Goal: Task Accomplishment & Management: Use online tool/utility

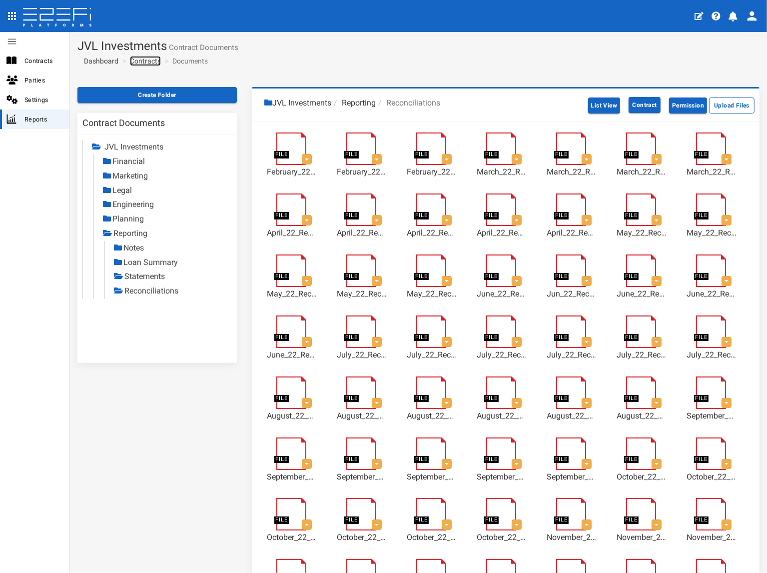
click at [147, 62] on link "Contracts" at bounding box center [145, 61] width 31 height 10
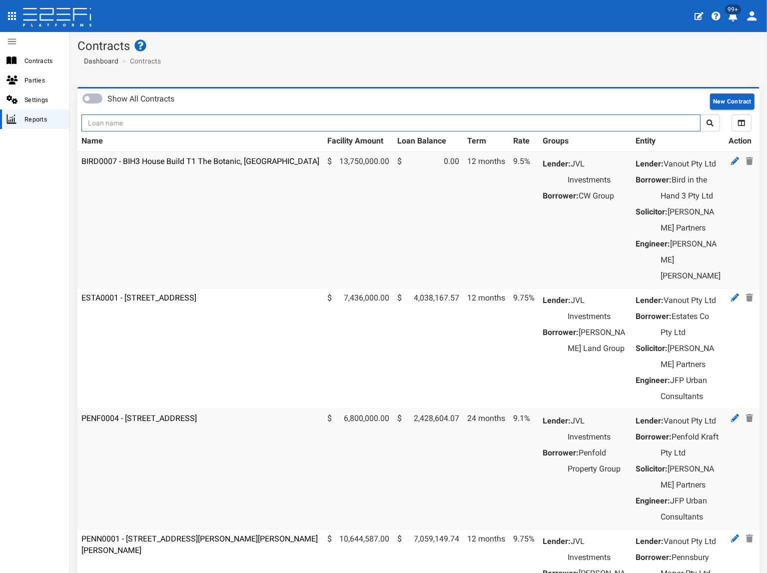
click at [150, 120] on input "text" at bounding box center [390, 122] width 619 height 17
type input "1185"
click at [700, 114] on button "submit" at bounding box center [710, 122] width 20 height 17
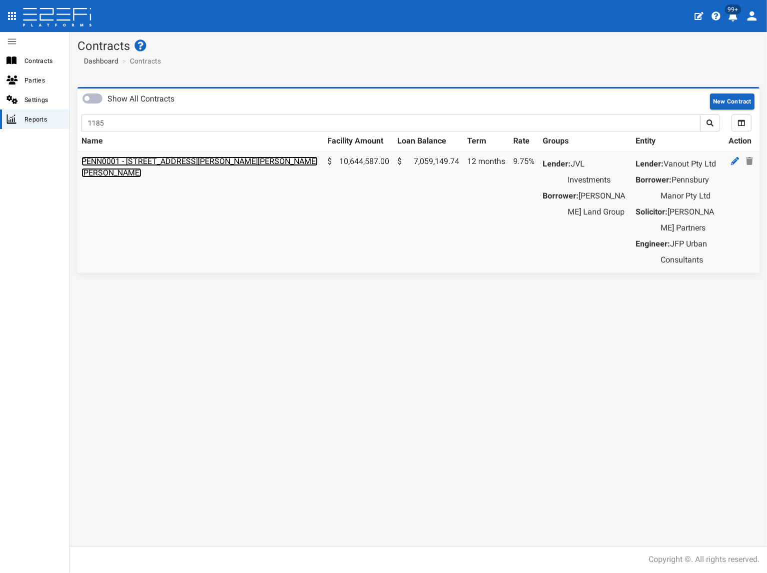
click at [148, 159] on link "PENN0001 - [STREET_ADDRESS][PERSON_NAME][PERSON_NAME][PERSON_NAME]" at bounding box center [199, 166] width 236 height 21
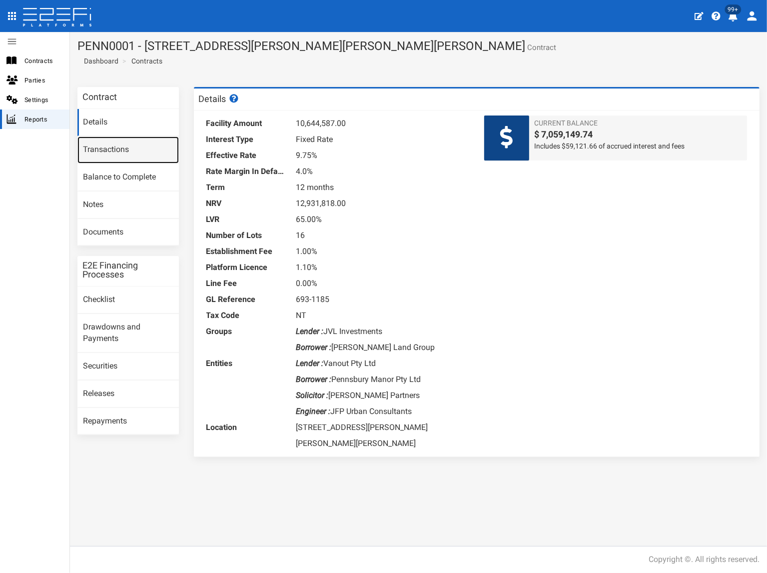
click at [118, 152] on link "Transactions" at bounding box center [127, 149] width 101 height 27
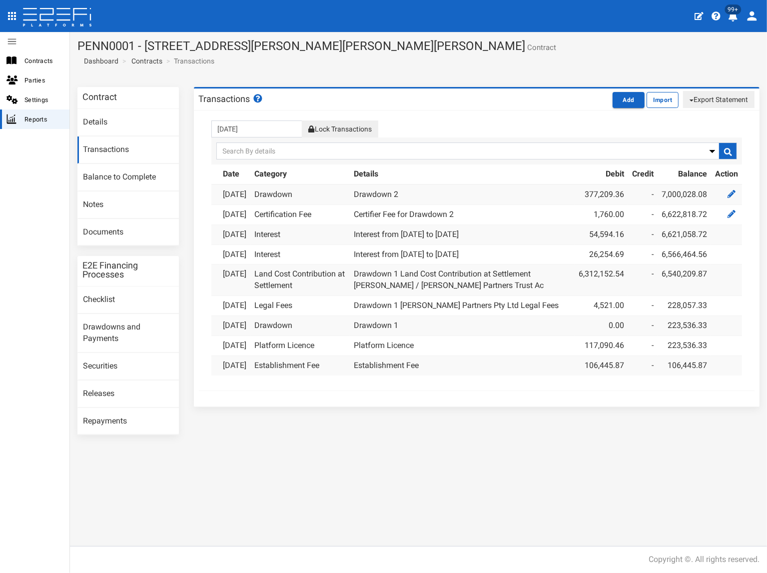
click at [345, 125] on button "Lock Transactions" at bounding box center [340, 128] width 76 height 17
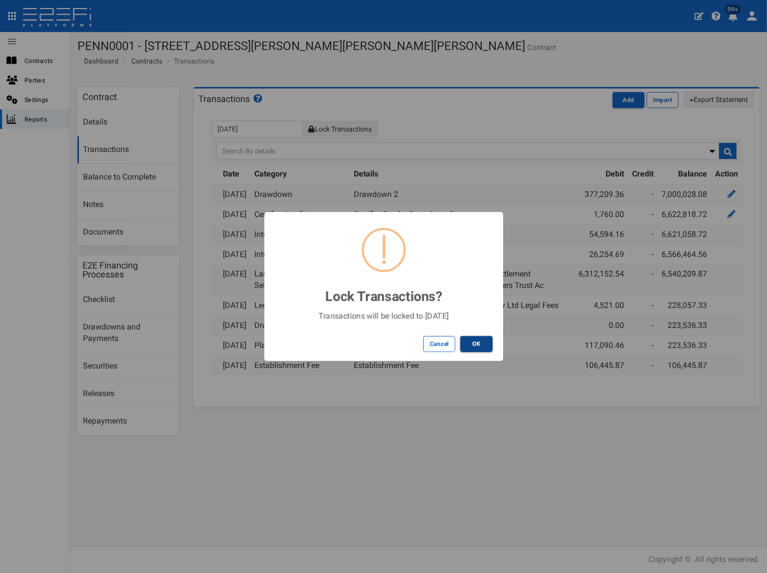
click at [487, 346] on button "OK" at bounding box center [476, 344] width 32 height 16
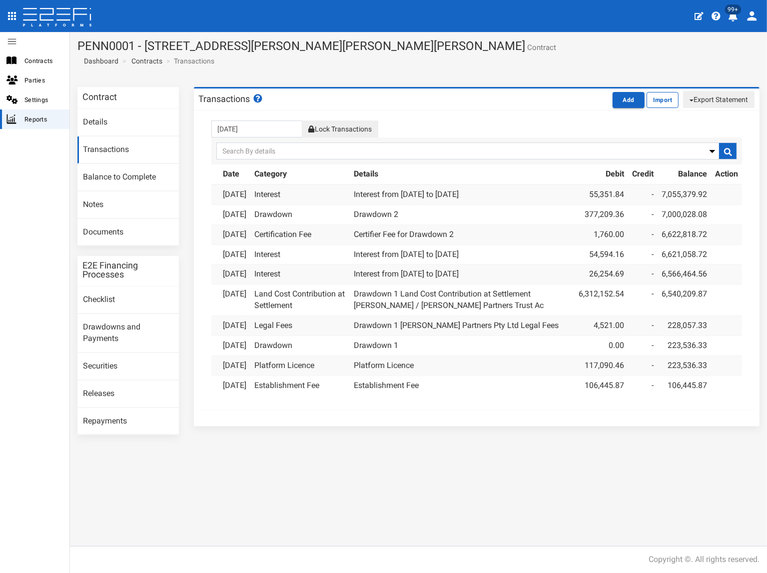
click at [726, 99] on button "Export Statement" at bounding box center [718, 99] width 71 height 17
click at [686, 120] on link "pdf" at bounding box center [714, 118] width 79 height 13
drag, startPoint x: 382, startPoint y: 76, endPoint x: 395, endPoint y: 60, distance: 20.9
click at [382, 76] on section "PENN0001 - 206 Graham Road, Bridgeman Downs - 693-1185 Contract Dashboard Contr…" at bounding box center [418, 55] width 697 height 47
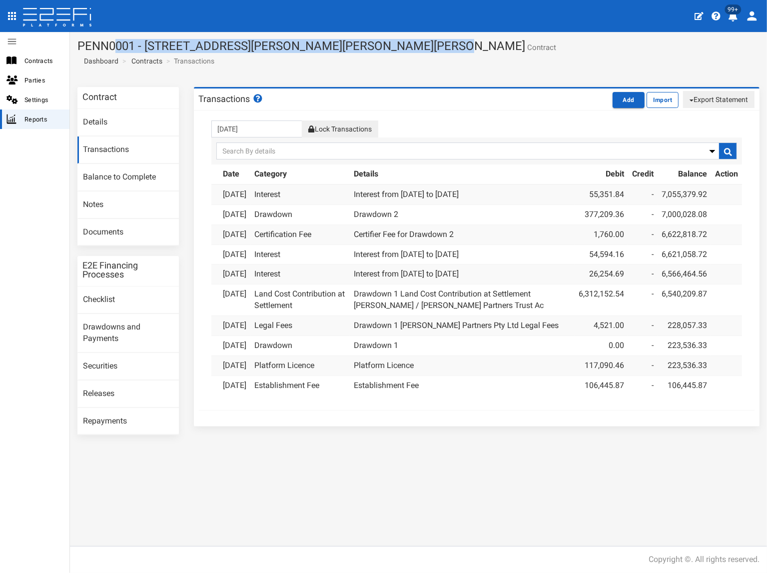
drag, startPoint x: 403, startPoint y: 46, endPoint x: 79, endPoint y: 46, distance: 324.4
click at [79, 46] on h1 "PENN0001 - 206 Graham Road, Bridgeman Downs - 693-1185 Contract" at bounding box center [418, 45] width 682 height 13
copy h1 "PENN0001 - [STREET_ADDRESS][PERSON_NAME][PERSON_NAME][PERSON_NAME]"
click at [106, 226] on link "Documents" at bounding box center [127, 232] width 101 height 27
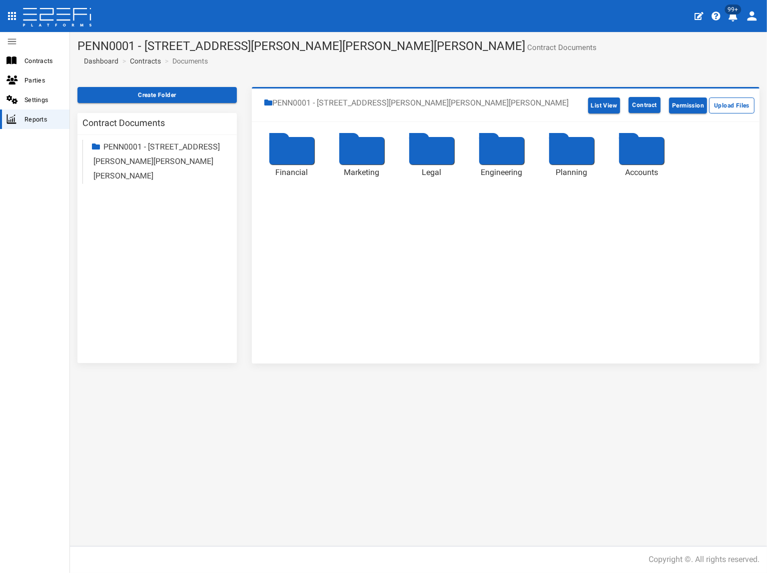
click at [126, 149] on link "PENN0001 - 206 Graham Road Bridgeman Downs" at bounding box center [156, 161] width 126 height 38
click at [125, 257] on link "Accounts" at bounding box center [128, 261] width 33 height 9
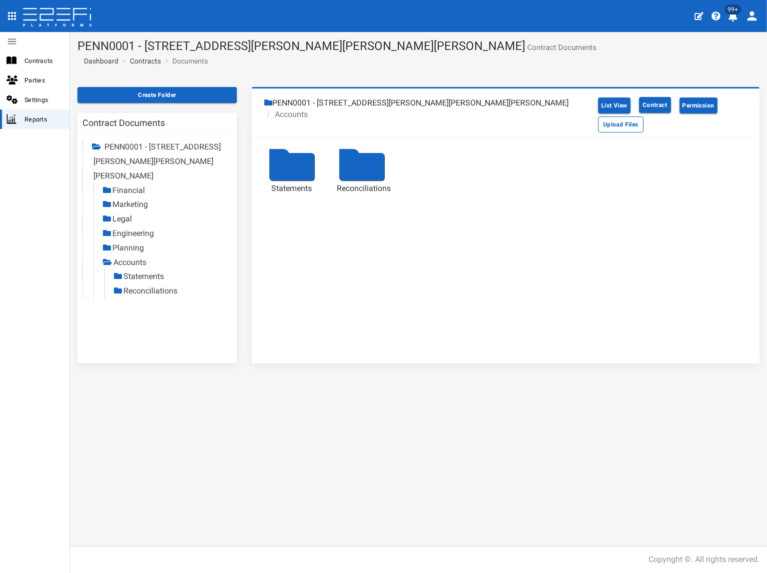
click at [133, 271] on link "Statements" at bounding box center [143, 275] width 40 height 9
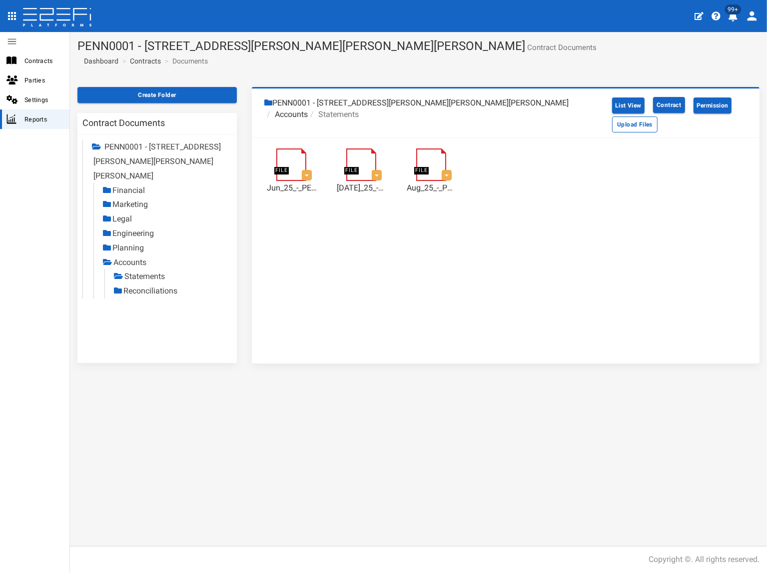
click at [162, 286] on link "Reconciliations" at bounding box center [150, 290] width 54 height 9
drag, startPoint x: 152, startPoint y: 275, endPoint x: 125, endPoint y: 283, distance: 27.8
click at [152, 286] on link "Reconciliations" at bounding box center [151, 290] width 54 height 9
click at [154, 271] on link "Statements" at bounding box center [144, 275] width 40 height 9
click at [152, 286] on link "Reconciliations" at bounding box center [150, 290] width 54 height 9
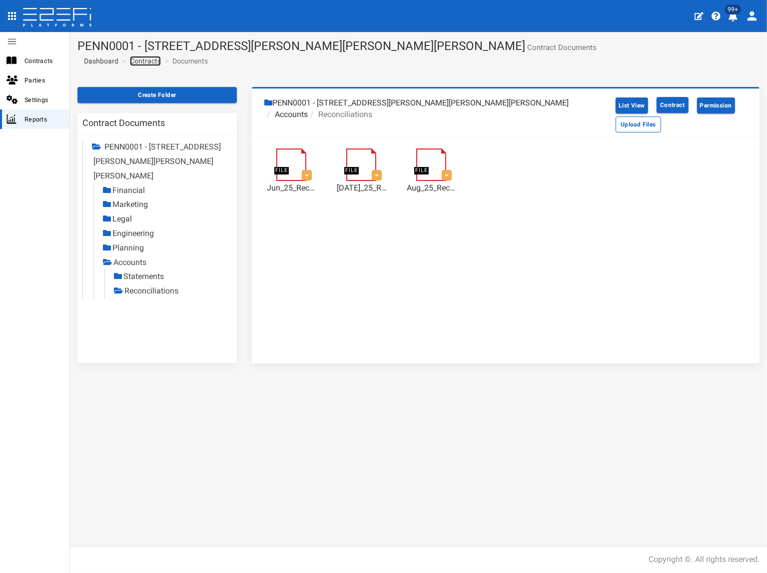
drag, startPoint x: 150, startPoint y: 61, endPoint x: 144, endPoint y: 67, distance: 8.5
click at [150, 61] on link "Contracts" at bounding box center [145, 61] width 31 height 10
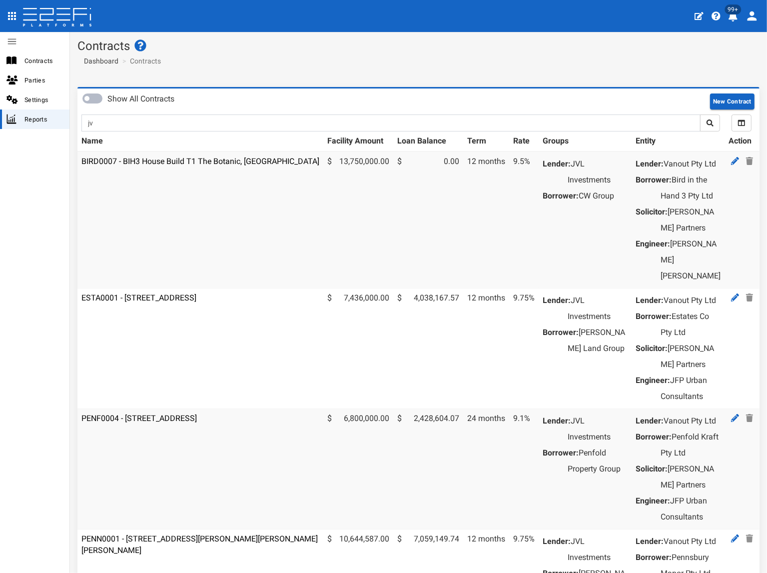
type input "jv"
click at [700, 114] on button "submit" at bounding box center [710, 122] width 20 height 17
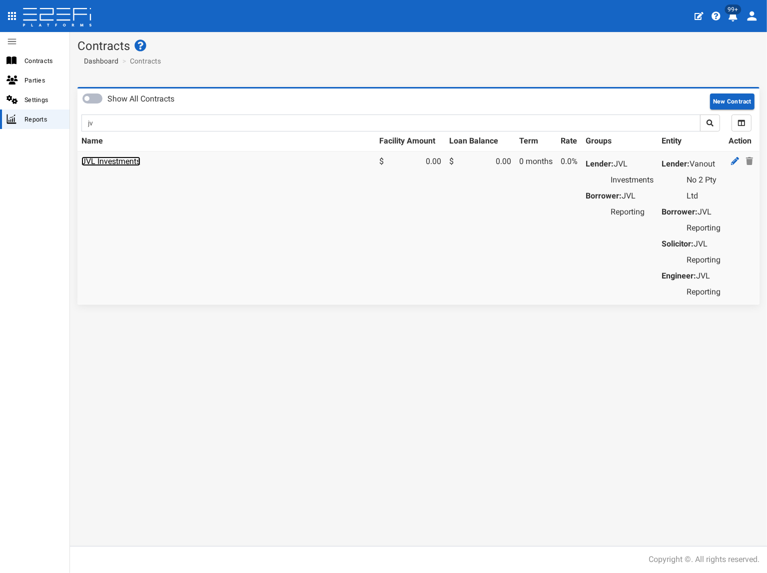
click at [124, 160] on link "JVL Investments" at bounding box center [110, 160] width 59 height 9
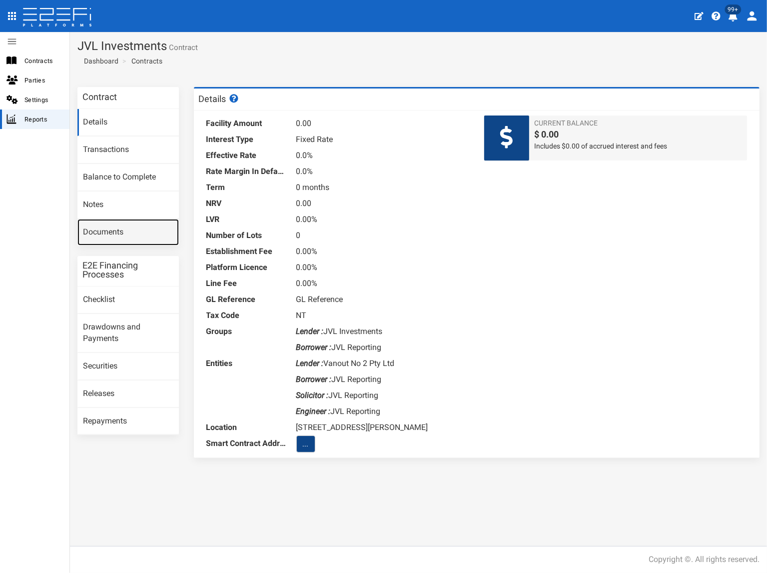
click at [125, 232] on link "Documents" at bounding box center [127, 232] width 101 height 27
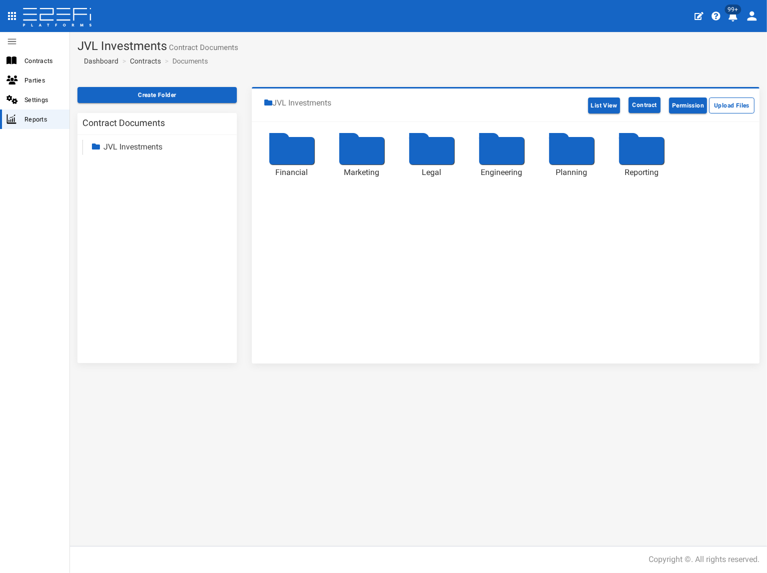
click at [135, 145] on link "JVL Investments" at bounding box center [132, 146] width 59 height 9
click at [128, 233] on link "Reporting" at bounding box center [129, 232] width 34 height 9
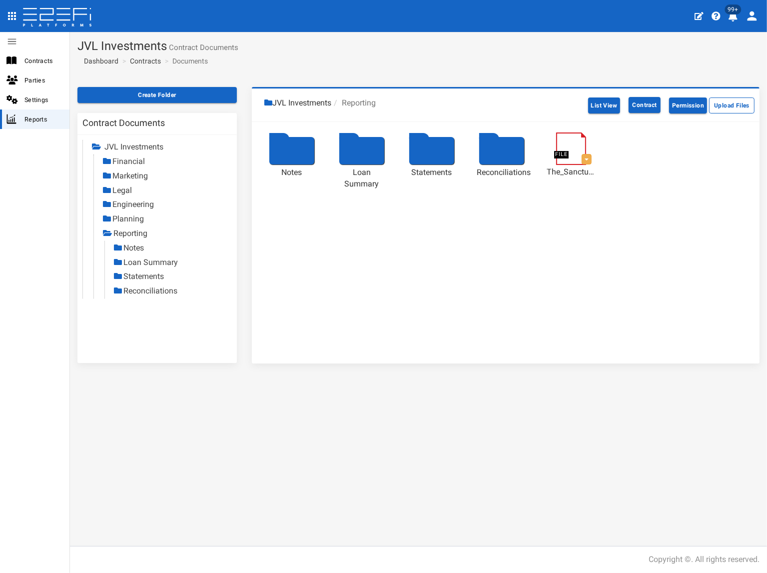
click at [148, 274] on link "Statements" at bounding box center [143, 275] width 40 height 9
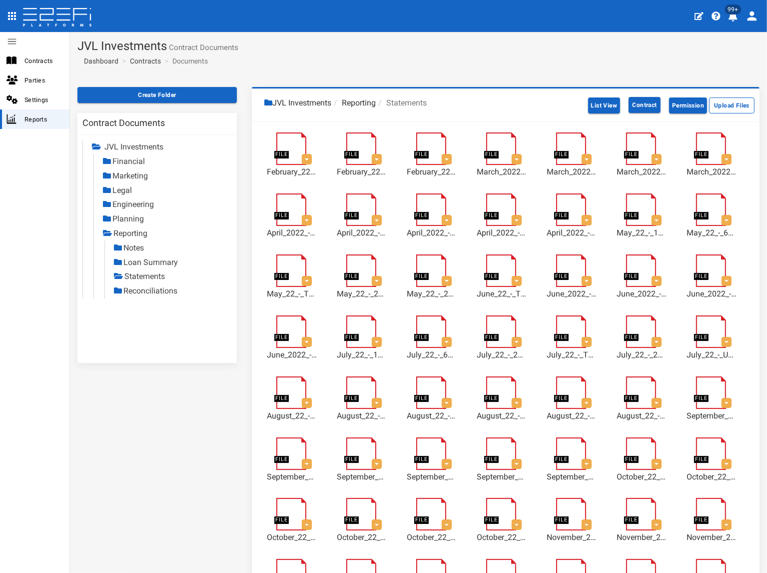
click at [159, 292] on link "Reconciliations" at bounding box center [150, 290] width 54 height 9
click at [149, 59] on link "Contracts" at bounding box center [145, 61] width 31 height 10
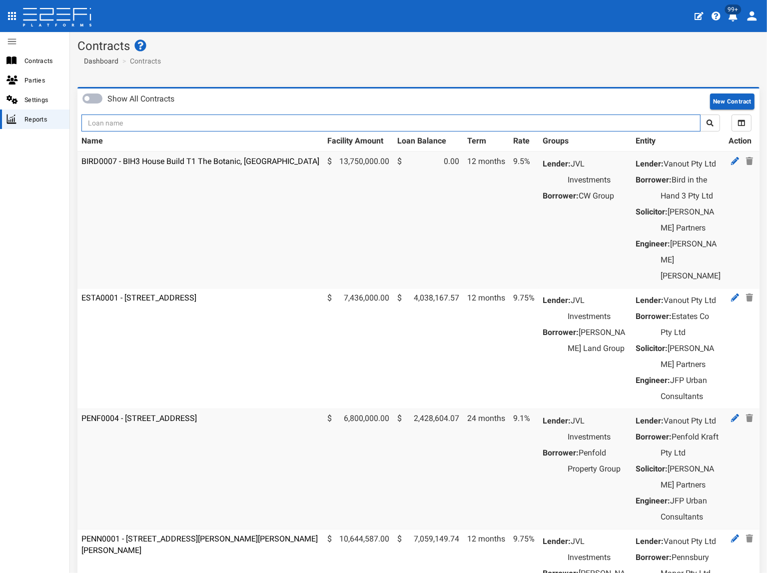
click at [142, 124] on input "text" at bounding box center [390, 122] width 619 height 17
type input "1188"
click at [700, 114] on button "submit" at bounding box center [710, 122] width 20 height 17
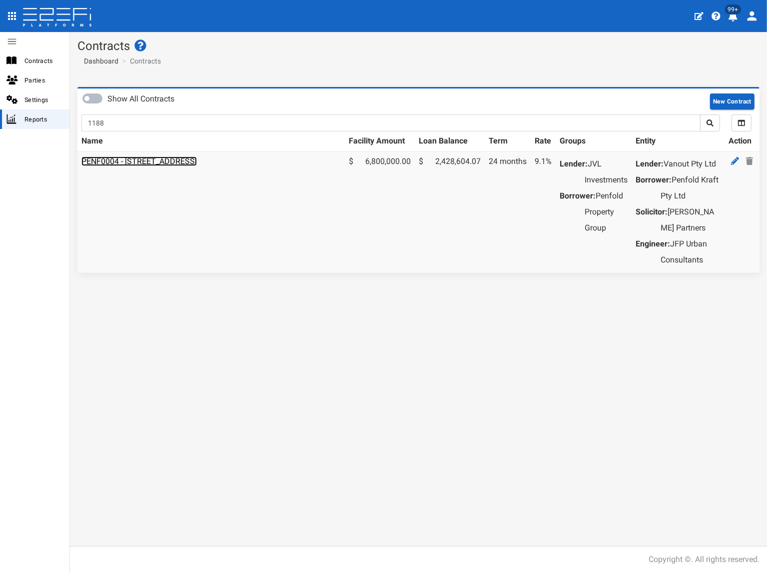
click at [132, 159] on link "PENF0004 - [STREET_ADDRESS]" at bounding box center [138, 160] width 115 height 9
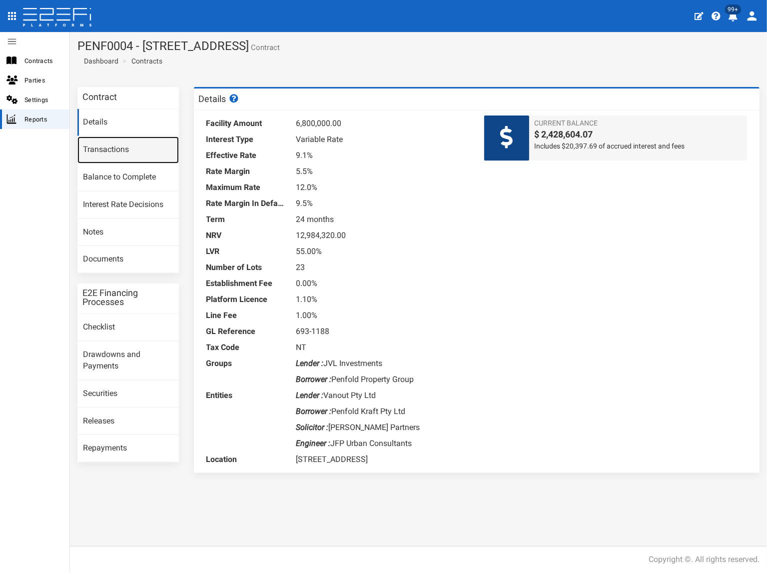
click at [126, 151] on link "Transactions" at bounding box center [127, 149] width 101 height 27
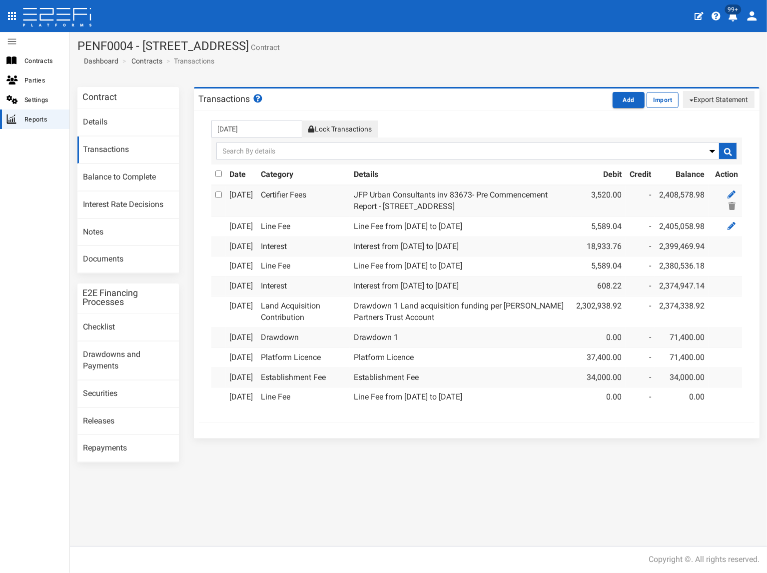
click at [358, 130] on button "Lock Transactions" at bounding box center [340, 128] width 76 height 17
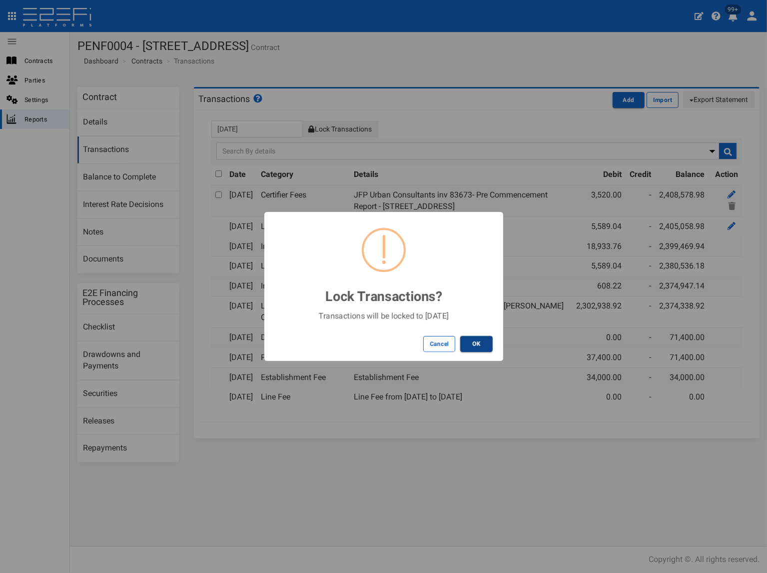
click at [481, 340] on button "OK" at bounding box center [476, 344] width 32 height 16
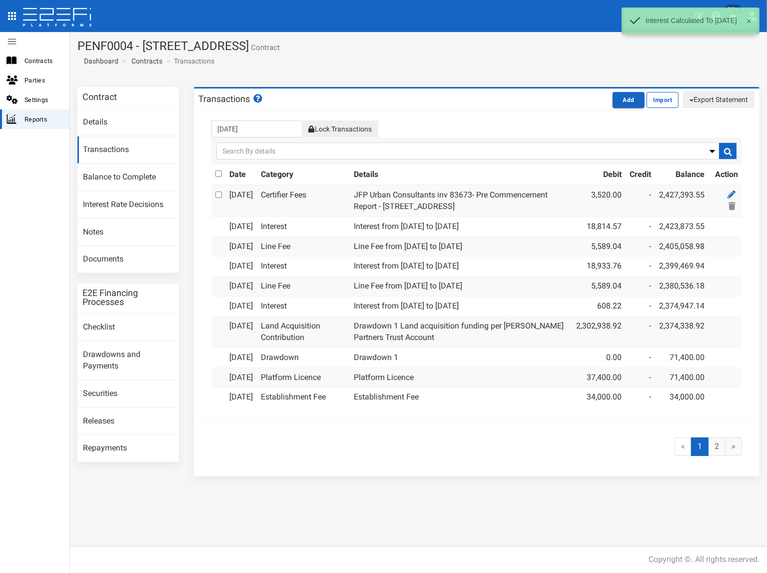
click at [705, 100] on button "Export Statement" at bounding box center [718, 99] width 71 height 17
click at [687, 116] on link "pdf" at bounding box center [714, 118] width 79 height 13
click at [396, 64] on section "PENF0004 - 85 Kraft Road, Pallara - 693-1188 Contract Dashboard Contracts Trans…" at bounding box center [418, 55] width 697 height 47
drag, startPoint x: 320, startPoint y: 46, endPoint x: 69, endPoint y: 40, distance: 250.5
click at [69, 40] on div "Contracts Parties Settings Reports PENF0004 - 85 Kraft Road, Pallara - 693-1188…" at bounding box center [383, 286] width 767 height 573
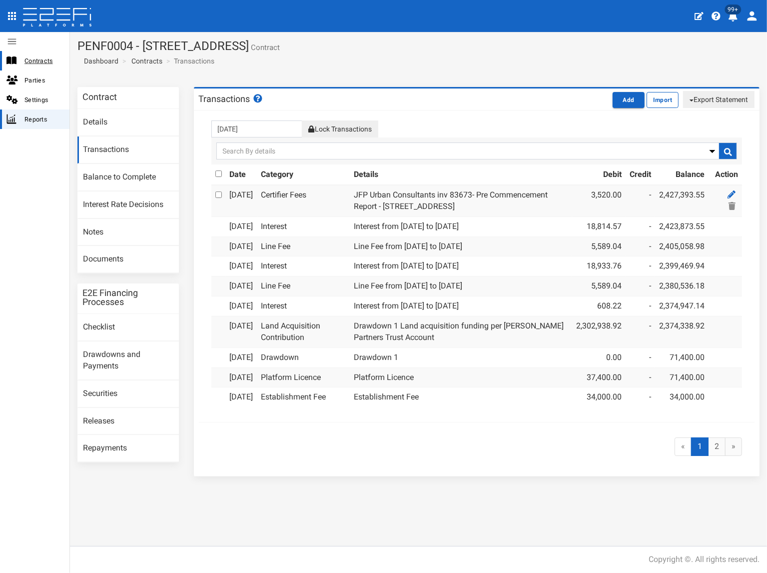
copy div "PENF0004 - [STREET_ADDRESS]"
click at [243, 74] on section "PENF0004 - 85 Kraft Road, Pallara - 693-1188 Contract Dashboard Contracts Trans…" at bounding box center [418, 55] width 697 height 47
click at [313, 47] on h1 "PENF0004 - 85 Kraft Road, Pallara - 693-1188 Contract" at bounding box center [418, 45] width 682 height 13
drag, startPoint x: 315, startPoint y: 44, endPoint x: 80, endPoint y: 42, distance: 235.4
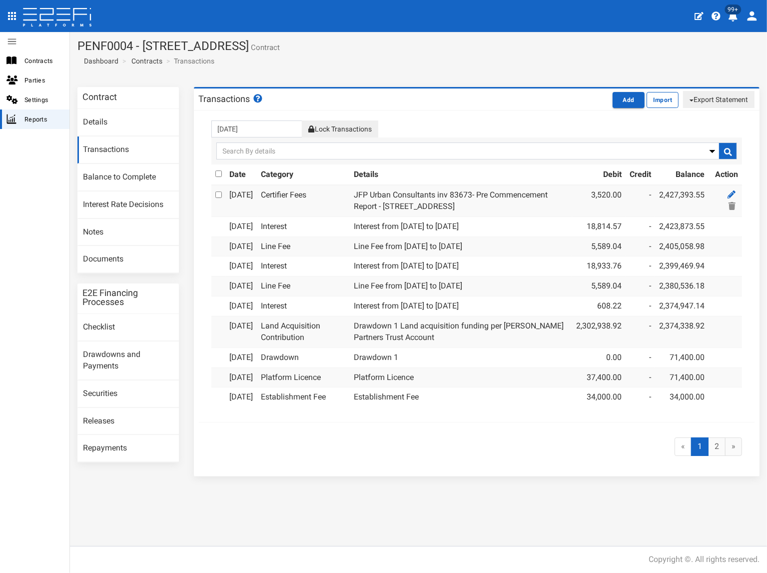
click at [80, 42] on h1 "PENF0004 - 85 Kraft Road, Pallara - 693-1188 Contract" at bounding box center [418, 45] width 682 height 13
copy h1 "PENF0004 - [STREET_ADDRESS]"
click at [121, 261] on link "Documents" at bounding box center [127, 259] width 101 height 27
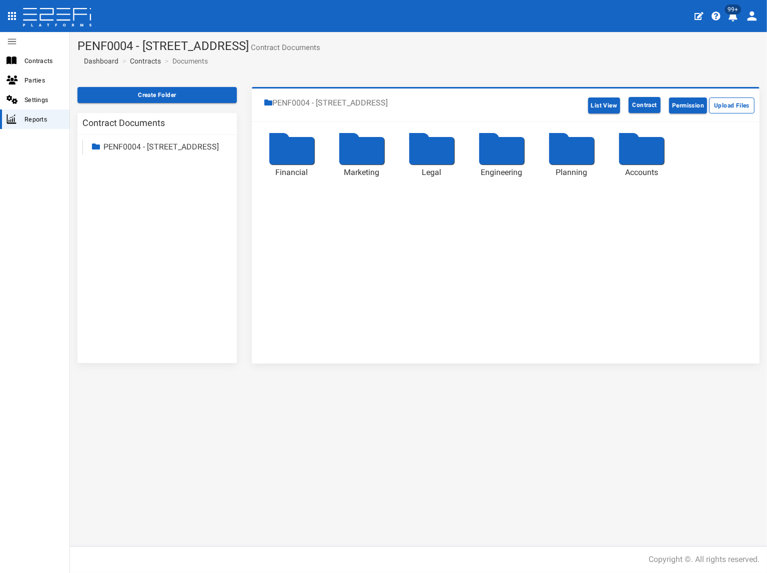
click at [140, 146] on link "PENF0004 - [STREET_ADDRESS]" at bounding box center [160, 146] width 115 height 9
click at [130, 234] on link "Accounts" at bounding box center [128, 232] width 33 height 9
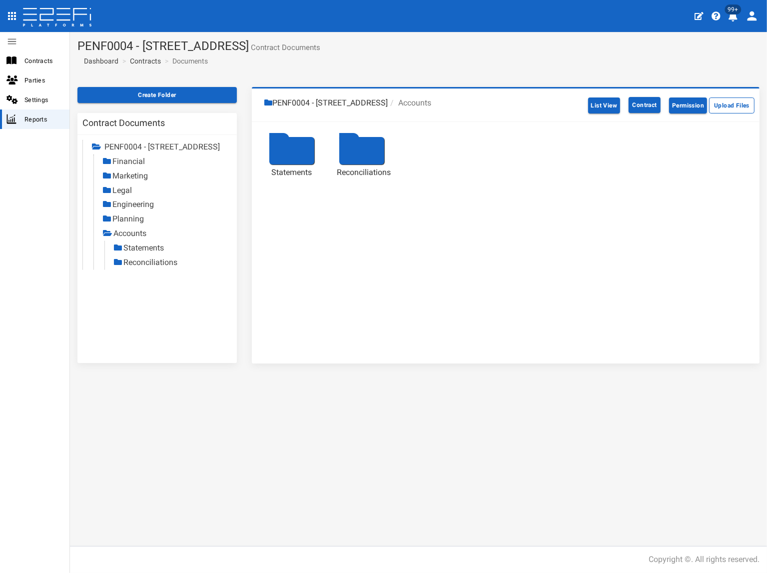
click at [147, 244] on link "Statements" at bounding box center [143, 247] width 40 height 9
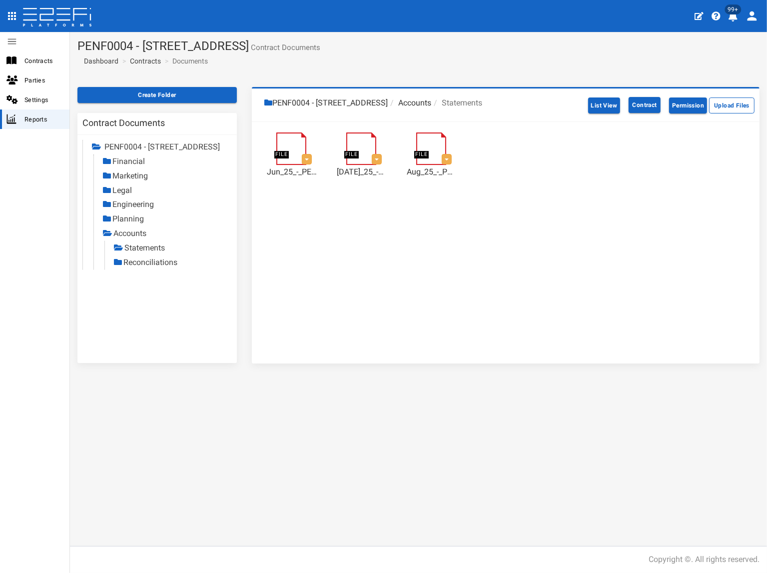
click at [132, 266] on link "Reconciliations" at bounding box center [150, 261] width 54 height 9
click at [150, 352] on div "Contract Documents PENF0004 - 85 Kraft Road, Pallara Financial Marketing Legal …" at bounding box center [156, 238] width 159 height 250
click at [151, 260] on link "Reconciliations" at bounding box center [151, 261] width 54 height 9
click at [142, 62] on link "Contracts" at bounding box center [145, 61] width 31 height 10
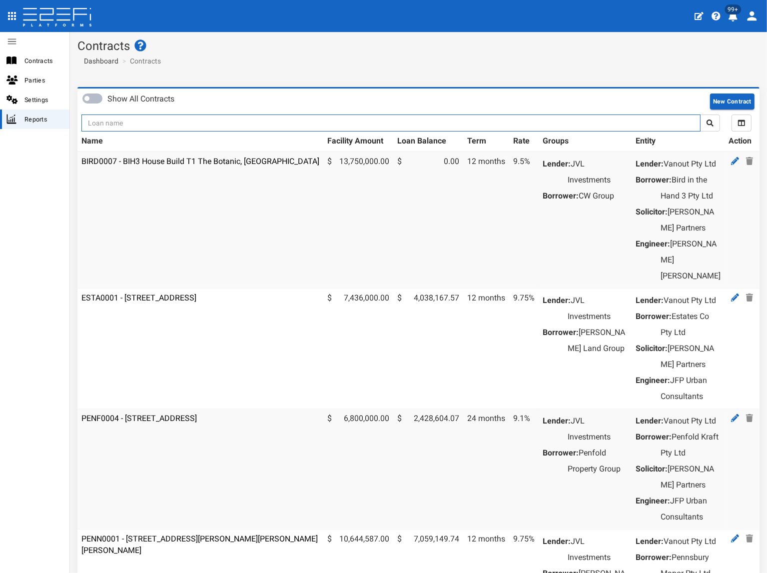
click at [125, 122] on input "text" at bounding box center [390, 122] width 619 height 17
type input "jvl"
click at [700, 114] on button "submit" at bounding box center [710, 122] width 20 height 17
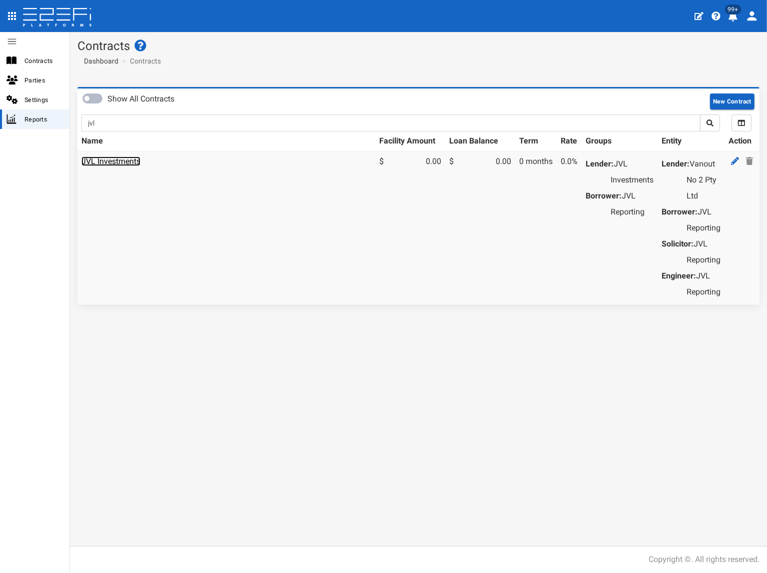
click at [122, 162] on link "JVL Investments" at bounding box center [110, 160] width 59 height 9
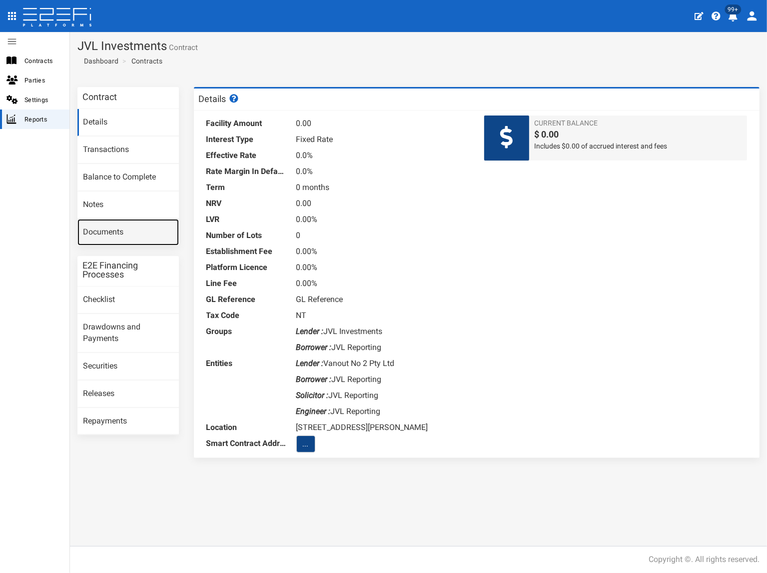
click at [117, 232] on link "Documents" at bounding box center [127, 232] width 101 height 27
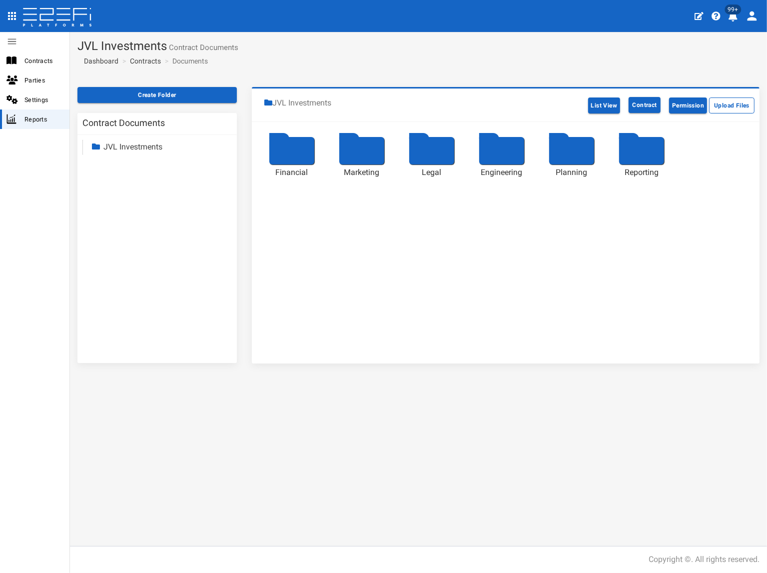
click at [133, 146] on link "JVL Investments" at bounding box center [132, 146] width 59 height 9
click at [126, 236] on link "Reporting" at bounding box center [129, 232] width 34 height 9
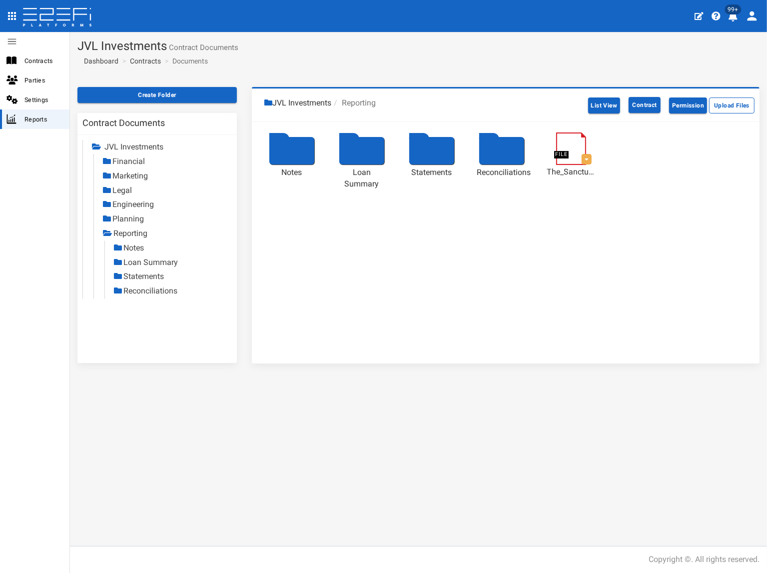
click at [138, 274] on link "Statements" at bounding box center [143, 275] width 40 height 9
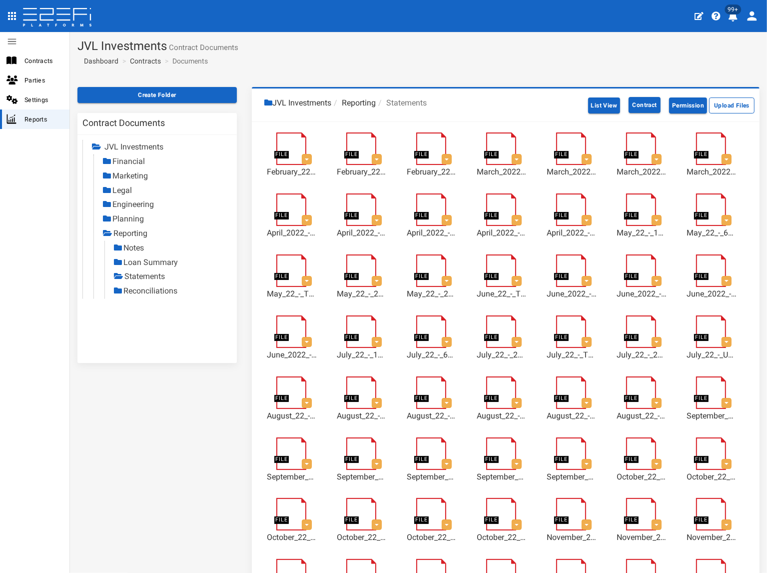
click at [153, 291] on link "Reconciliations" at bounding box center [150, 290] width 54 height 9
click at [148, 61] on link "Contracts" at bounding box center [145, 61] width 31 height 10
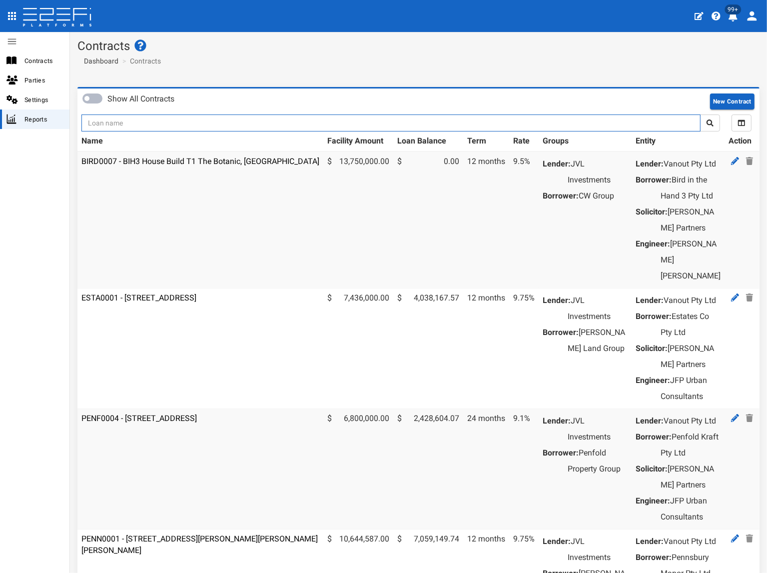
click at [124, 122] on input "text" at bounding box center [390, 122] width 619 height 17
type input "1188"
click at [700, 114] on button "submit" at bounding box center [710, 122] width 20 height 17
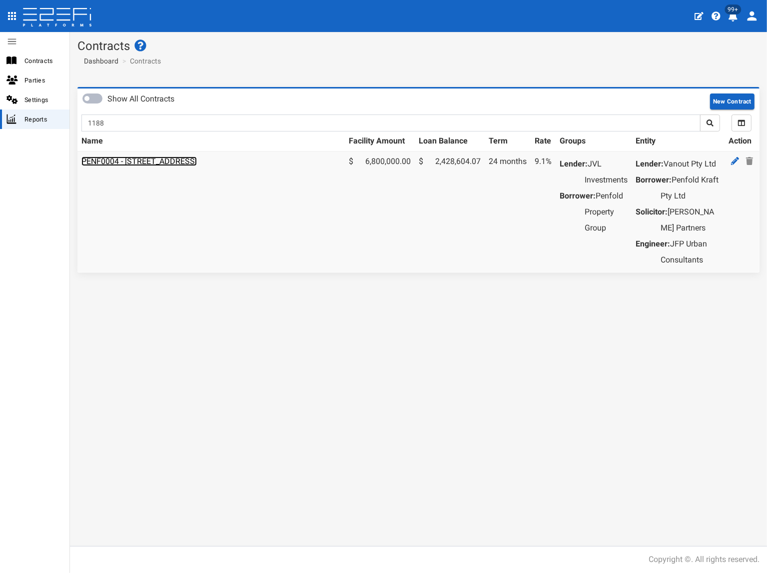
click at [123, 161] on link "PENF0004 - 85 Kraft Road, Pallara - 693-1188" at bounding box center [138, 160] width 115 height 9
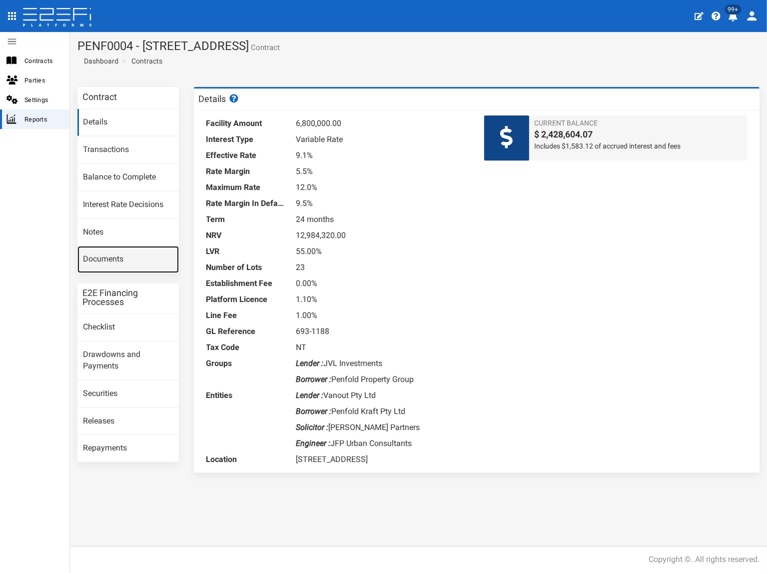
click at [121, 251] on link "Documents" at bounding box center [127, 259] width 101 height 27
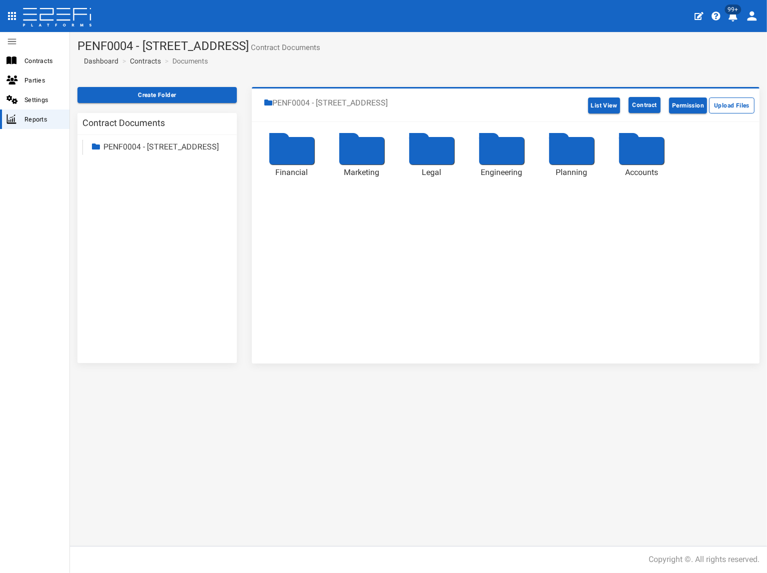
click at [147, 148] on link "PENF0004 - [STREET_ADDRESS]" at bounding box center [160, 146] width 115 height 9
click at [131, 232] on link "Accounts" at bounding box center [128, 232] width 33 height 9
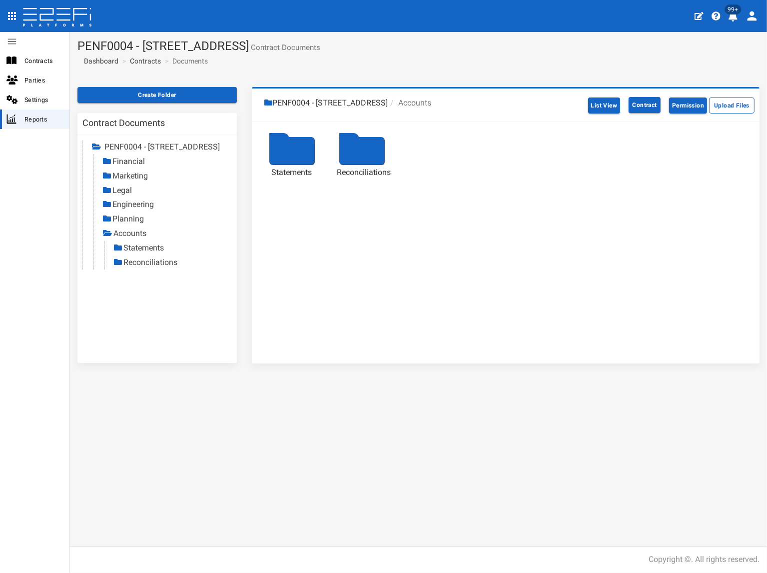
click at [146, 247] on link "Statements" at bounding box center [143, 247] width 40 height 9
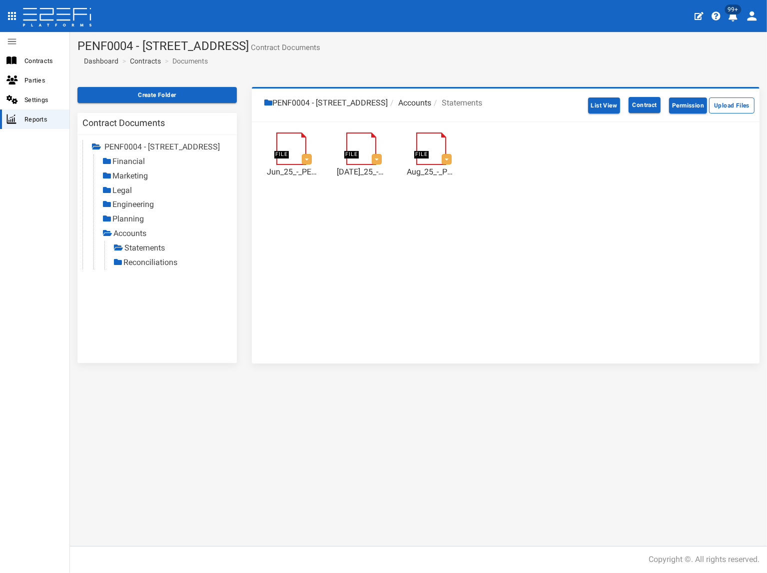
click at [140, 262] on link "Reconciliations" at bounding box center [150, 261] width 54 height 9
drag, startPoint x: 152, startPoint y: 60, endPoint x: 131, endPoint y: 95, distance: 40.8
click at [152, 60] on link "Contracts" at bounding box center [145, 61] width 31 height 10
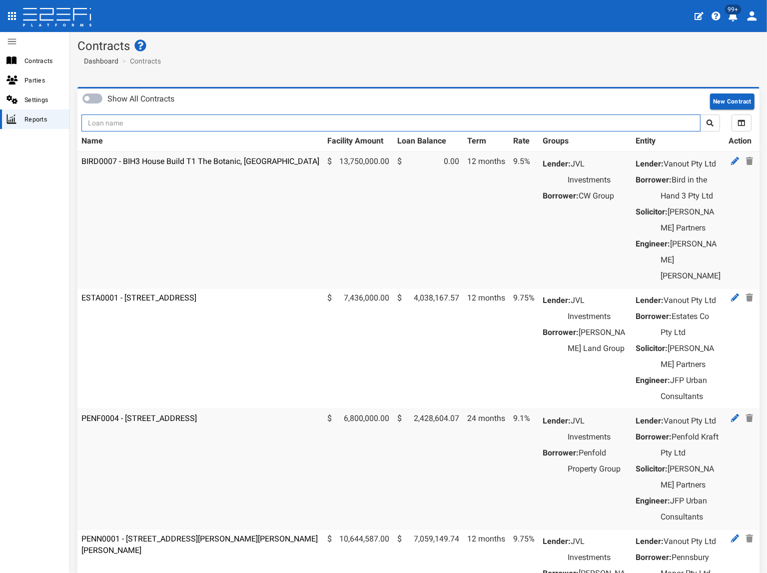
click at [145, 122] on input "text" at bounding box center [390, 122] width 619 height 17
type input "1197"
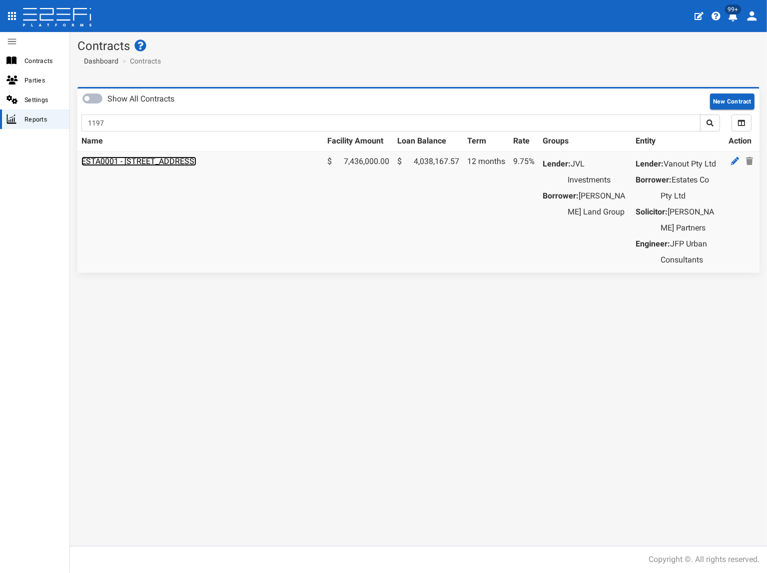
click at [152, 162] on link "ESTA0001 - [STREET_ADDRESS]" at bounding box center [138, 160] width 115 height 9
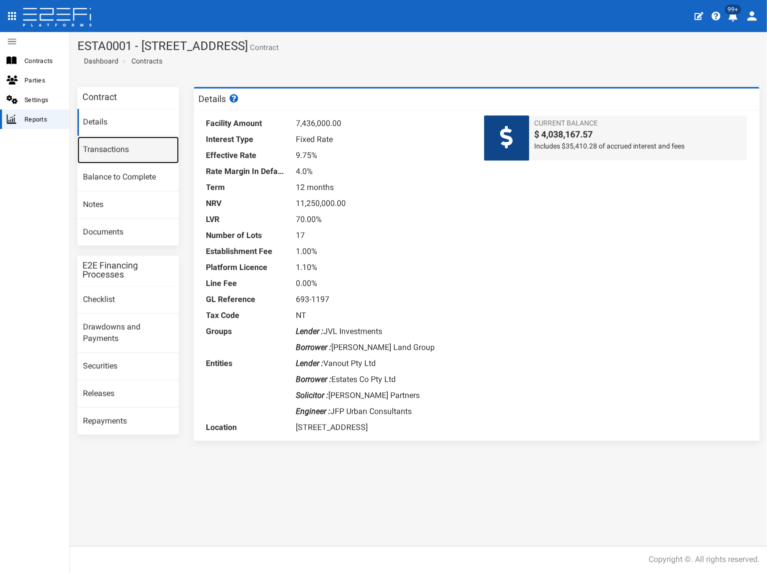
click at [146, 154] on link "Transactions" at bounding box center [127, 149] width 101 height 27
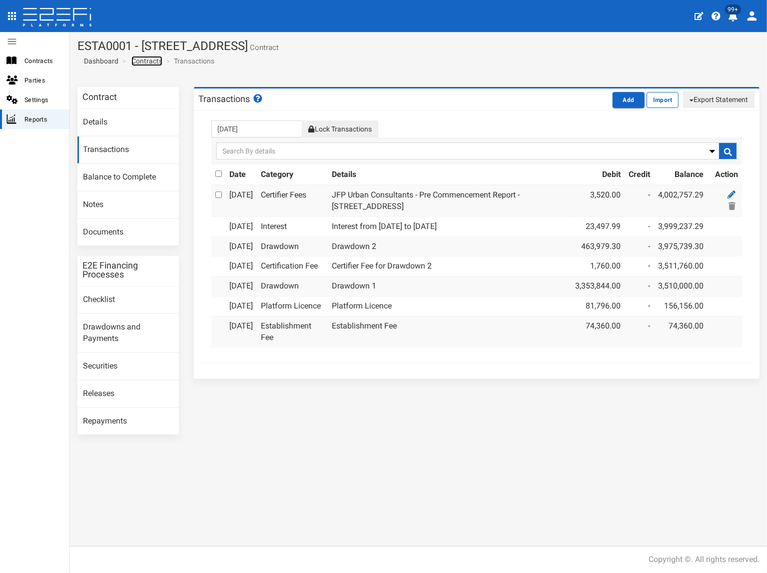
click at [158, 60] on link "Contracts" at bounding box center [146, 61] width 31 height 10
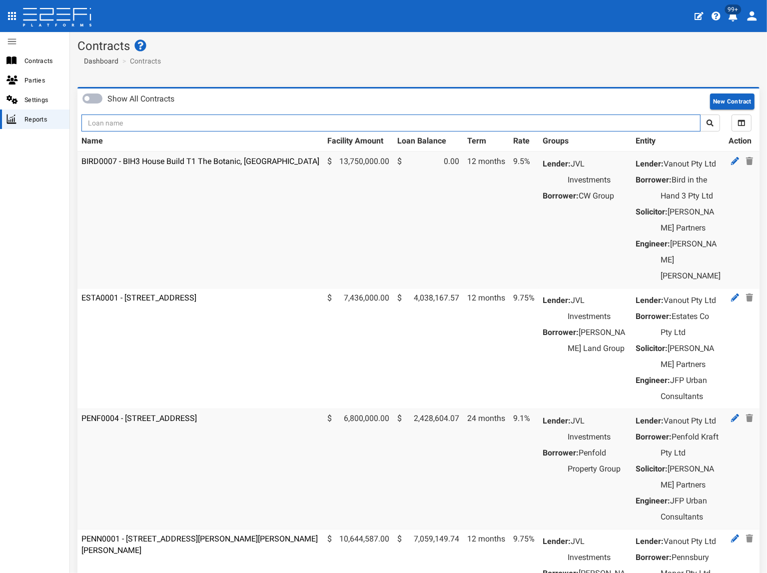
click at [163, 127] on input "text" at bounding box center [390, 122] width 619 height 17
type input "1197"
click at [700, 114] on button "submit" at bounding box center [710, 122] width 20 height 17
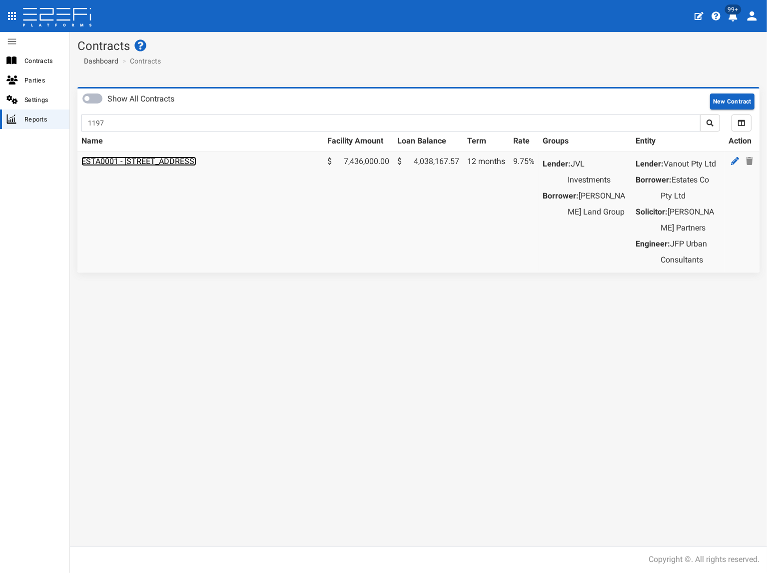
click at [169, 159] on link "ESTA0001 - [STREET_ADDRESS]" at bounding box center [138, 160] width 115 height 9
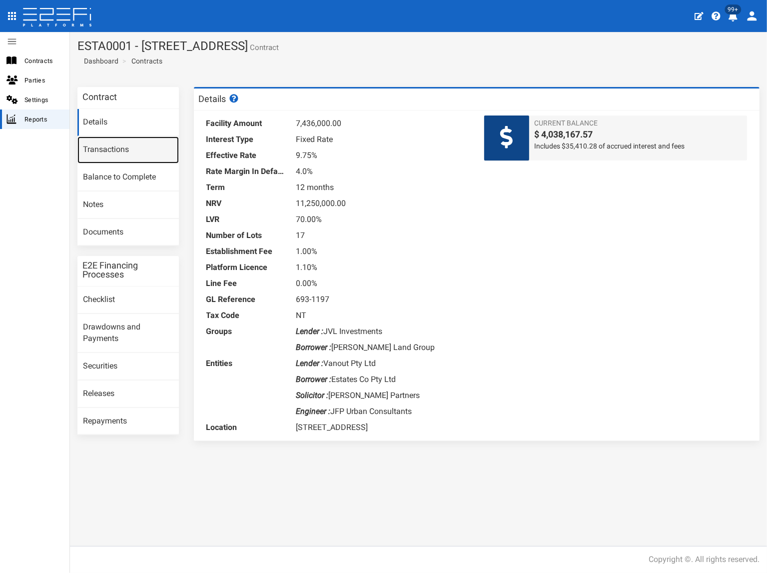
click at [169, 159] on link "Transactions" at bounding box center [127, 149] width 101 height 27
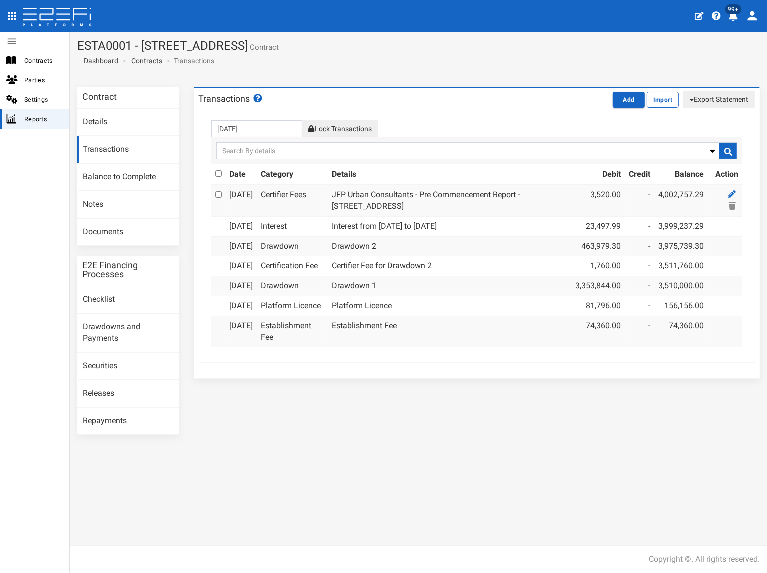
click at [360, 126] on button "Lock Transactions" at bounding box center [340, 128] width 76 height 17
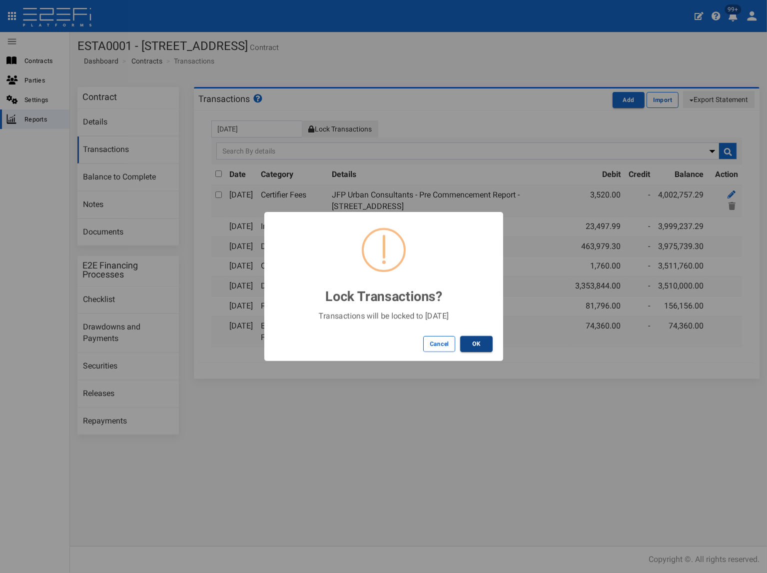
click at [480, 340] on button "OK" at bounding box center [476, 344] width 32 height 16
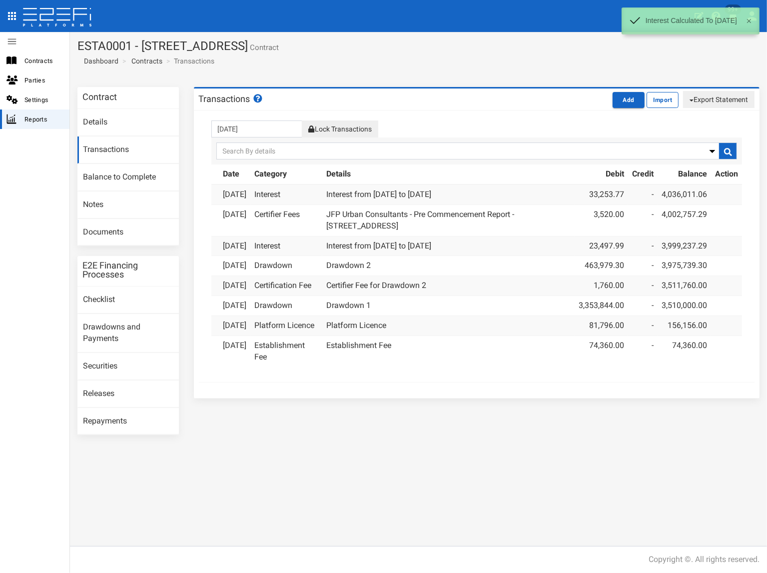
click at [702, 103] on button "Export Statement" at bounding box center [718, 99] width 71 height 17
click at [702, 117] on link "pdf" at bounding box center [714, 118] width 79 height 13
drag, startPoint x: 307, startPoint y: 70, endPoint x: 322, endPoint y: 67, distance: 14.8
click at [308, 70] on section "ESTA0001 - 112 Gross Avenue, Hemmant - 693-1197 Contract Dashboard Contracts Tr…" at bounding box center [418, 55] width 697 height 47
drag, startPoint x: 355, startPoint y: 48, endPoint x: 77, endPoint y: 44, distance: 278.0
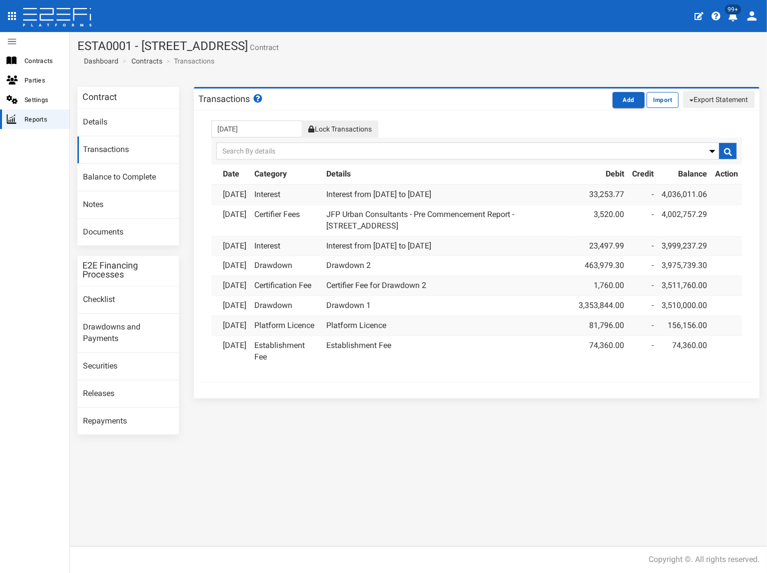
click at [77, 44] on h1 "ESTA0001 - 112 Gross Avenue, Hemmant - 693-1197 Contract" at bounding box center [418, 45] width 682 height 13
copy h1 "ESTA0001 - 112 Gross Avenue, Hemmant - 693-1197"
click at [122, 228] on link "Documents" at bounding box center [127, 232] width 101 height 27
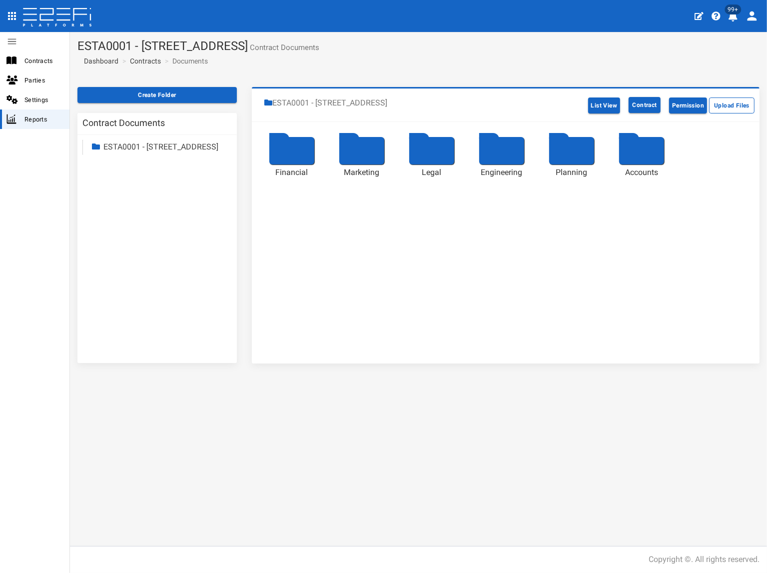
click at [134, 148] on link "ESTA0001 - 112 Gross Avenue, Hemmant" at bounding box center [160, 146] width 115 height 9
click at [138, 238] on link "Accounts" at bounding box center [128, 232] width 33 height 9
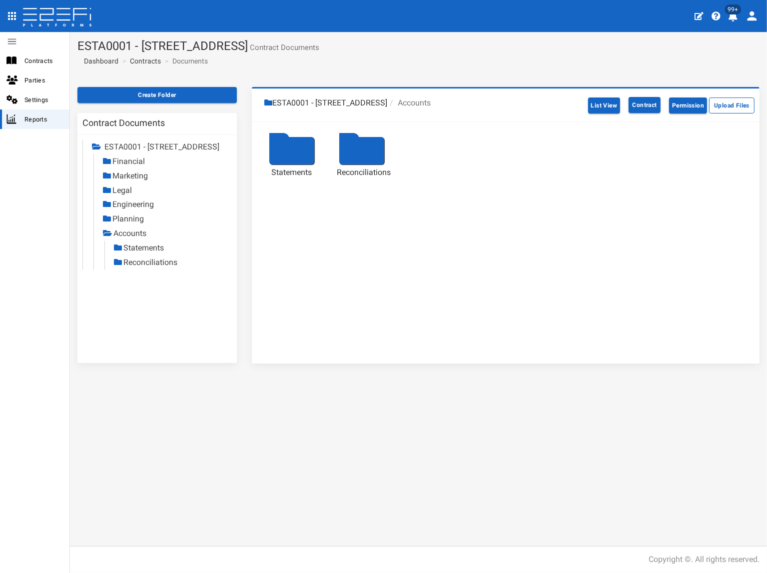
click at [146, 252] on link "Statements" at bounding box center [143, 247] width 40 height 9
click at [169, 267] on link "Reconciliations" at bounding box center [150, 261] width 54 height 9
click at [155, 267] on link "Reconciliations" at bounding box center [151, 261] width 54 height 9
click at [156, 252] on link "Statements" at bounding box center [144, 247] width 40 height 9
click at [152, 267] on link "Reconciliations" at bounding box center [150, 261] width 54 height 9
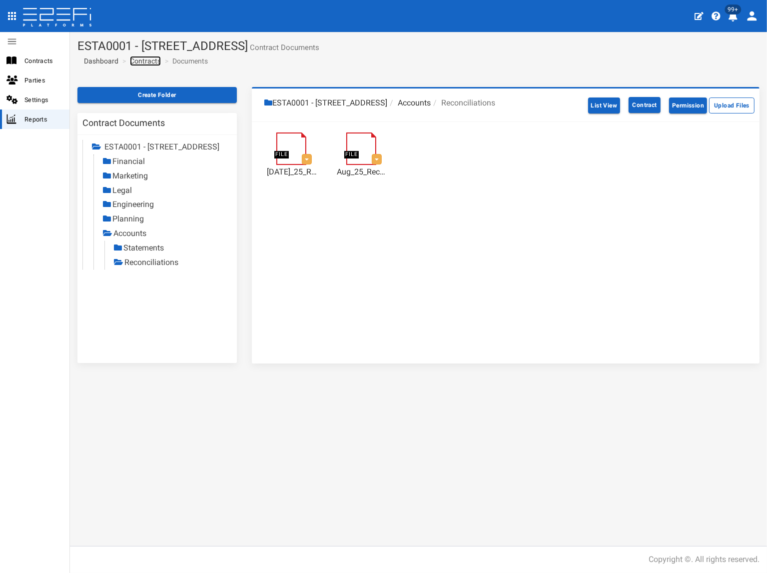
drag, startPoint x: 153, startPoint y: 61, endPoint x: 151, endPoint y: 72, distance: 11.7
click at [153, 61] on link "Contracts" at bounding box center [145, 61] width 31 height 10
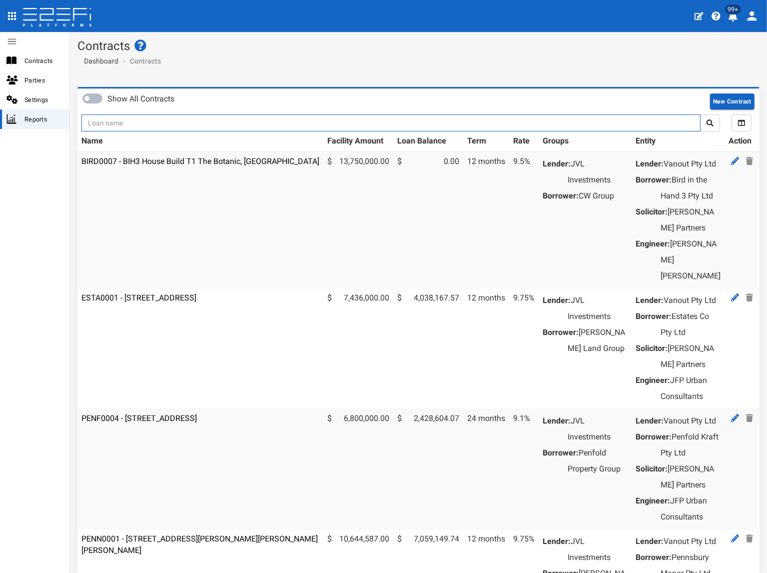
click at [140, 120] on input "text" at bounding box center [390, 122] width 619 height 17
type input "jvl"
click at [700, 114] on button "submit" at bounding box center [710, 122] width 20 height 17
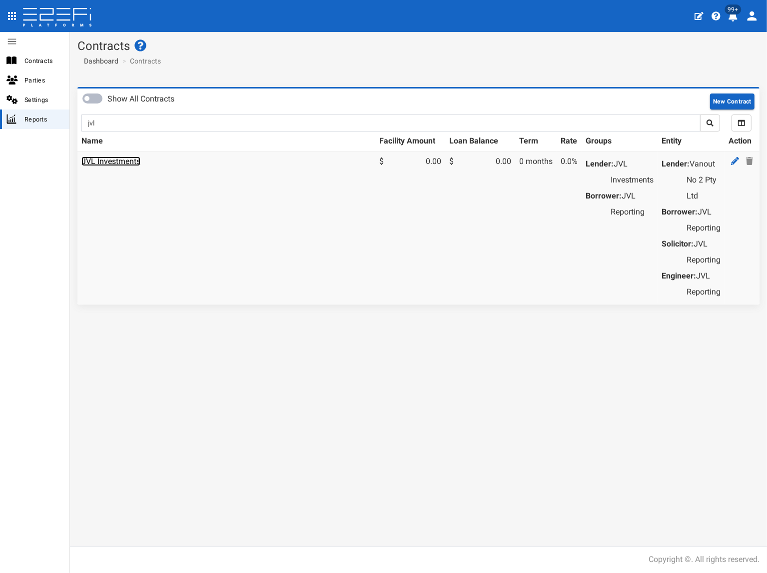
click at [137, 162] on link "JVL Investments" at bounding box center [110, 160] width 59 height 9
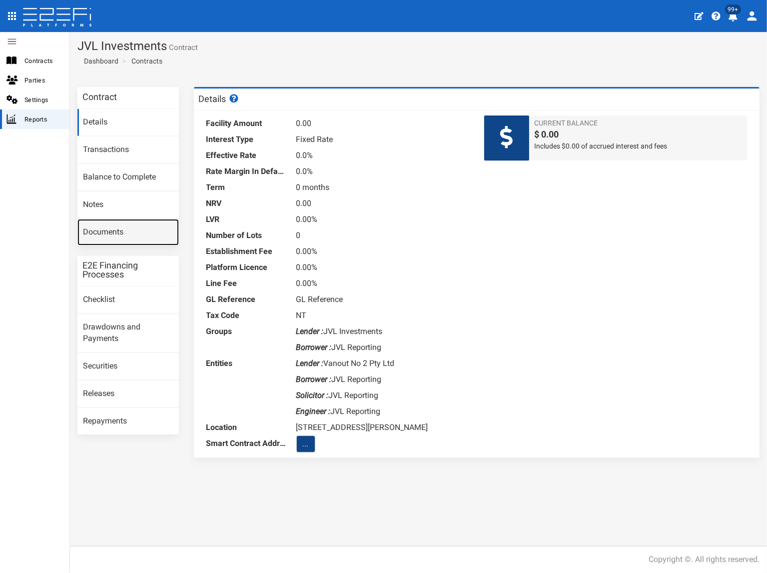
click at [118, 232] on link "Documents" at bounding box center [127, 232] width 101 height 27
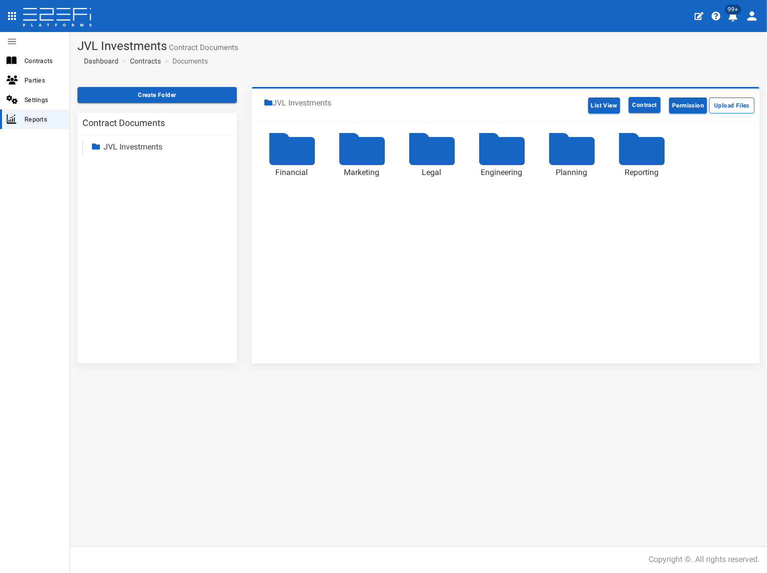
click at [133, 149] on link "JVL Investments" at bounding box center [132, 146] width 59 height 9
click at [124, 230] on link "Reporting" at bounding box center [129, 232] width 34 height 9
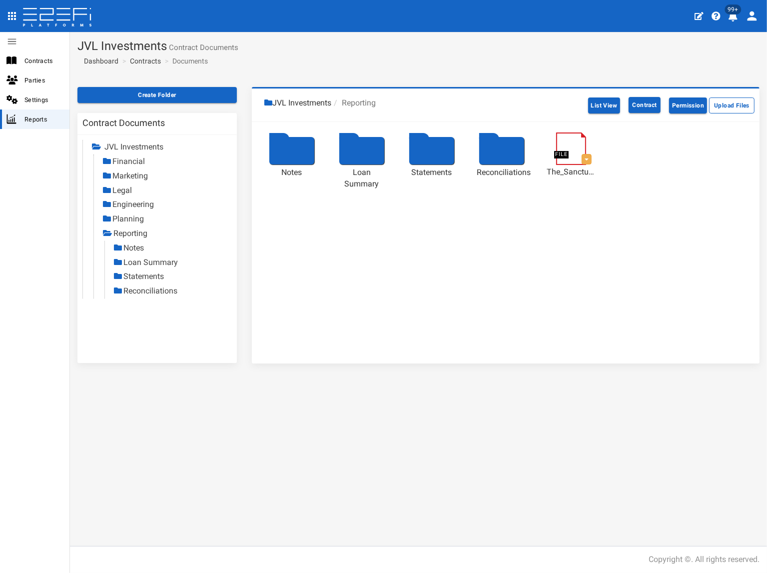
click at [149, 275] on link "Statements" at bounding box center [143, 275] width 40 height 9
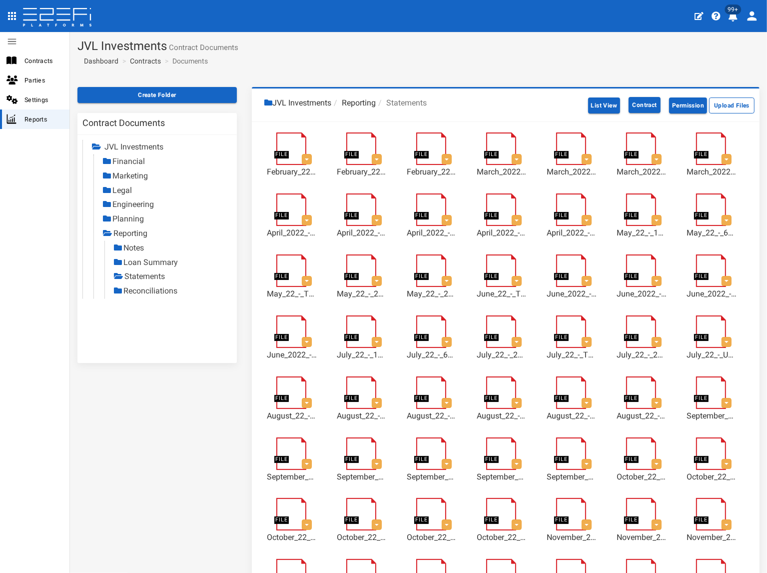
click at [170, 291] on link "Reconciliations" at bounding box center [150, 290] width 54 height 9
click at [151, 62] on link "Contracts" at bounding box center [145, 61] width 31 height 10
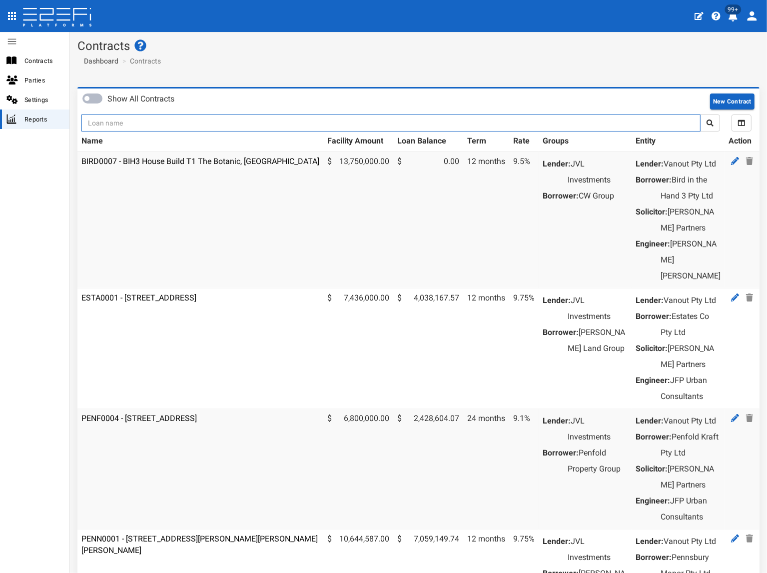
click at [137, 124] on input "text" at bounding box center [390, 122] width 619 height 17
type input "1135"
click at [700, 114] on button "submit" at bounding box center [710, 122] width 20 height 17
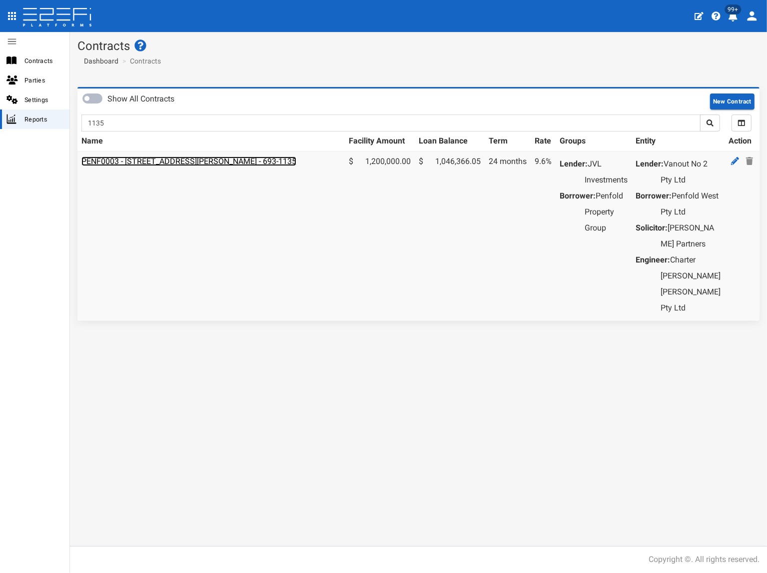
click at [168, 159] on link "PENF0003 - [STREET_ADDRESS][PERSON_NAME] - 693-1135" at bounding box center [188, 160] width 215 height 9
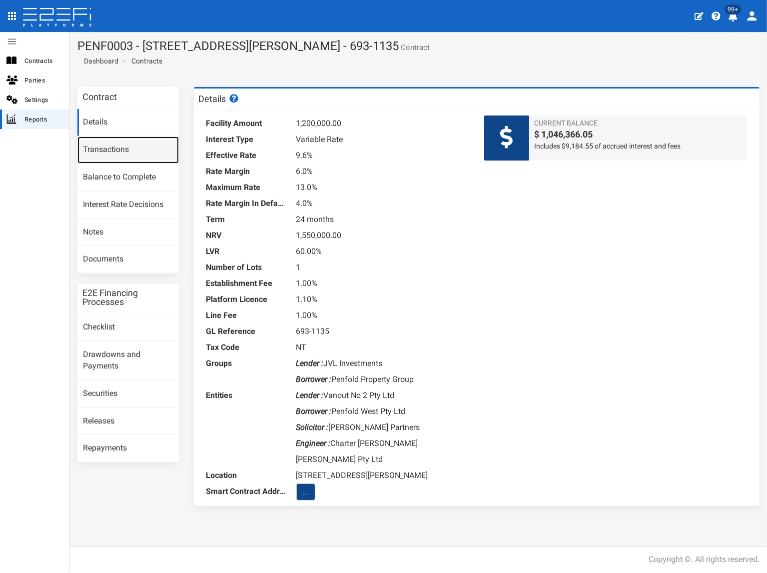
click at [130, 150] on link "Transactions" at bounding box center [127, 149] width 101 height 27
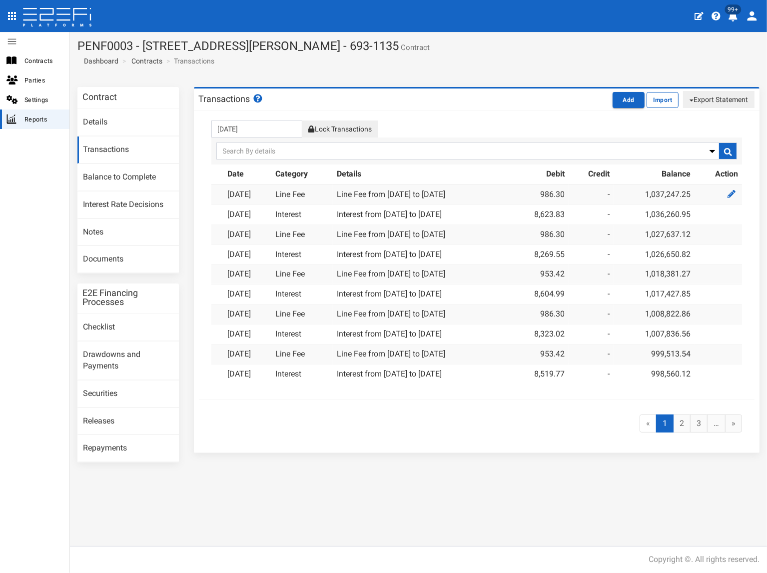
click at [355, 126] on button "Lock Transactions" at bounding box center [340, 128] width 76 height 17
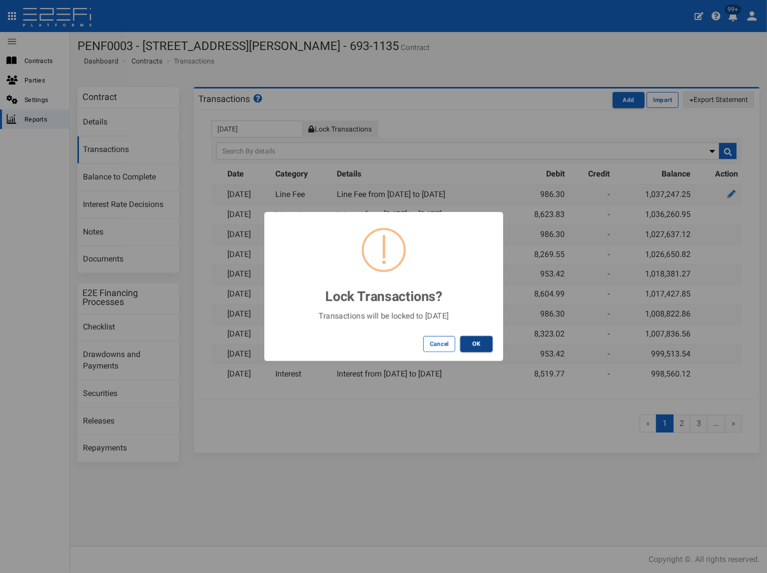
click at [481, 344] on button "OK" at bounding box center [476, 344] width 32 height 16
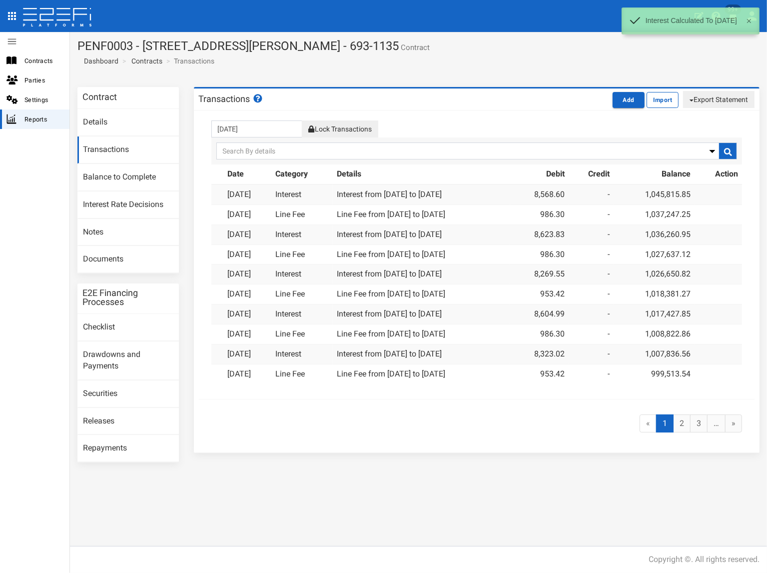
click at [703, 100] on button "Export Statement" at bounding box center [718, 99] width 71 height 17
click at [685, 115] on link "pdf" at bounding box center [714, 118] width 79 height 13
click at [321, 59] on section "PENF0003 - 131 School Road Logan Reserve - VANT02 - 693-1135 Contract Dashboard…" at bounding box center [418, 55] width 697 height 47
drag, startPoint x: 430, startPoint y: 44, endPoint x: 84, endPoint y: 41, distance: 345.9
click at [81, 34] on section "PENF0003 - 131 School Road Logan Reserve - VANT02 - 693-1135 Contract Dashboard…" at bounding box center [418, 55] width 697 height 47
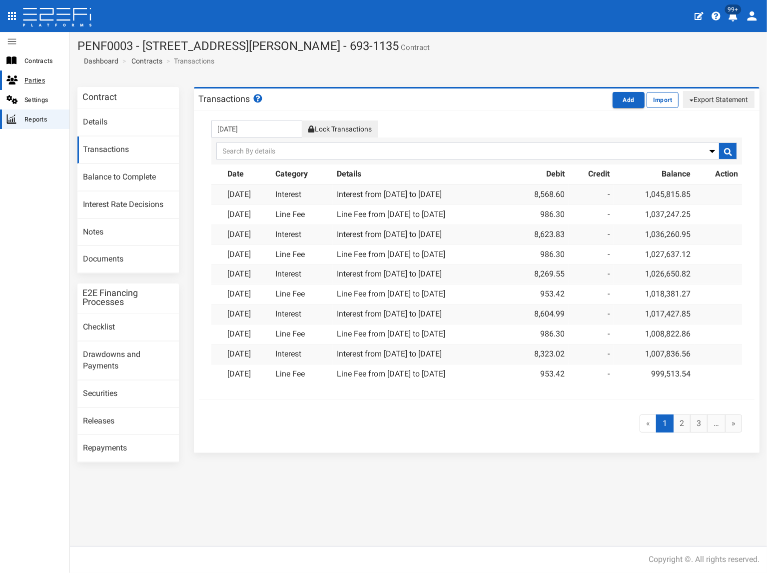
copy h1 "PENF0003 - [STREET_ADDRESS][PERSON_NAME] - 693-1135"
click at [120, 264] on link "Documents" at bounding box center [127, 259] width 101 height 27
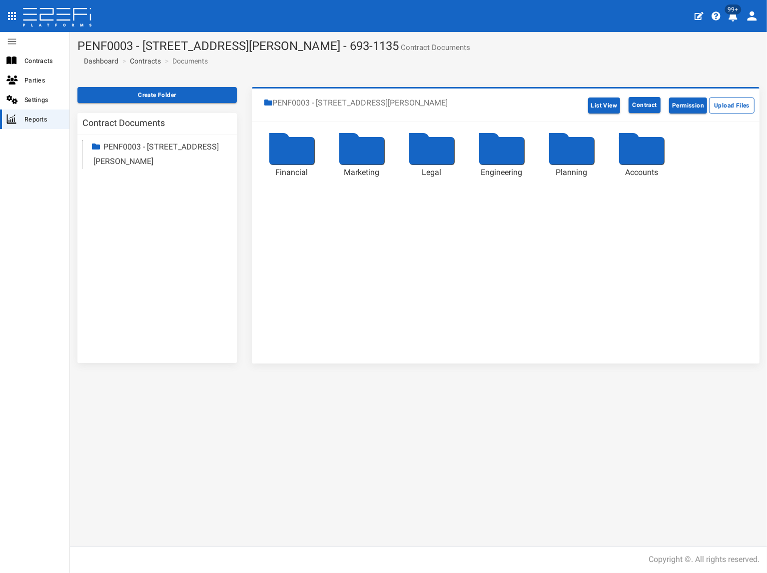
click at [136, 161] on link "PENF0003 - [STREET_ADDRESS][PERSON_NAME]" at bounding box center [155, 154] width 125 height 24
click at [132, 248] on link "Accounts" at bounding box center [128, 247] width 33 height 9
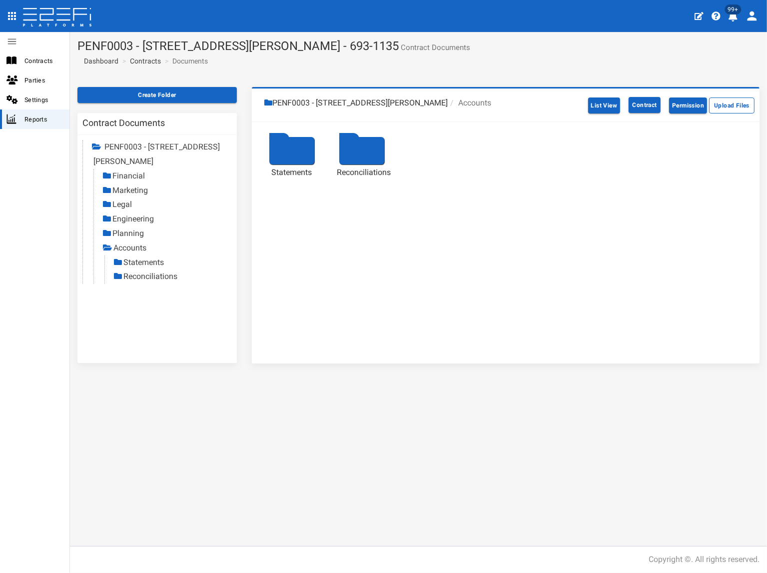
click at [134, 275] on link "Reconciliations" at bounding box center [150, 275] width 54 height 9
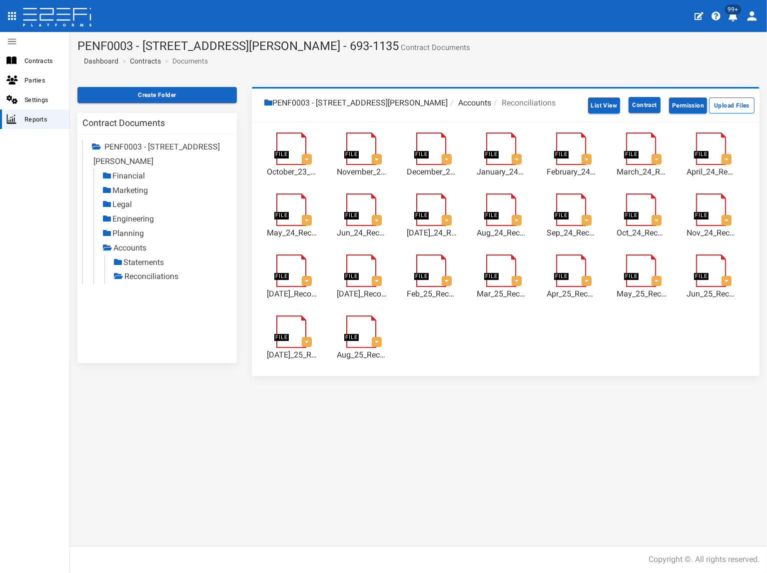
click at [149, 262] on link "Statements" at bounding box center [143, 261] width 40 height 9
click at [151, 276] on link "Reconciliations" at bounding box center [151, 275] width 54 height 9
click at [149, 262] on link "Statements" at bounding box center [144, 261] width 40 height 9
click at [138, 278] on link "Reconciliations" at bounding box center [150, 275] width 54 height 9
click at [153, 62] on link "Contracts" at bounding box center [145, 61] width 31 height 10
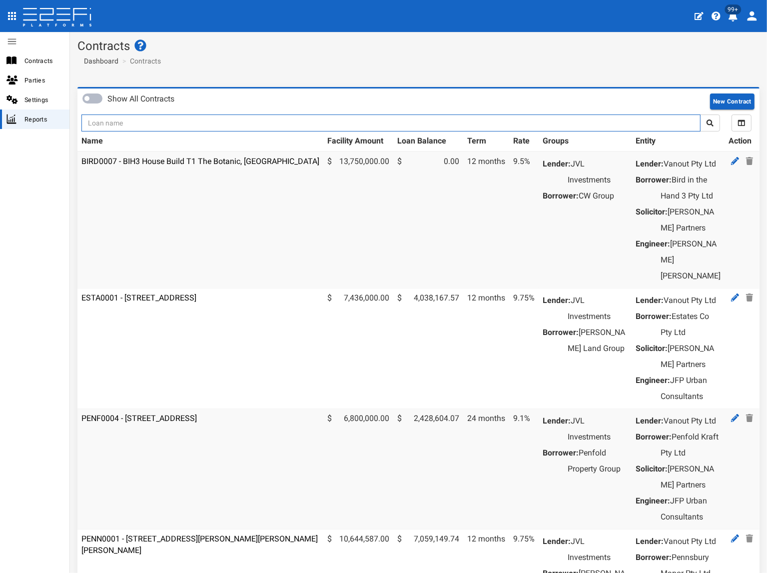
click at [155, 124] on input "text" at bounding box center [390, 122] width 619 height 17
type input "jvl"
click at [700, 114] on button "submit" at bounding box center [710, 122] width 20 height 17
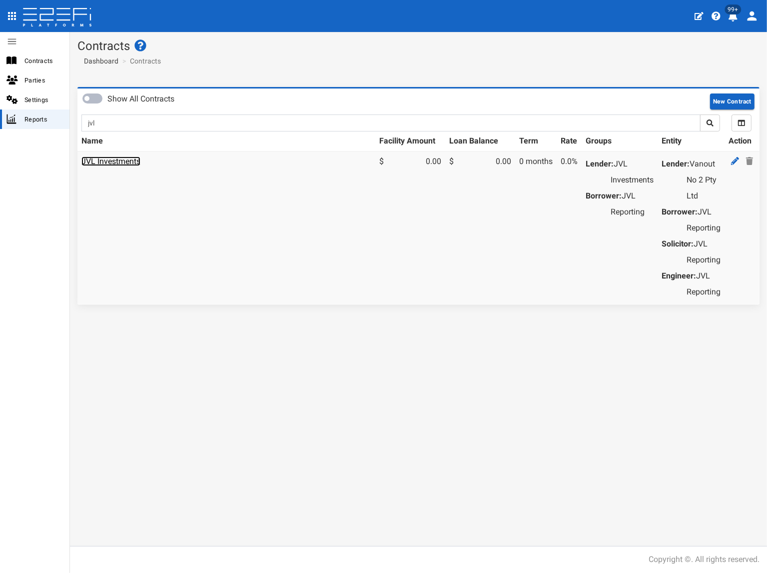
click at [132, 164] on link "JVL Investments" at bounding box center [110, 160] width 59 height 9
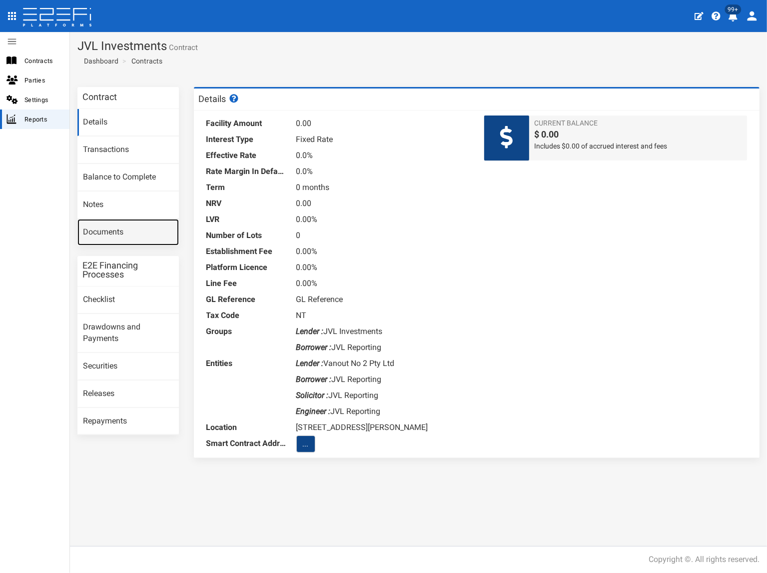
click at [126, 224] on link "Documents" at bounding box center [127, 232] width 101 height 27
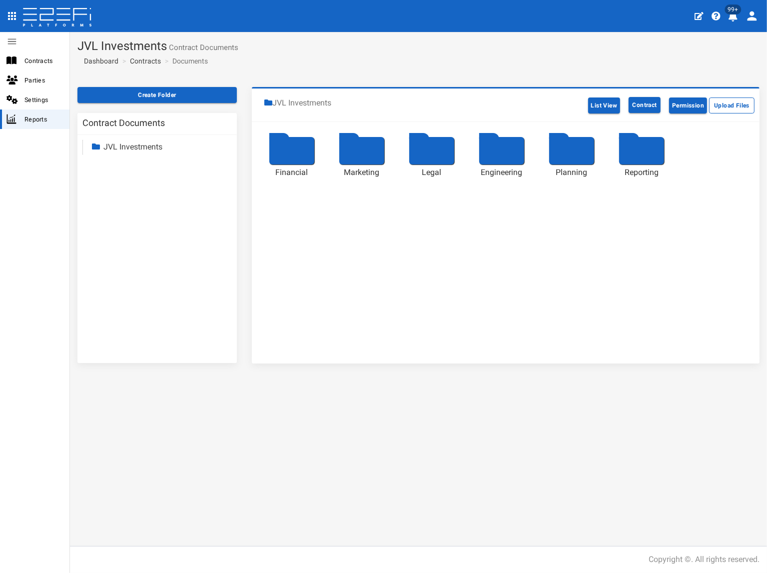
click at [147, 148] on link "JVL Investments" at bounding box center [132, 146] width 59 height 9
click at [139, 234] on link "Reporting" at bounding box center [129, 232] width 34 height 9
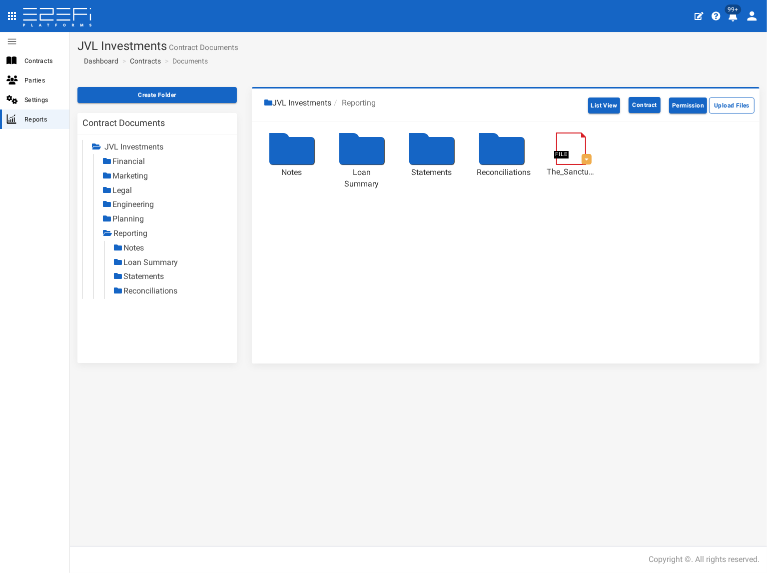
click at [148, 276] on link "Statements" at bounding box center [143, 275] width 40 height 9
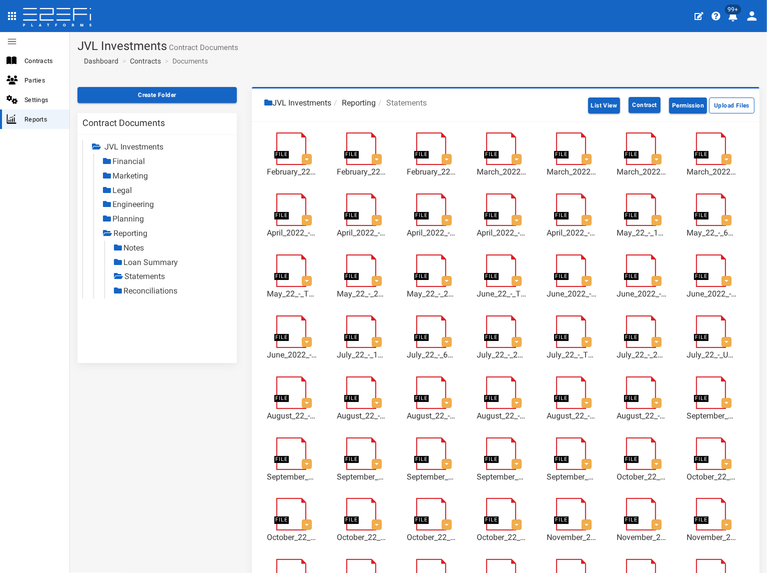
click at [160, 290] on link "Reconciliations" at bounding box center [150, 290] width 54 height 9
click at [150, 60] on link "Contracts" at bounding box center [145, 61] width 31 height 10
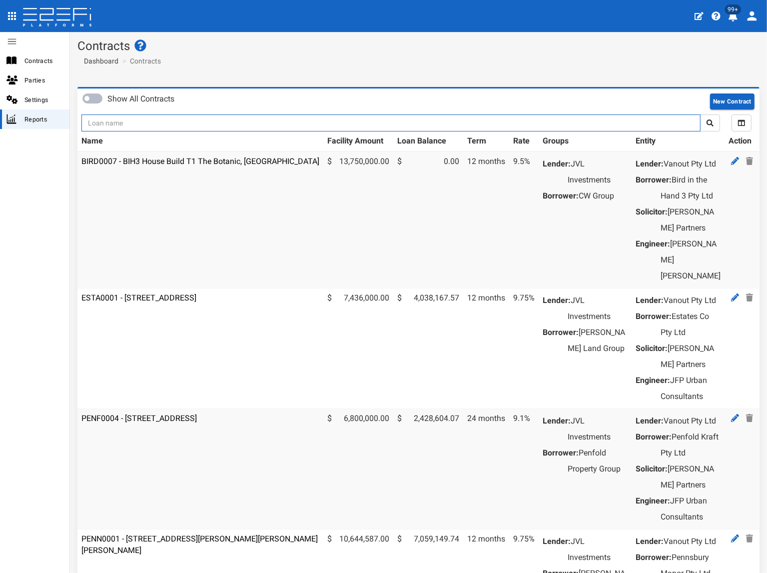
click at [137, 123] on input "text" at bounding box center [390, 122] width 619 height 17
type input "1151"
click at [700, 114] on button "submit" at bounding box center [710, 122] width 20 height 17
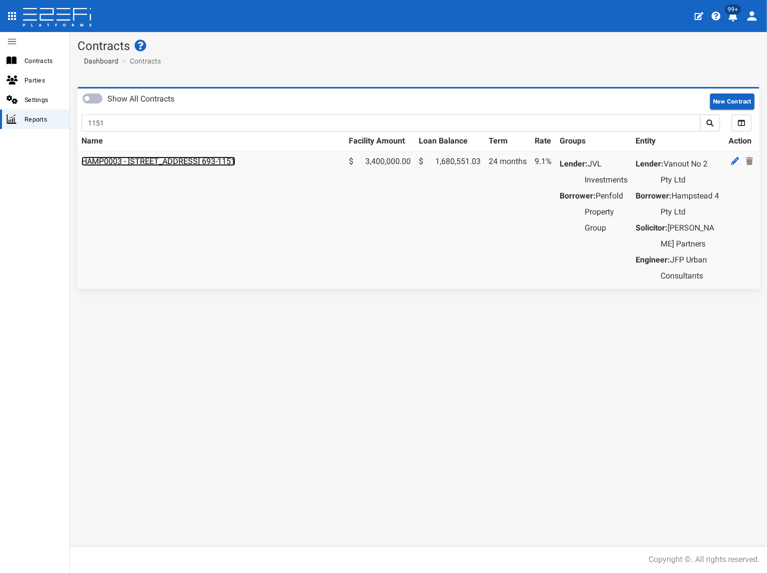
click at [148, 162] on link "HAMP0003 - [STREET_ADDRESS] 693-1151" at bounding box center [158, 160] width 154 height 9
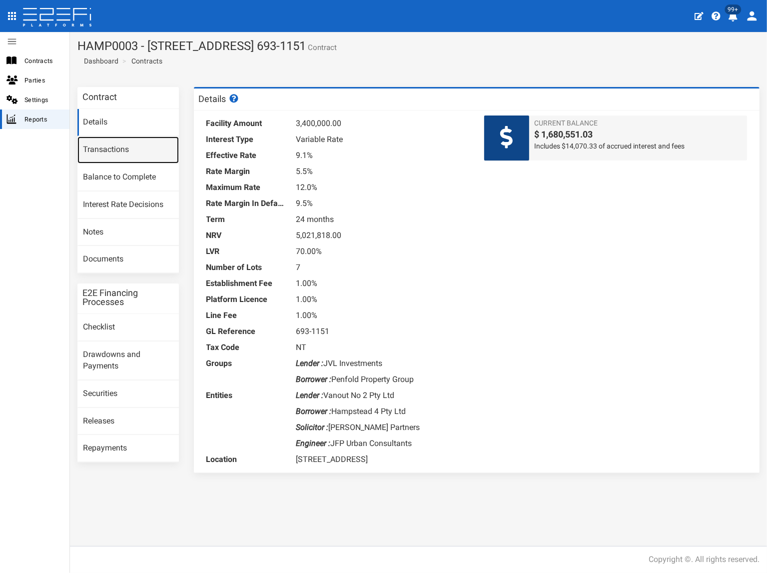
click at [144, 149] on link "Transactions" at bounding box center [127, 149] width 101 height 27
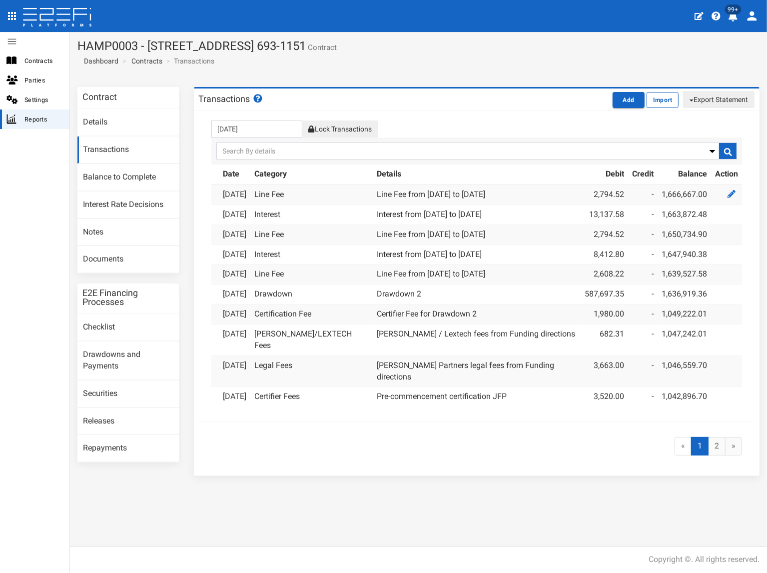
click at [337, 127] on button "Lock Transactions" at bounding box center [340, 128] width 76 height 17
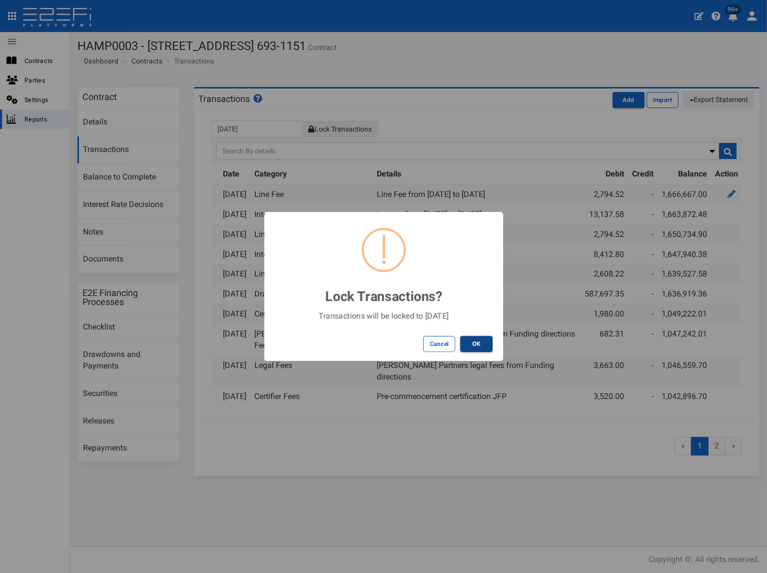
click at [476, 340] on button "OK" at bounding box center [476, 344] width 32 height 16
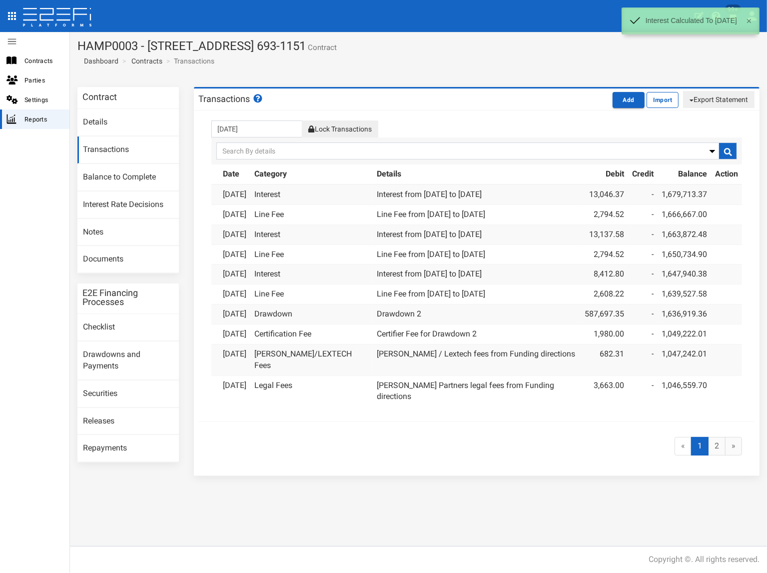
drag, startPoint x: 707, startPoint y: 95, endPoint x: 708, endPoint y: 102, distance: 7.1
click at [707, 95] on button "Export Statement" at bounding box center [718, 99] width 71 height 17
click at [700, 119] on link "pdf" at bounding box center [714, 118] width 79 height 13
drag, startPoint x: 336, startPoint y: 63, endPoint x: 351, endPoint y: 62, distance: 14.5
click at [337, 62] on section "HAMP0003 - 15 Aramis Place, Nudgee 4014 693-1151 Contract Dashboard Contracts T…" at bounding box center [418, 55] width 697 height 47
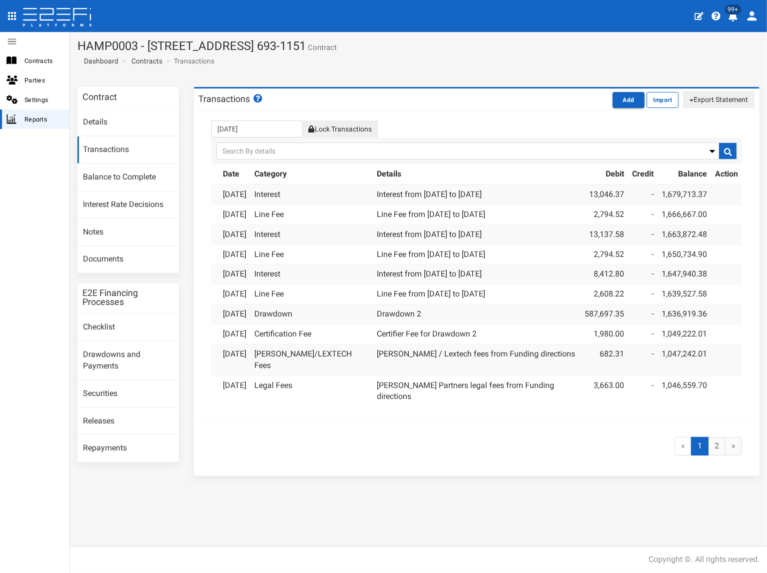
drag, startPoint x: 364, startPoint y: 47, endPoint x: 81, endPoint y: 38, distance: 282.5
click at [81, 39] on h1 "HAMP0003 - 15 Aramis Place, Nudgee 4014 693-1151 Contract" at bounding box center [418, 45] width 682 height 13
copy h1 "HAMP0003 - [STREET_ADDRESS] 693-1151"
click at [141, 257] on link "Documents" at bounding box center [127, 259] width 101 height 27
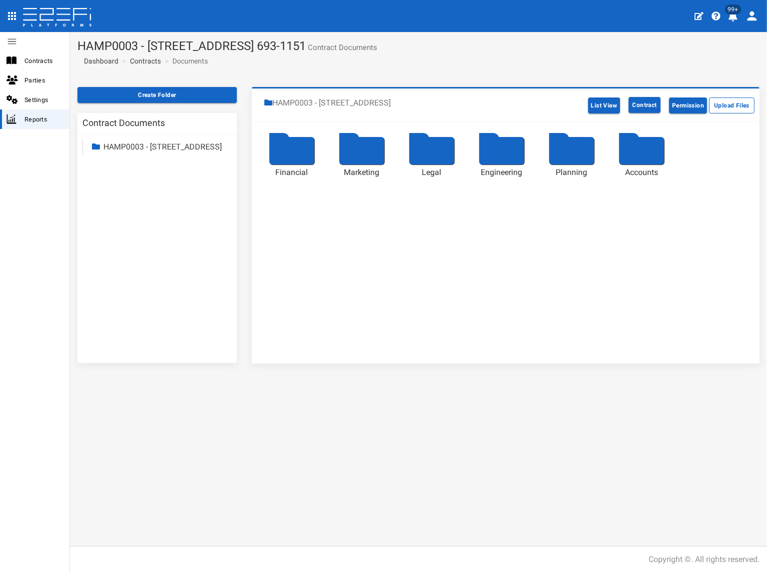
click at [126, 148] on link "HAMP0003 - [STREET_ADDRESS]" at bounding box center [162, 146] width 118 height 9
click at [141, 238] on link "Accounts" at bounding box center [128, 232] width 33 height 9
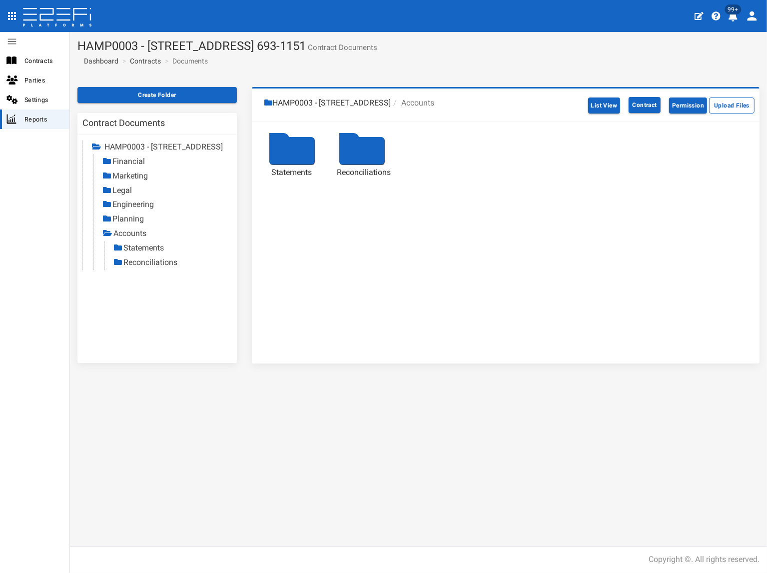
click at [142, 252] on link "Statements" at bounding box center [143, 247] width 40 height 9
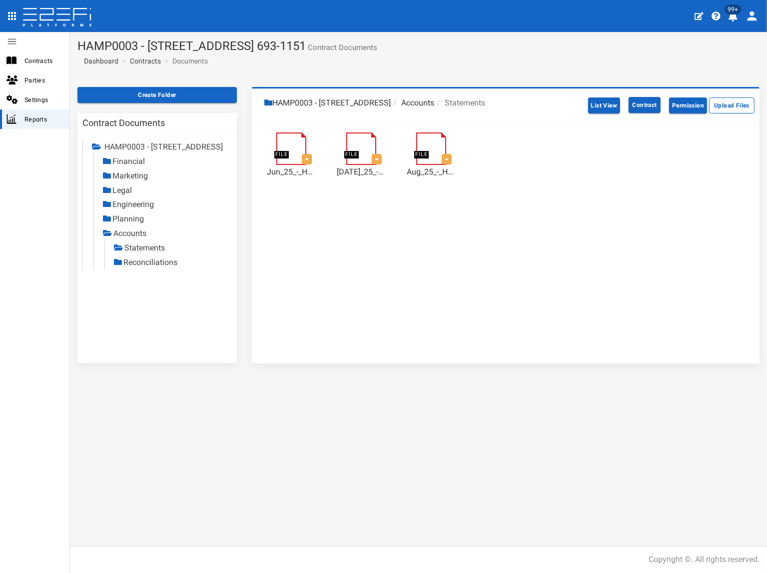
click at [158, 267] on link "Reconciliations" at bounding box center [150, 261] width 54 height 9
drag, startPoint x: 139, startPoint y: 276, endPoint x: 17, endPoint y: 309, distance: 125.9
click at [139, 267] on link "Reconciliations" at bounding box center [151, 261] width 54 height 9
click at [150, 252] on link "Statements" at bounding box center [144, 247] width 40 height 9
click at [141, 267] on link "Reconciliations" at bounding box center [150, 261] width 54 height 9
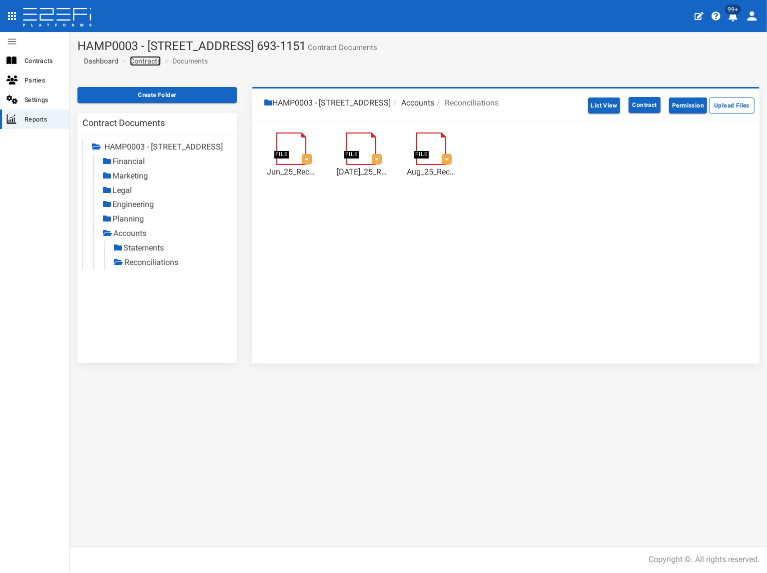
click at [147, 60] on link "Contracts" at bounding box center [145, 61] width 31 height 10
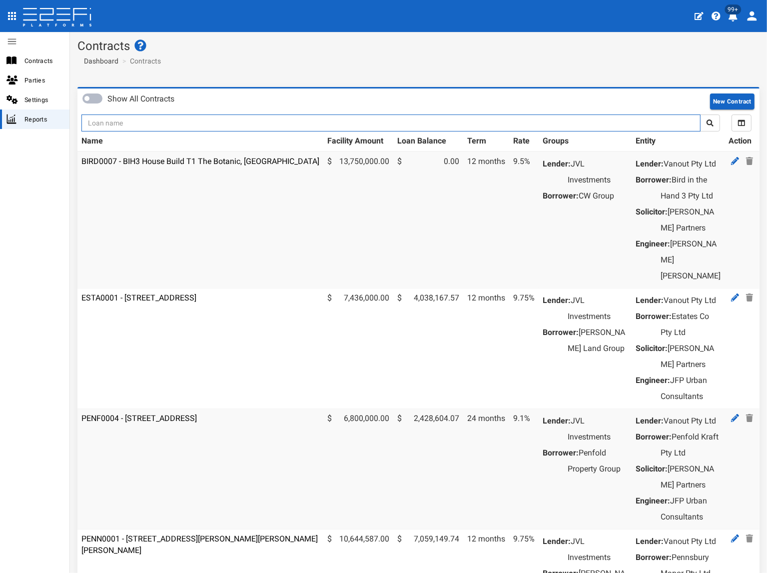
drag, startPoint x: 136, startPoint y: 120, endPoint x: 130, endPoint y: 126, distance: 8.1
click at [134, 122] on input "text" at bounding box center [390, 122] width 619 height 17
type input "jvl"
click at [700, 114] on button "submit" at bounding box center [710, 122] width 20 height 17
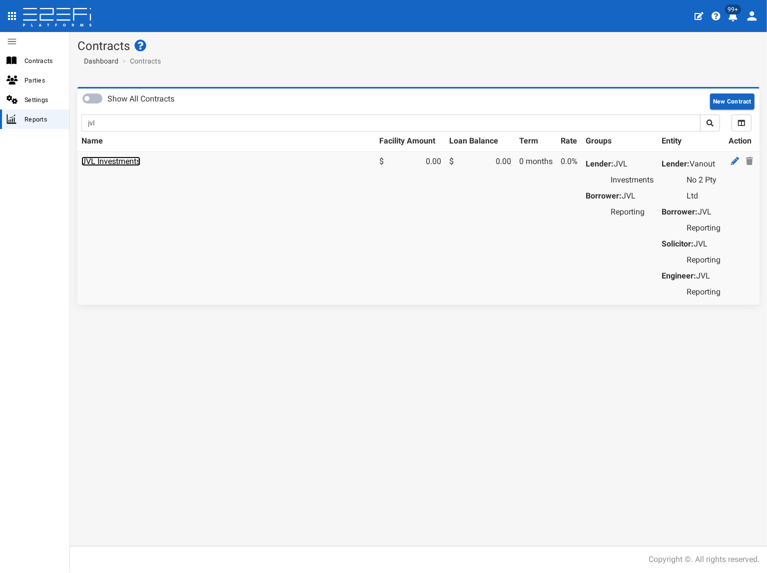
click at [115, 162] on link "JVL Investments" at bounding box center [110, 160] width 59 height 9
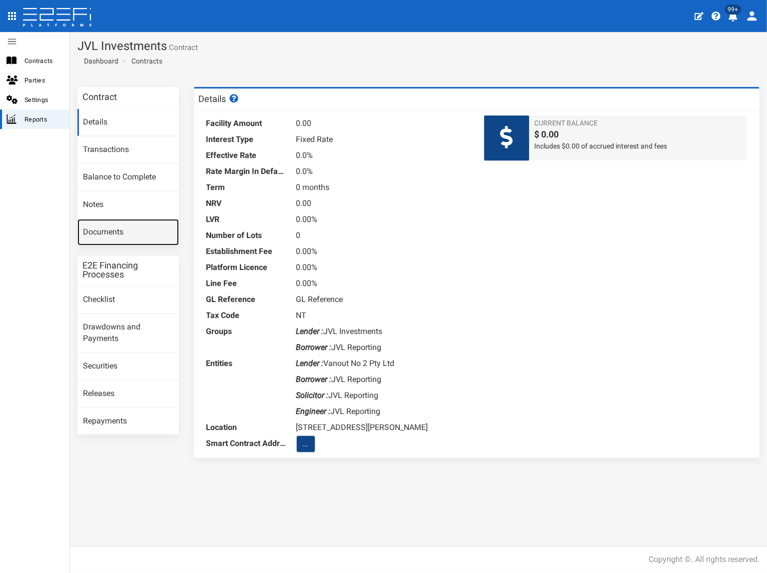
click at [118, 231] on link "Documents" at bounding box center [127, 232] width 101 height 27
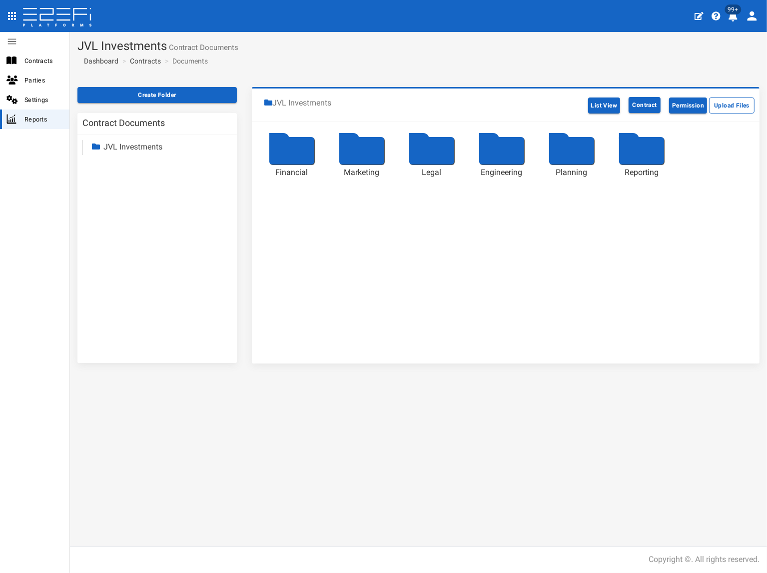
click at [136, 145] on link "JVL Investments" at bounding box center [132, 146] width 59 height 9
click at [144, 228] on link "Reporting" at bounding box center [129, 232] width 34 height 9
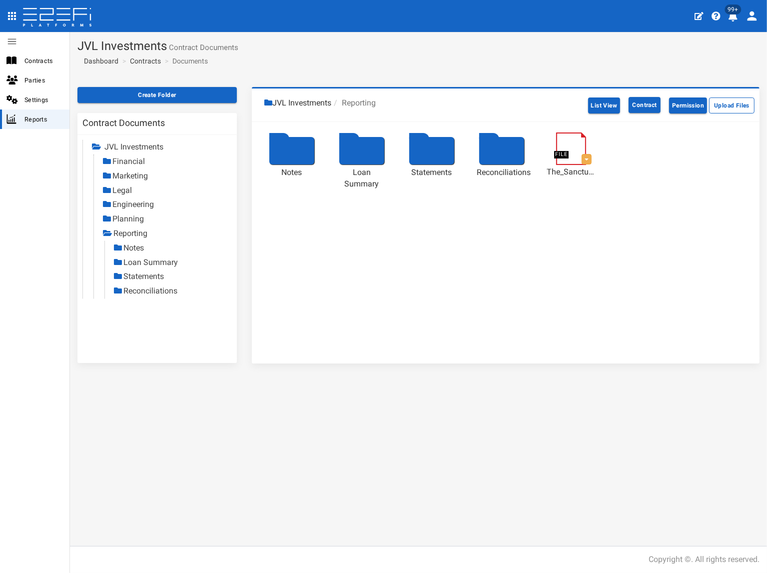
click at [147, 276] on link "Statements" at bounding box center [143, 275] width 40 height 9
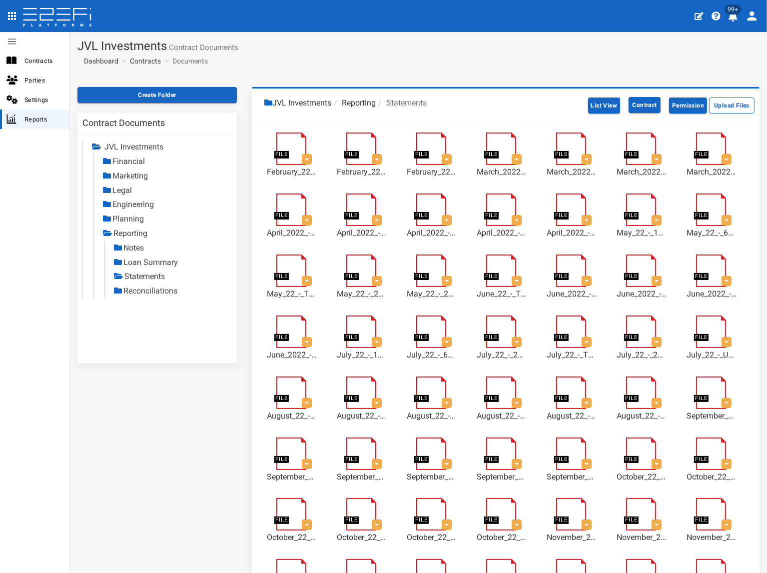
click at [153, 291] on link "Reconciliations" at bounding box center [150, 290] width 54 height 9
click at [152, 63] on link "Contracts" at bounding box center [145, 61] width 31 height 10
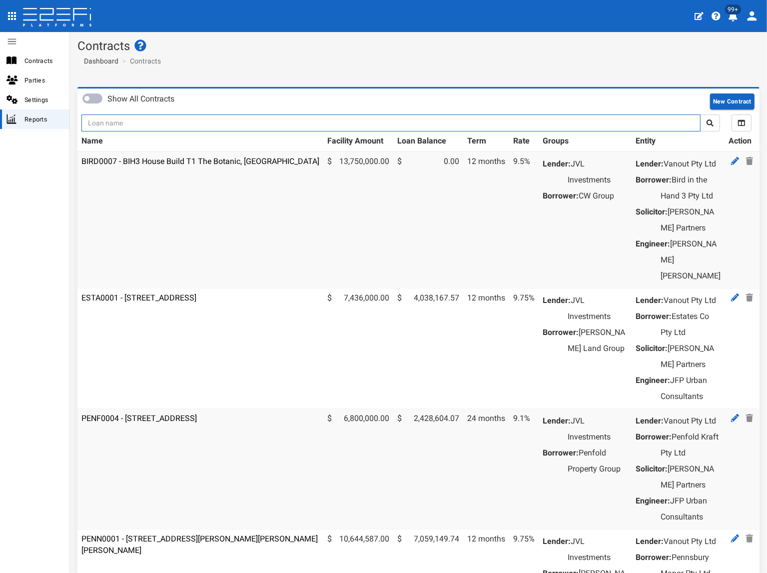
click at [123, 126] on input "text" at bounding box center [390, 122] width 619 height 17
type input "1151"
click at [700, 114] on button "submit" at bounding box center [710, 122] width 20 height 17
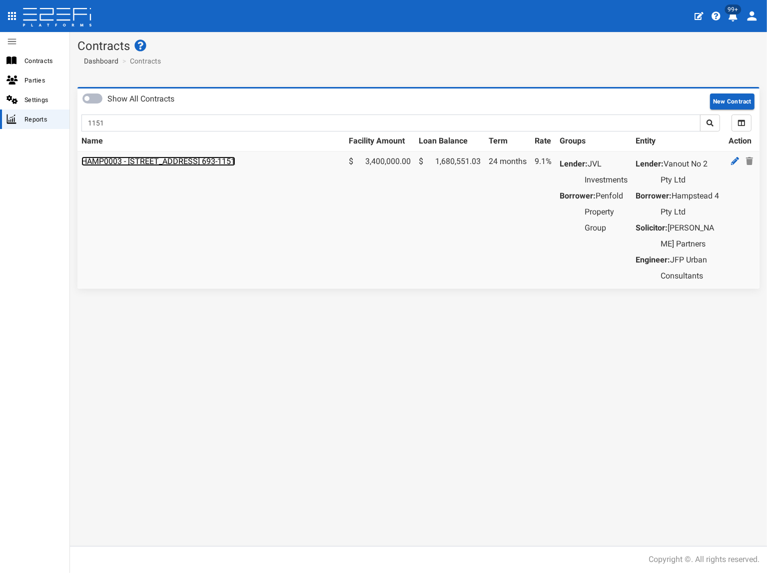
click at [189, 165] on link "HAMP0003 - [STREET_ADDRESS] 693-1151" at bounding box center [158, 160] width 154 height 9
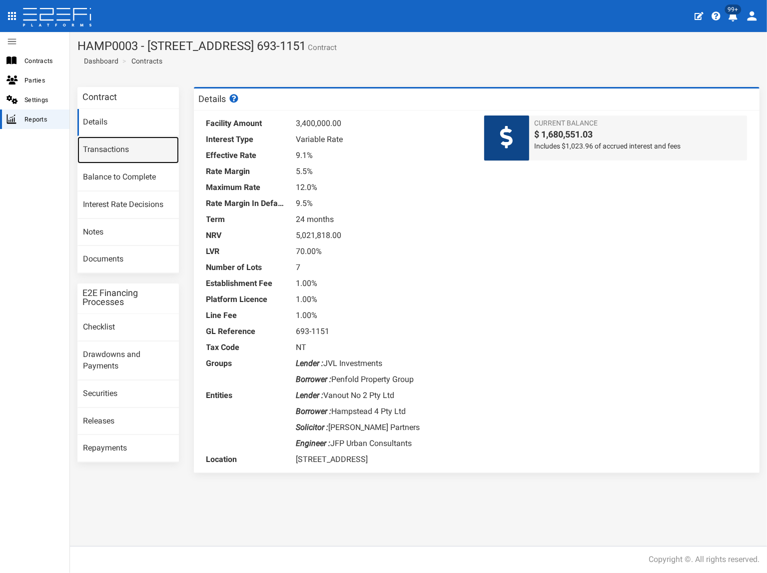
click at [128, 149] on link "Transactions" at bounding box center [127, 149] width 101 height 27
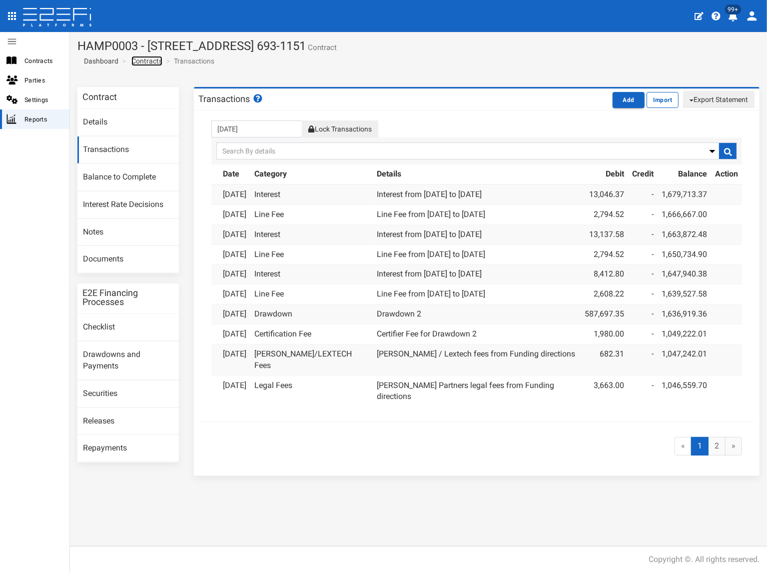
click at [157, 63] on link "Contracts" at bounding box center [146, 61] width 31 height 10
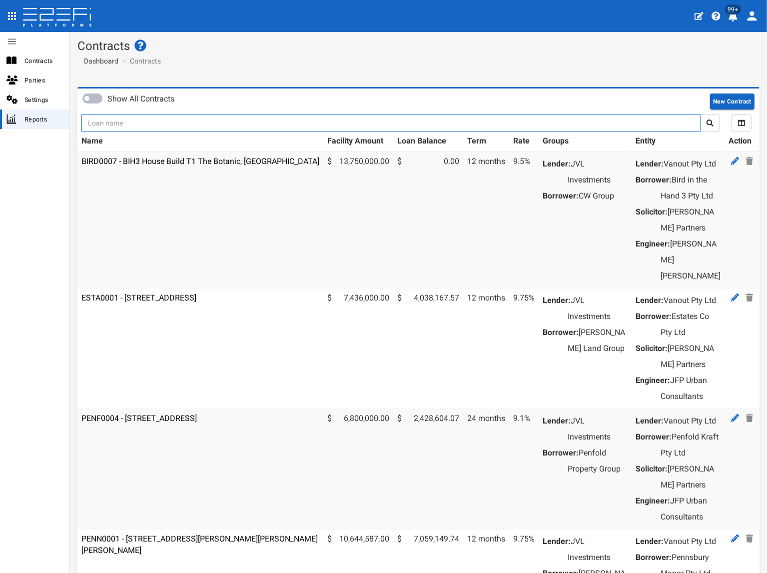
click at [202, 119] on input "text" at bounding box center [390, 122] width 619 height 17
type input "1152"
click at [700, 114] on button "submit" at bounding box center [710, 122] width 20 height 17
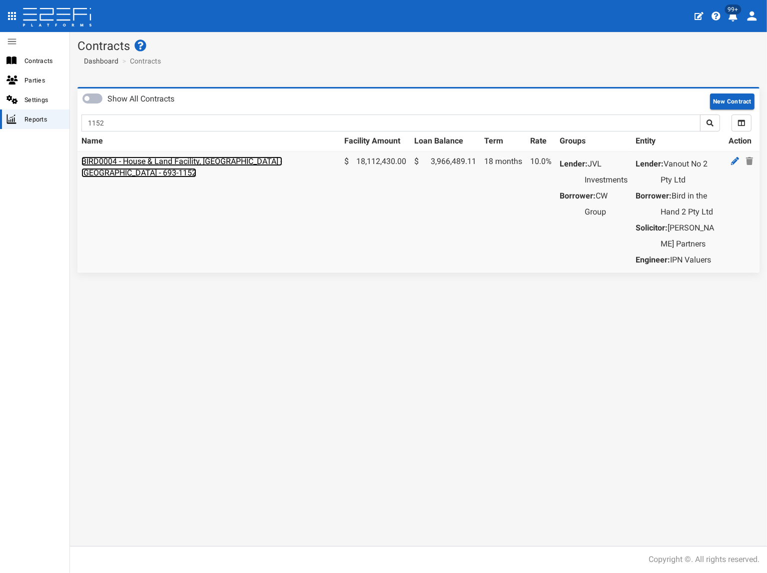
click at [186, 163] on link "BIRD0004 - House & Land Facility, [GEOGRAPHIC_DATA] - [GEOGRAPHIC_DATA] - 693-1…" at bounding box center [181, 166] width 201 height 21
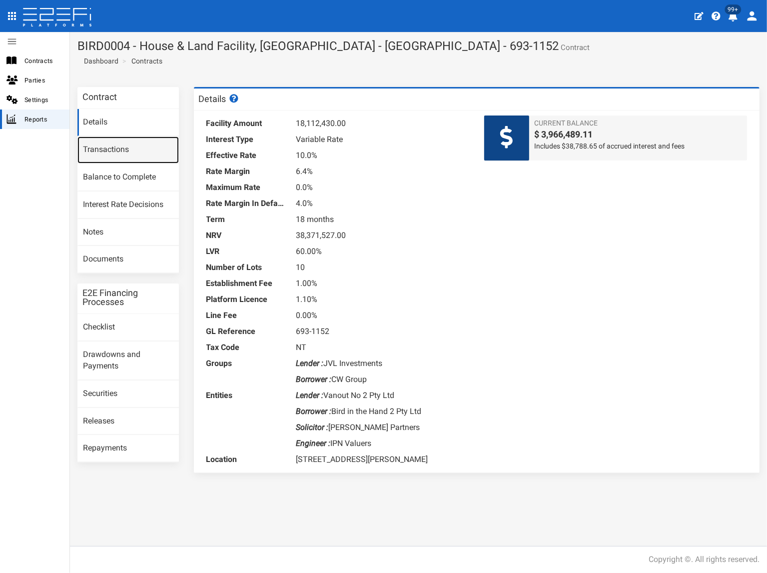
click at [122, 149] on link "Transactions" at bounding box center [127, 149] width 101 height 27
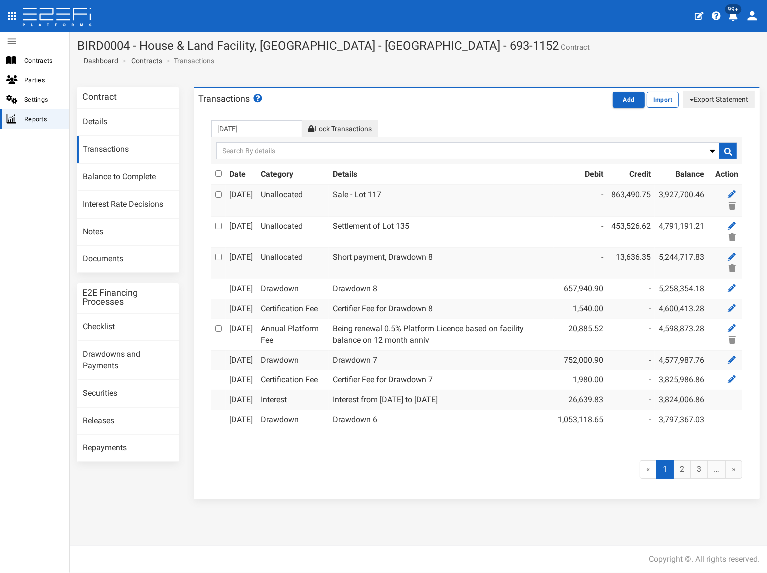
click at [355, 126] on button "Lock Transactions" at bounding box center [340, 128] width 76 height 17
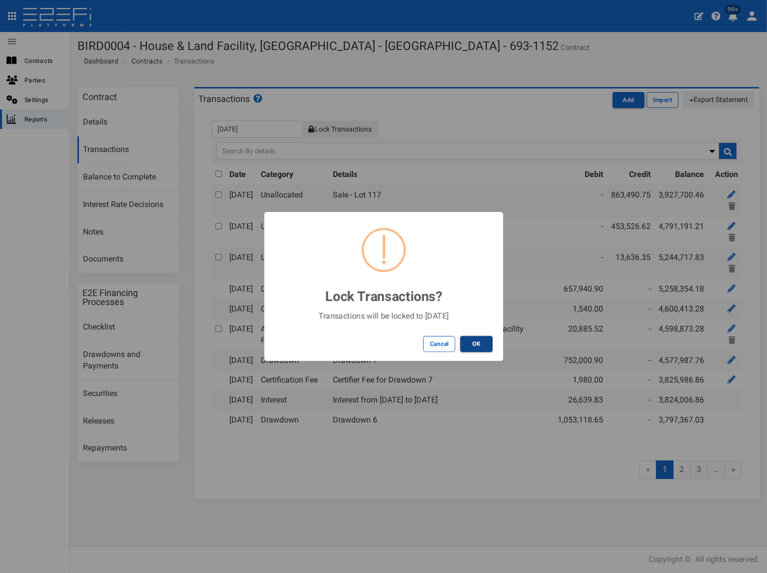
click at [484, 346] on button "OK" at bounding box center [476, 344] width 32 height 16
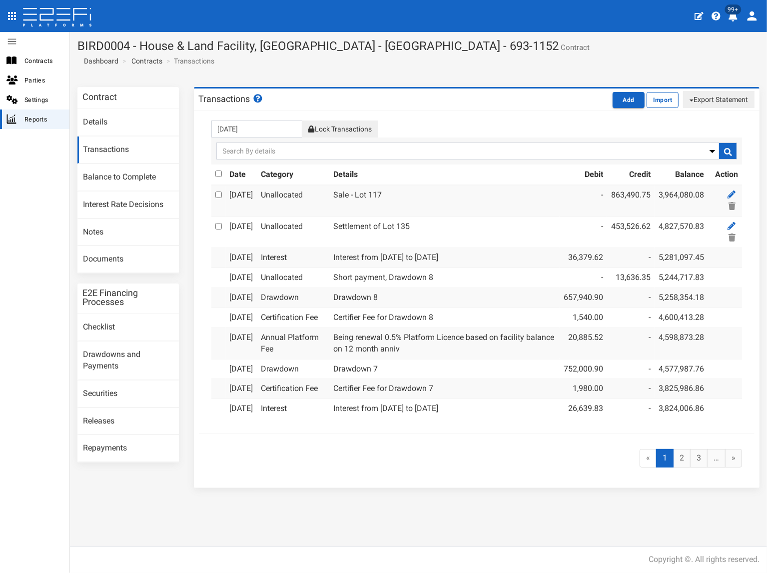
click at [720, 99] on button "Export Statement" at bounding box center [718, 99] width 71 height 17
click at [693, 117] on link "pdf" at bounding box center [714, 118] width 79 height 13
drag, startPoint x: 387, startPoint y: 68, endPoint x: 402, endPoint y: 67, distance: 15.1
click at [387, 68] on section "BIRD0004 - House & Land Facility, Port Macquarie - VANT02 - 693-1152 Contract D…" at bounding box center [418, 55] width 697 height 47
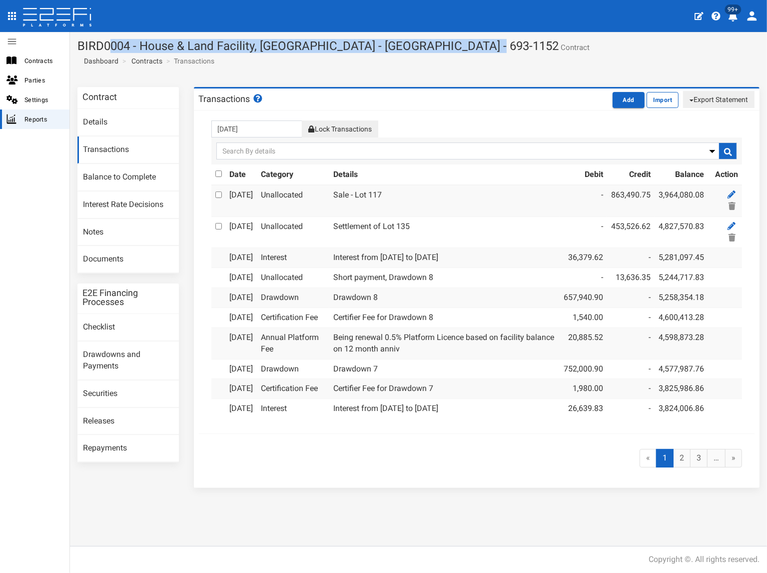
drag, startPoint x: 454, startPoint y: 45, endPoint x: 78, endPoint y: 42, distance: 375.4
click at [78, 42] on h1 "BIRD0004 - House & Land Facility, Port Macquarie - VANT02 - 693-1152 Contract" at bounding box center [418, 45] width 682 height 13
copy h1 "BIRD0004 - House & Land Facility, Port Macquarie - VANT02 - 693-1152"
drag, startPoint x: 107, startPoint y: 258, endPoint x: 143, endPoint y: 230, distance: 46.0
click at [107, 258] on link "Documents" at bounding box center [127, 259] width 101 height 27
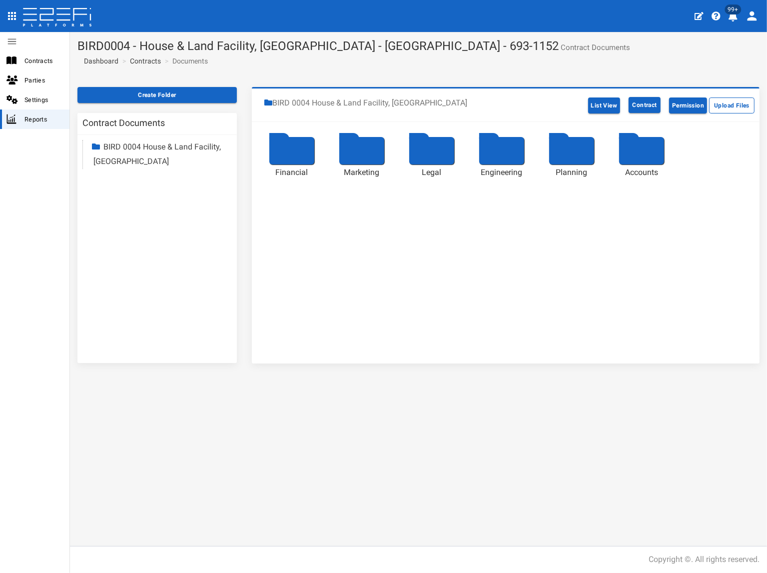
click at [142, 146] on link "BIRD 0004 House & Land Facility, [GEOGRAPHIC_DATA]" at bounding box center [156, 154] width 127 height 24
click at [136, 246] on link "Accounts" at bounding box center [128, 247] width 33 height 9
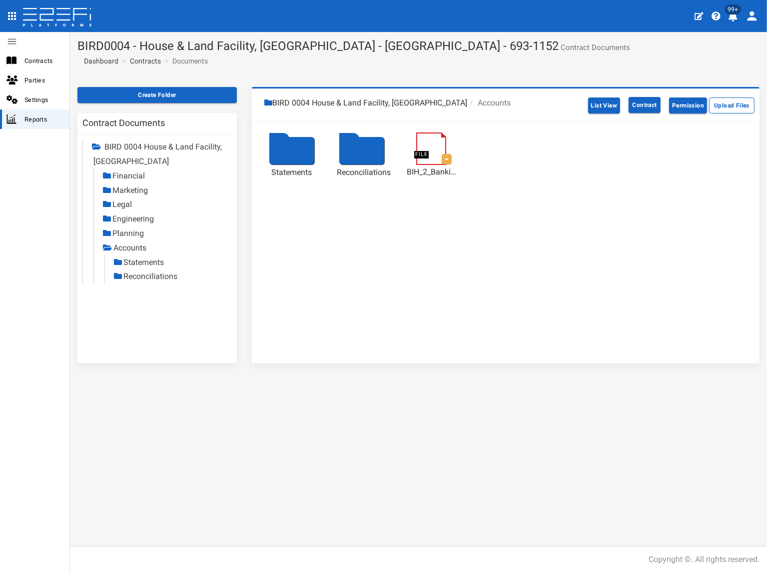
click at [142, 262] on link "Statements" at bounding box center [143, 261] width 40 height 9
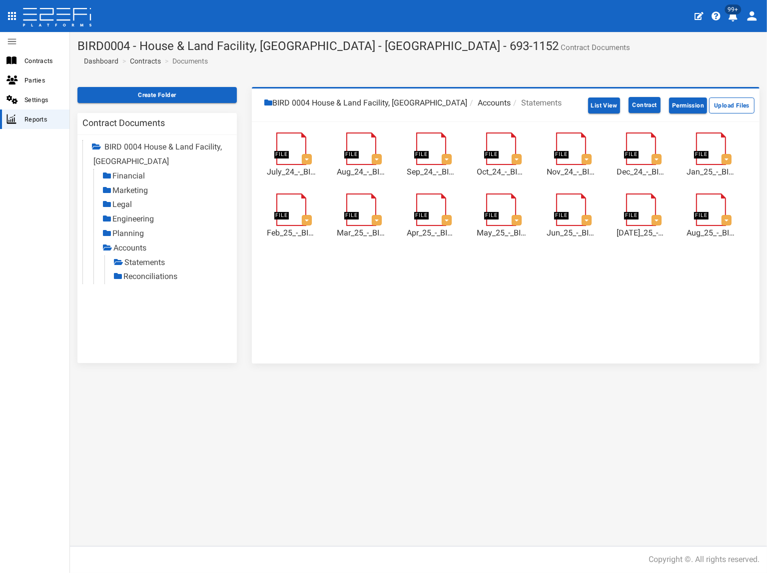
click at [157, 276] on link "Reconciliations" at bounding box center [150, 275] width 54 height 9
click at [163, 276] on link "Reconciliations" at bounding box center [151, 275] width 54 height 9
click at [161, 262] on link "Statements" at bounding box center [144, 261] width 40 height 9
click at [156, 274] on link "Reconciliations" at bounding box center [150, 275] width 54 height 9
click at [150, 61] on link "Contracts" at bounding box center [145, 61] width 31 height 10
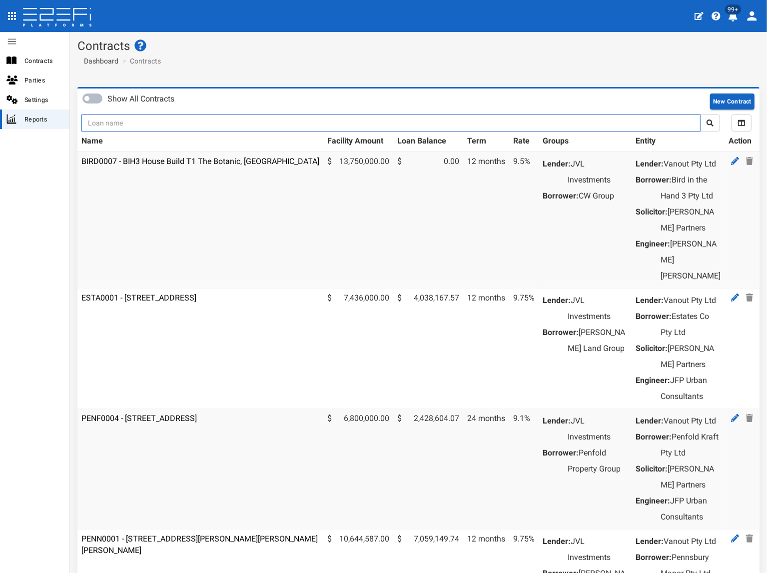
click at [143, 123] on input "text" at bounding box center [390, 122] width 619 height 17
type input "jvl"
click at [700, 114] on button "submit" at bounding box center [710, 122] width 20 height 17
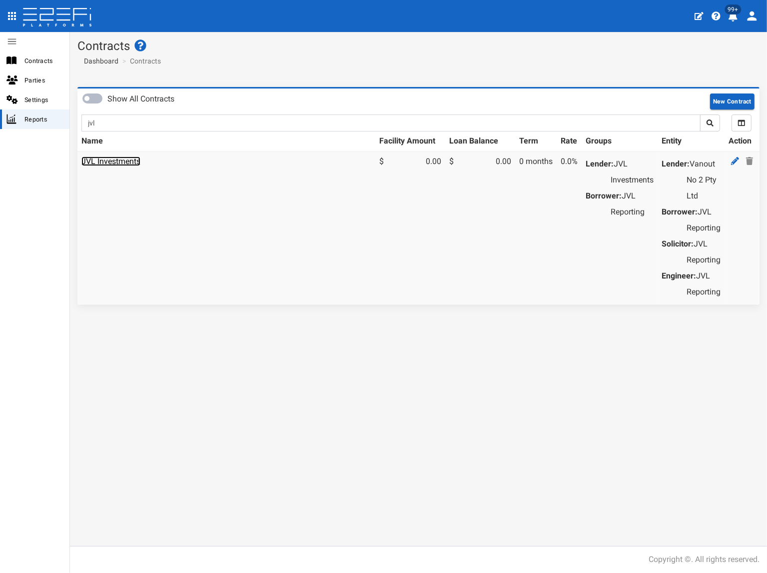
click at [118, 158] on link "JVL Investments" at bounding box center [110, 160] width 59 height 9
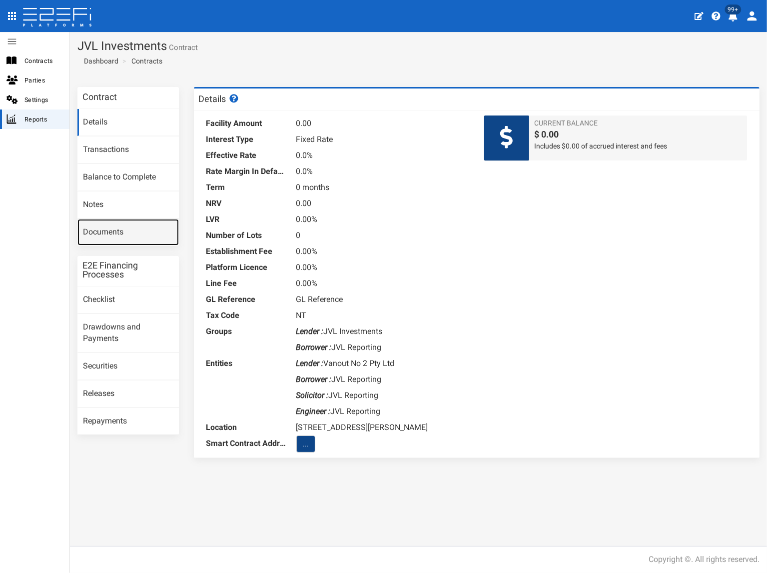
click at [122, 224] on link "Documents" at bounding box center [127, 232] width 101 height 27
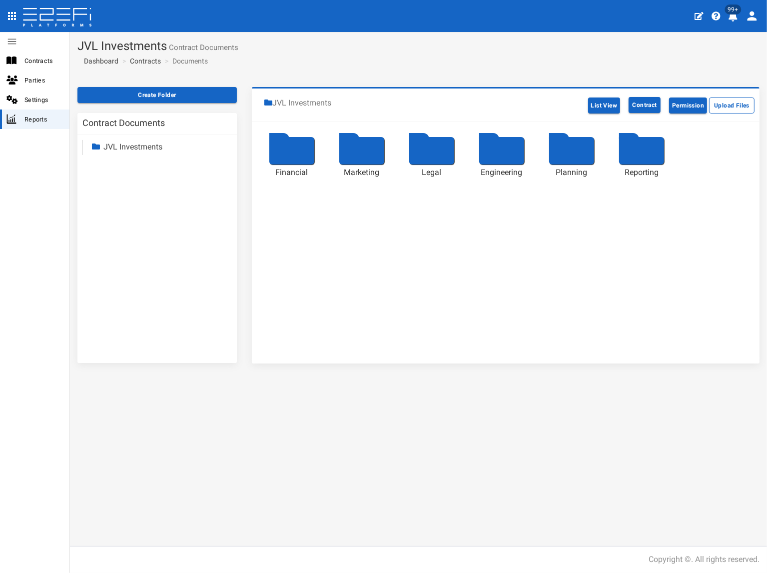
click at [137, 146] on link "JVL Investments" at bounding box center [132, 146] width 59 height 9
click at [128, 232] on link "Reporting" at bounding box center [129, 232] width 34 height 9
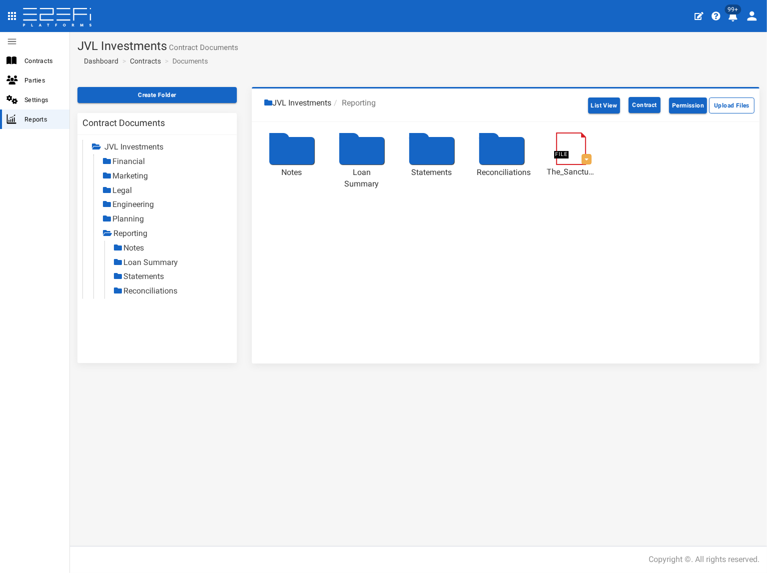
click at [141, 275] on link "Statements" at bounding box center [143, 275] width 40 height 9
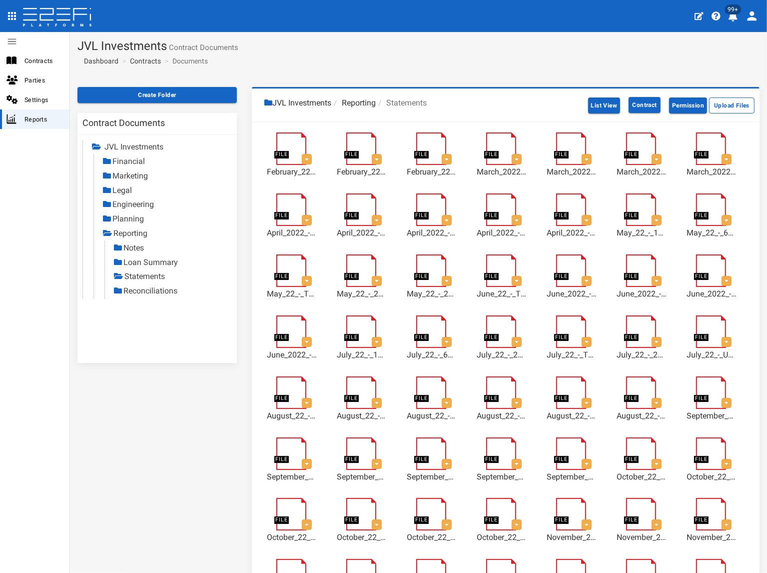
click at [158, 291] on link "Reconciliations" at bounding box center [150, 290] width 54 height 9
click at [144, 61] on link "Contracts" at bounding box center [145, 61] width 31 height 10
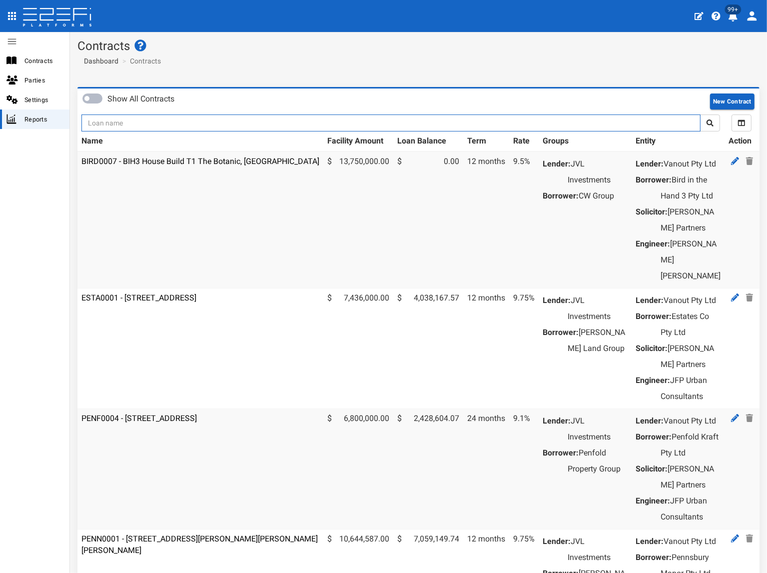
click at [150, 121] on input "text" at bounding box center [390, 122] width 619 height 17
type input "117"
click at [700, 114] on button "submit" at bounding box center [710, 122] width 20 height 17
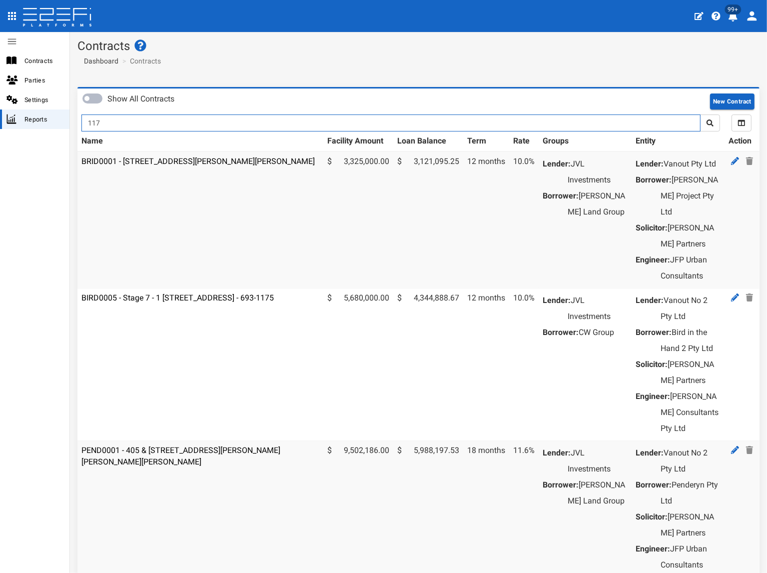
drag, startPoint x: 0, startPoint y: 0, endPoint x: 150, endPoint y: 120, distance: 192.4
click at [150, 120] on input "117" at bounding box center [390, 122] width 619 height 17
type input "1170"
click at [700, 114] on button "submit" at bounding box center [710, 122] width 20 height 17
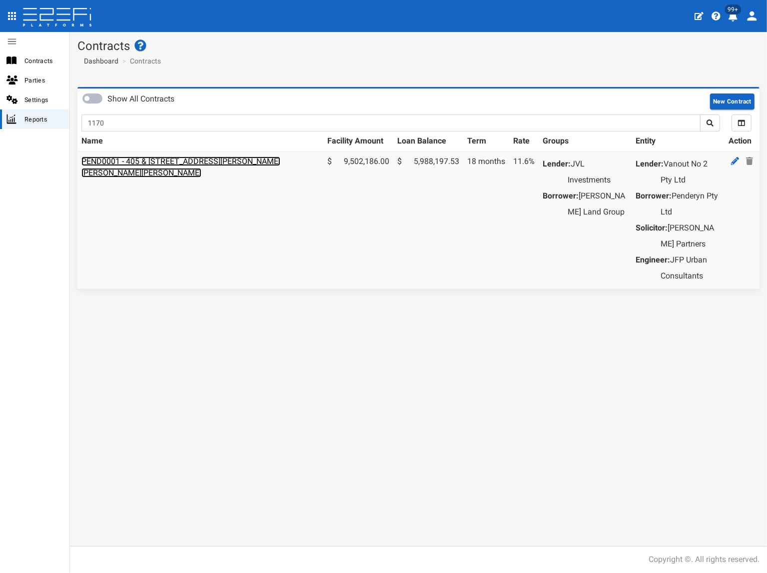
click at [171, 160] on link "PEND0001 - 405 & [STREET_ADDRESS][PERSON_NAME][PERSON_NAME][PERSON_NAME]" at bounding box center [180, 166] width 199 height 21
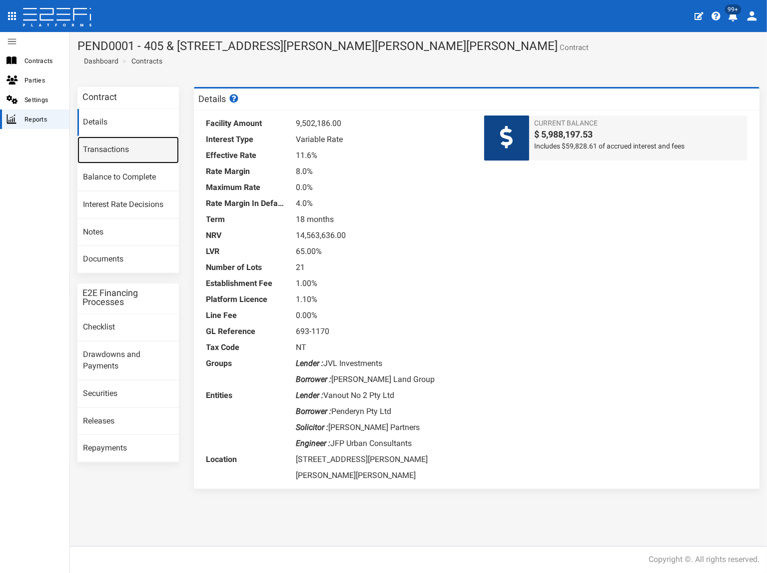
click at [118, 151] on link "Transactions" at bounding box center [127, 149] width 101 height 27
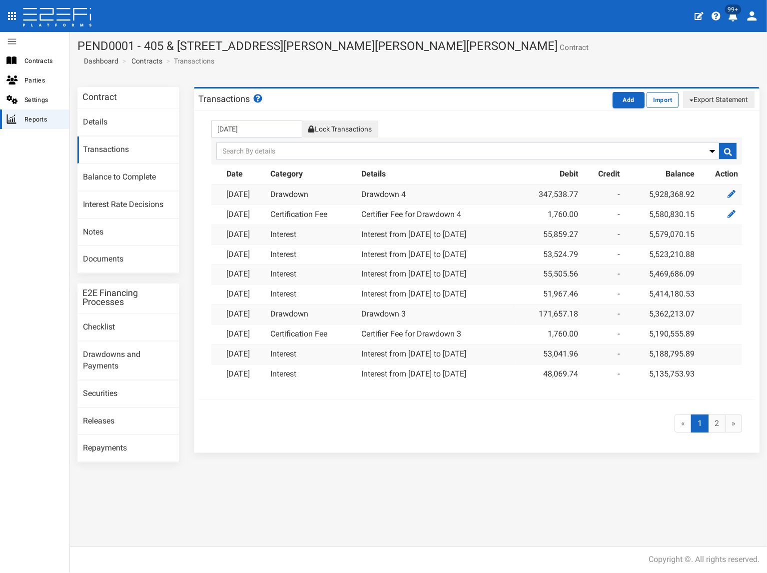
click at [358, 128] on button "Lock Transactions" at bounding box center [340, 128] width 76 height 17
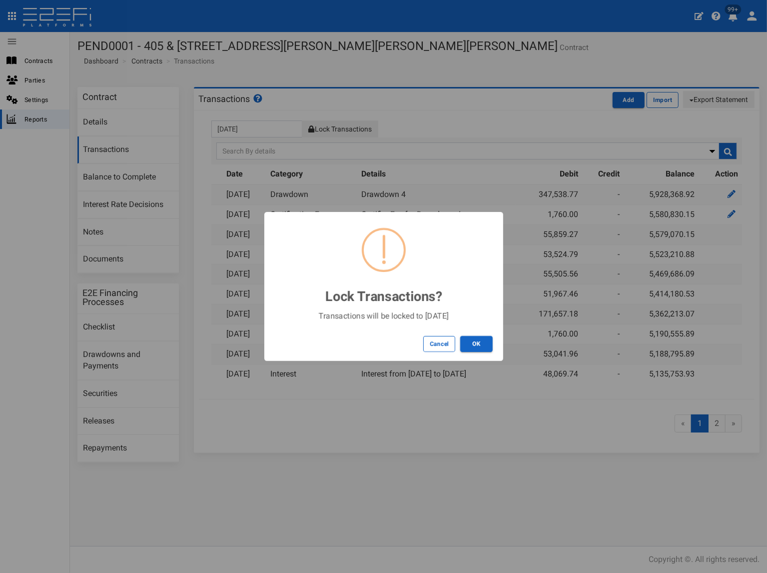
click at [476, 340] on button "OK" at bounding box center [476, 344] width 32 height 16
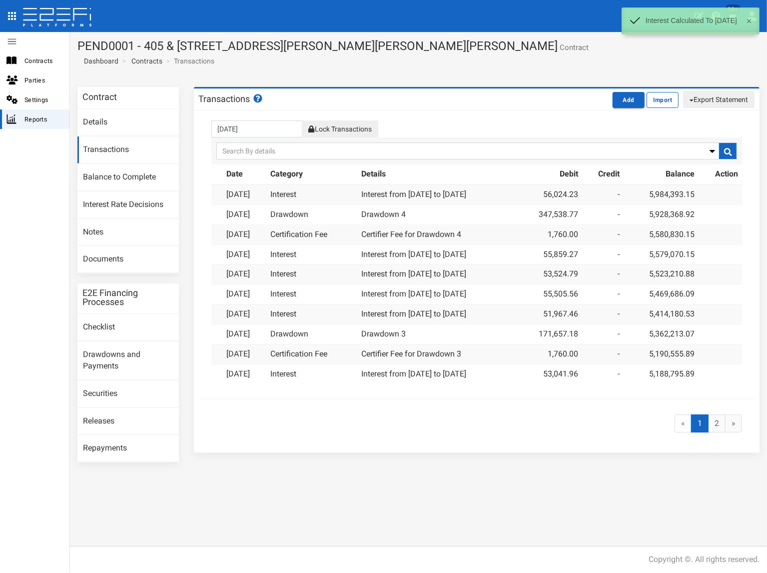
click at [708, 98] on button "Export Statement" at bounding box center [718, 99] width 71 height 17
click at [694, 116] on link "pdf" at bounding box center [714, 118] width 79 height 13
drag, startPoint x: 310, startPoint y: 61, endPoint x: 466, endPoint y: 54, distance: 156.1
click at [314, 60] on section "PEND0001 - 405 & 407 Beckett Road, Bridgeman Downs - 693-1170 Contract Dashboar…" at bounding box center [418, 55] width 697 height 47
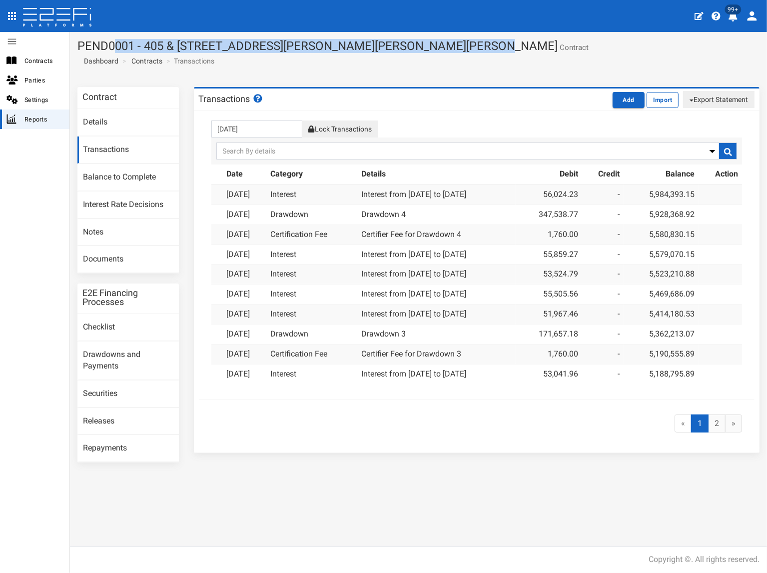
drag, startPoint x: 436, startPoint y: 44, endPoint x: 80, endPoint y: 50, distance: 355.5
click at [80, 50] on h1 "PEND0001 - 405 & 407 Beckett Road, Bridgeman Downs - 693-1170 Contract" at bounding box center [418, 45] width 682 height 13
copy h1 "PEND0001 - 405 & [STREET_ADDRESS][PERSON_NAME][PERSON_NAME][PERSON_NAME]"
click at [118, 258] on link "Documents" at bounding box center [127, 259] width 101 height 27
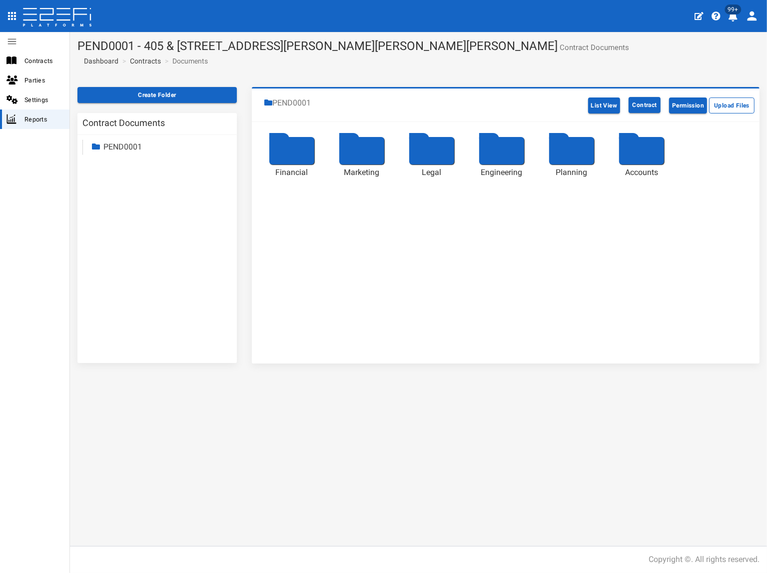
click at [119, 145] on link "PEND0001" at bounding box center [122, 146] width 38 height 9
click at [132, 236] on link "Accounts" at bounding box center [128, 232] width 33 height 9
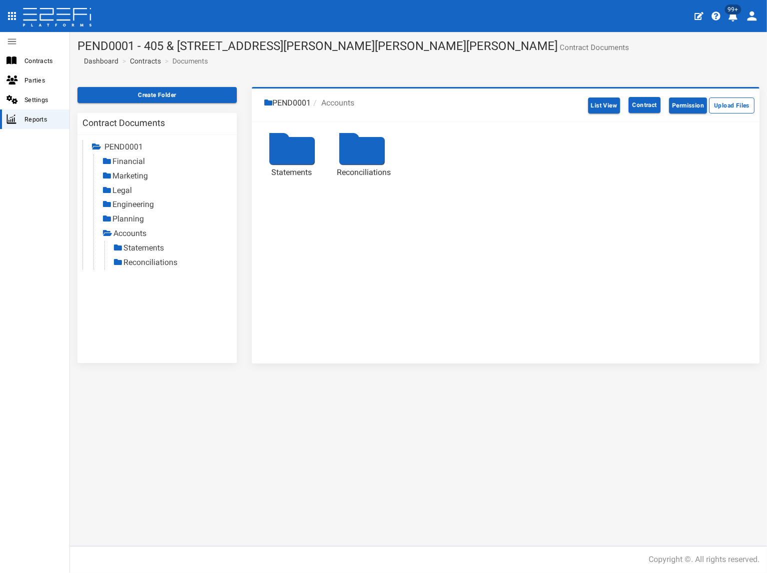
click at [147, 248] on link "Statements" at bounding box center [143, 247] width 40 height 9
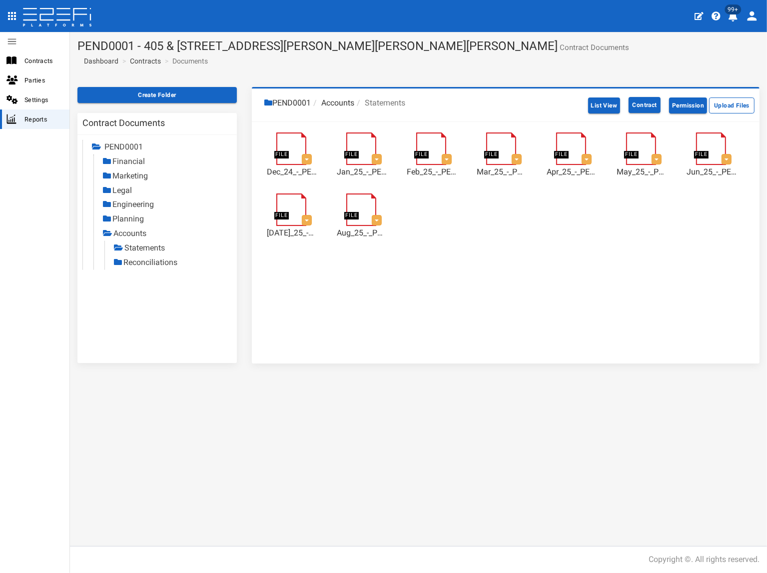
click at [154, 261] on link "Reconciliations" at bounding box center [150, 261] width 54 height 9
click at [139, 262] on link "Reconciliations" at bounding box center [151, 261] width 54 height 9
click at [146, 246] on link "Statements" at bounding box center [144, 247] width 40 height 9
click at [150, 261] on link "Reconciliations" at bounding box center [150, 261] width 54 height 9
click at [151, 62] on link "Contracts" at bounding box center [145, 61] width 31 height 10
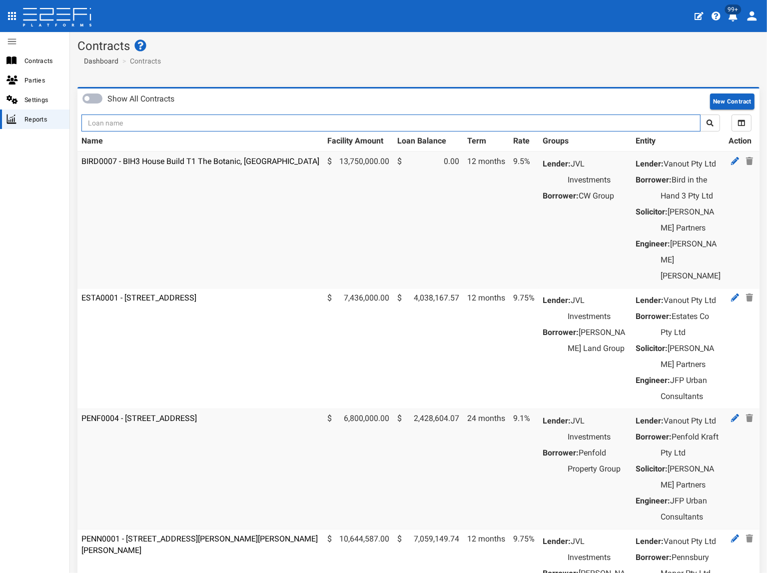
click at [136, 126] on input "text" at bounding box center [390, 122] width 619 height 17
type input "1"
type input "jvl"
click at [700, 114] on button "submit" at bounding box center [710, 122] width 20 height 17
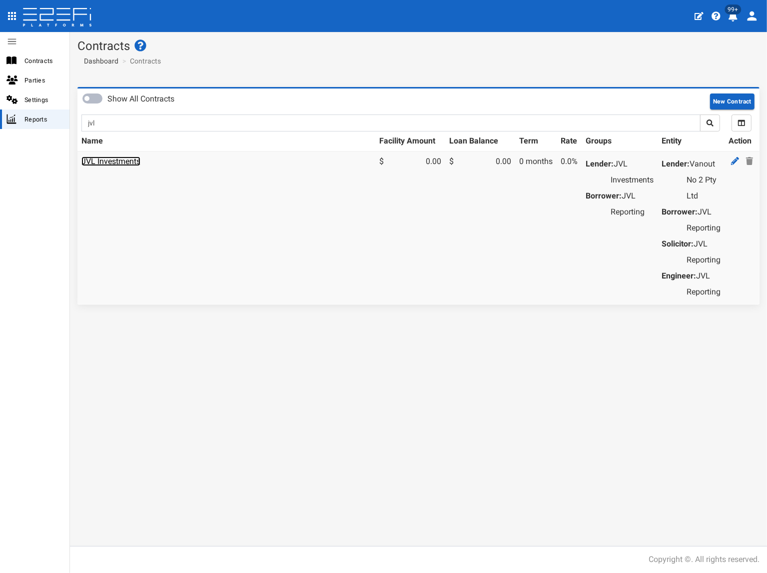
click at [126, 157] on link "JVL Investments" at bounding box center [110, 160] width 59 height 9
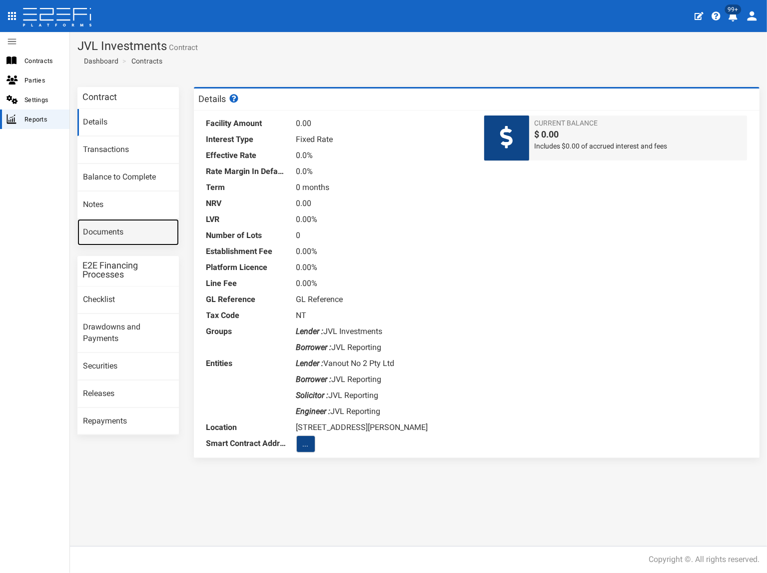
click at [132, 235] on link "Documents" at bounding box center [127, 232] width 101 height 27
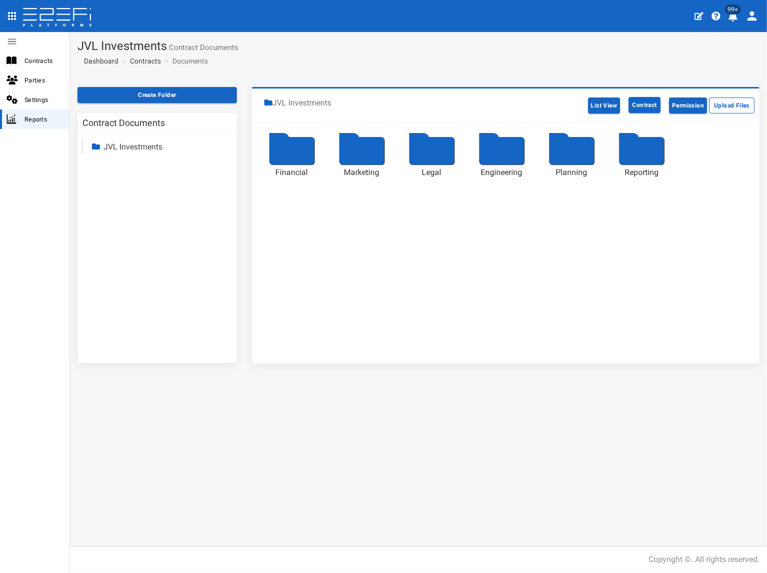
click at [144, 144] on link "JVL Investments" at bounding box center [132, 146] width 59 height 9
click at [129, 234] on link "Reporting" at bounding box center [129, 232] width 34 height 9
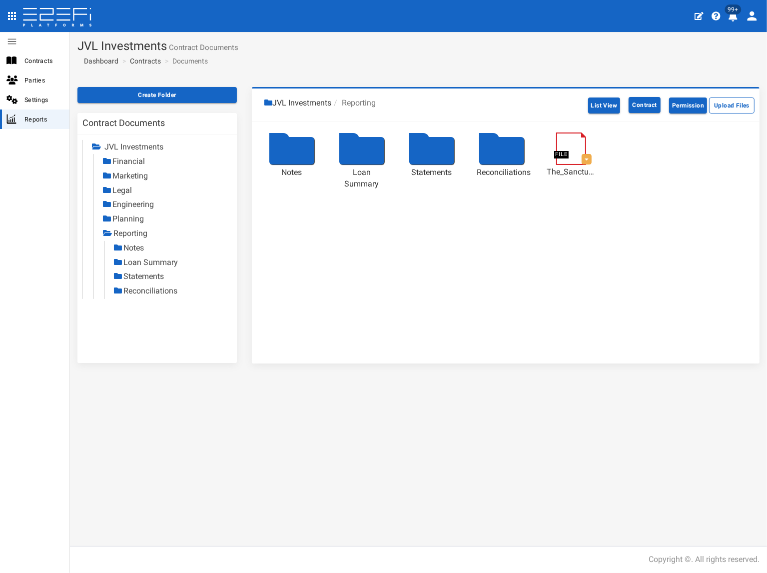
click at [149, 276] on link "Statements" at bounding box center [143, 275] width 40 height 9
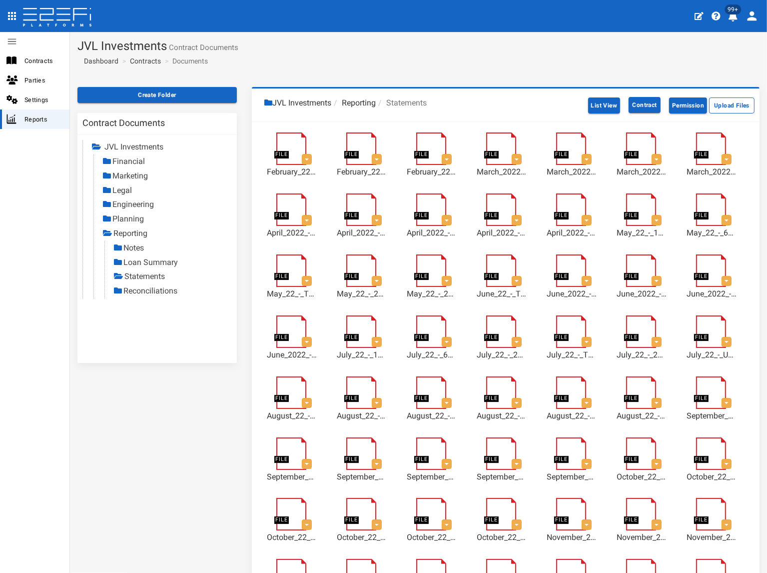
click at [152, 288] on link "Reconciliations" at bounding box center [150, 290] width 54 height 9
click at [150, 56] on link "Contracts" at bounding box center [145, 61] width 31 height 10
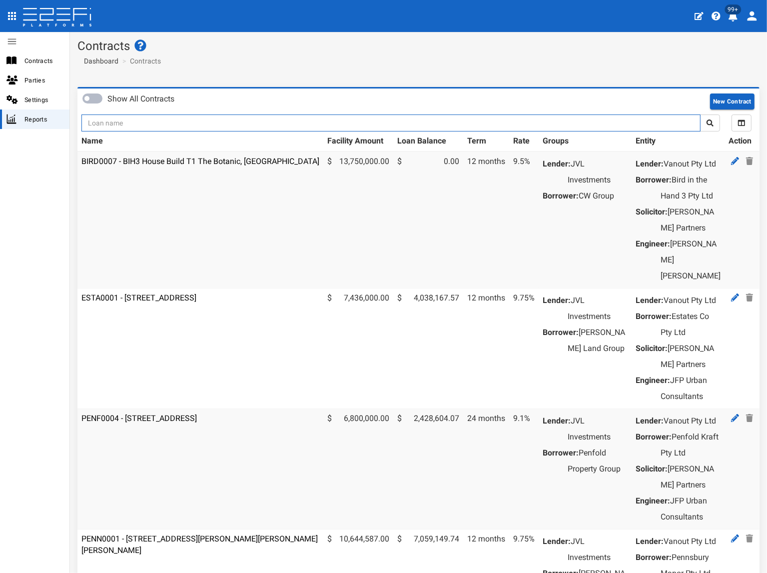
click at [148, 124] on input "text" at bounding box center [390, 122] width 619 height 17
type input "1175"
click at [700, 114] on button "submit" at bounding box center [710, 122] width 20 height 17
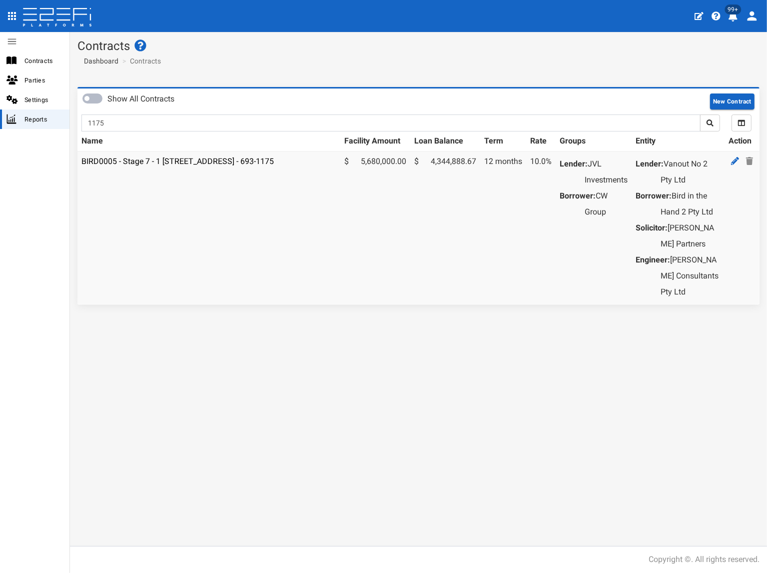
click at [170, 155] on td "BIRD0005 - Stage 7 - 1 [STREET_ADDRESS] - 693-1175" at bounding box center [208, 227] width 263 height 152
click at [171, 160] on link "BIRD0005 - Stage 7 - 1 [STREET_ADDRESS] - 693-1175" at bounding box center [177, 160] width 192 height 9
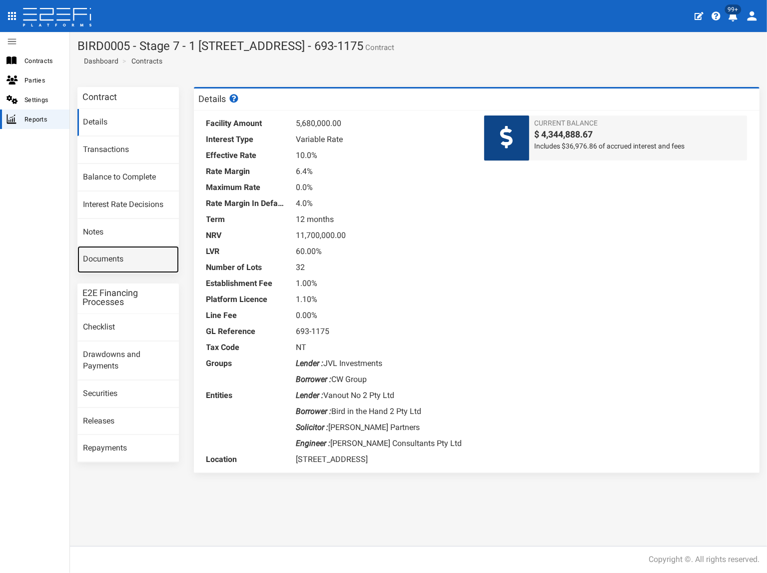
click at [128, 258] on link "Documents" at bounding box center [127, 259] width 101 height 27
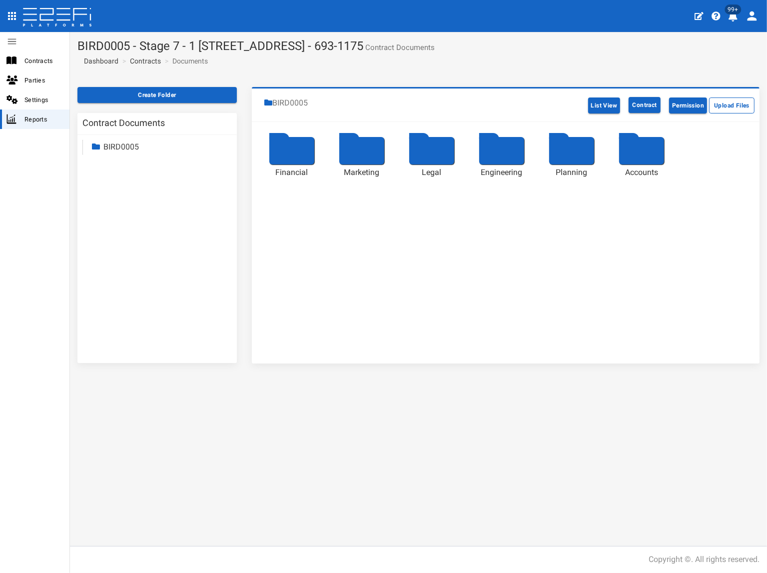
click at [130, 149] on link "BIRD0005" at bounding box center [120, 146] width 35 height 9
click at [128, 232] on link "Accounts" at bounding box center [128, 232] width 33 height 9
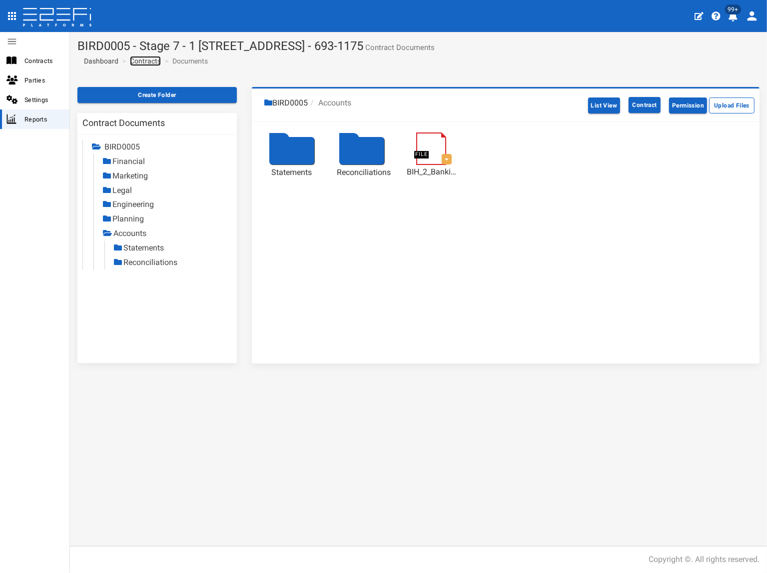
click at [149, 62] on link "Contracts" at bounding box center [145, 61] width 31 height 10
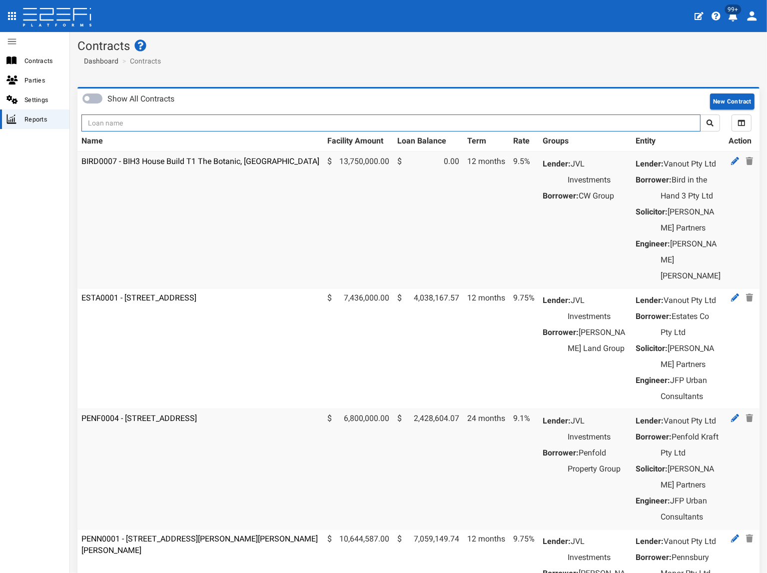
click at [143, 115] on input "text" at bounding box center [390, 122] width 619 height 17
type input "1175"
click at [700, 114] on button "submit" at bounding box center [710, 122] width 20 height 17
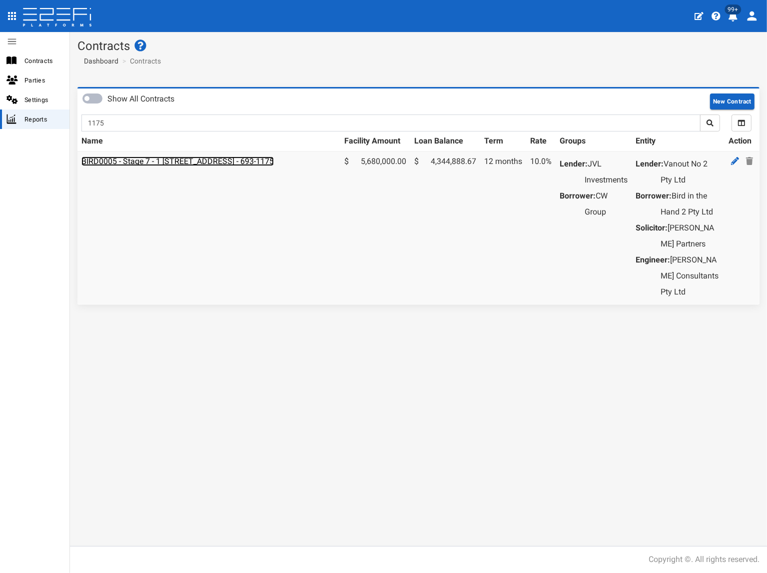
click at [142, 157] on link "BIRD0005 - Stage 7 - 1 [STREET_ADDRESS] - 693-1175" at bounding box center [177, 160] width 192 height 9
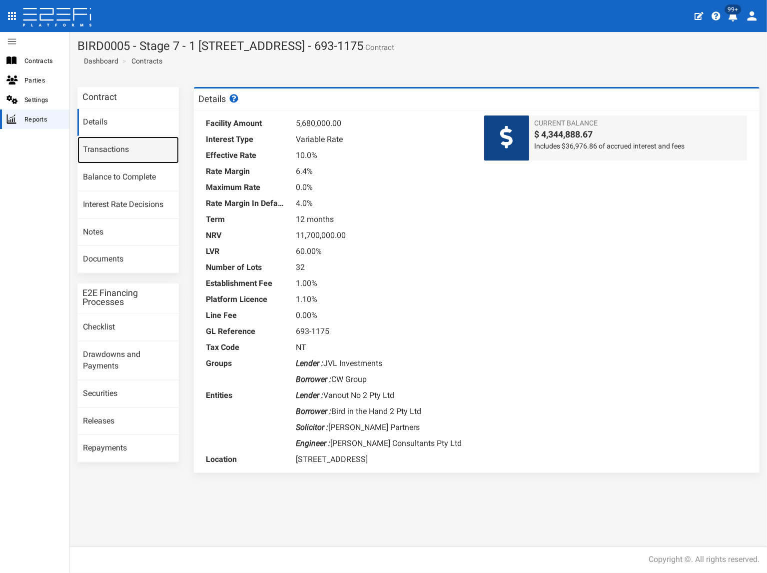
click at [137, 153] on link "Transactions" at bounding box center [127, 149] width 101 height 27
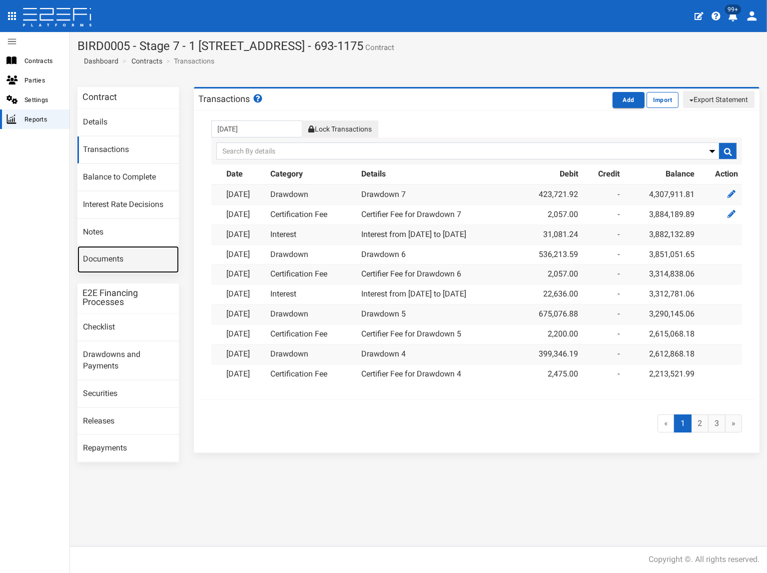
click at [112, 257] on link "Documents" at bounding box center [127, 259] width 101 height 27
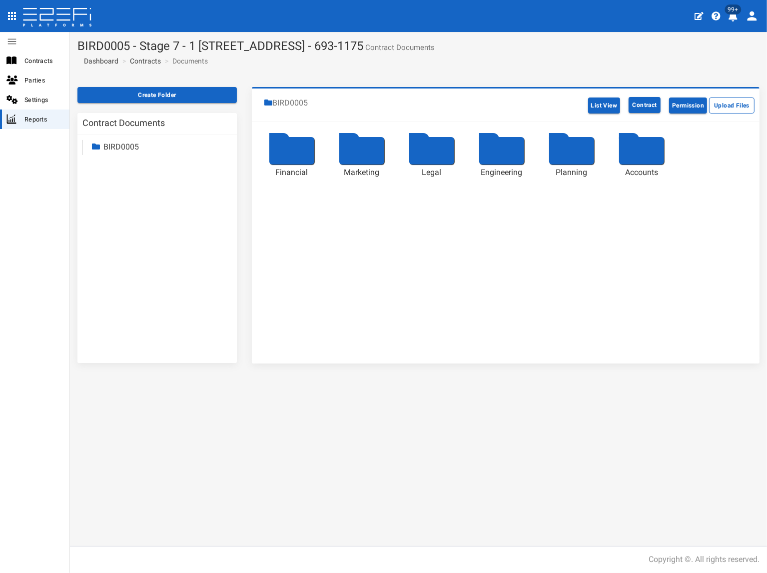
click at [124, 146] on link "BIRD0005" at bounding box center [120, 146] width 35 height 9
click at [143, 59] on link "Contracts" at bounding box center [145, 61] width 31 height 10
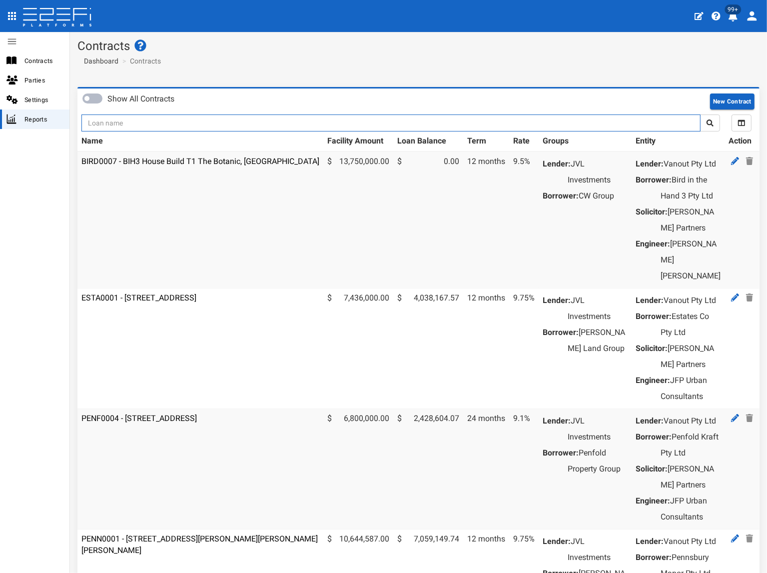
click at [130, 120] on input "text" at bounding box center [390, 122] width 619 height 17
type input "1175"
click at [700, 114] on button "submit" at bounding box center [710, 122] width 20 height 17
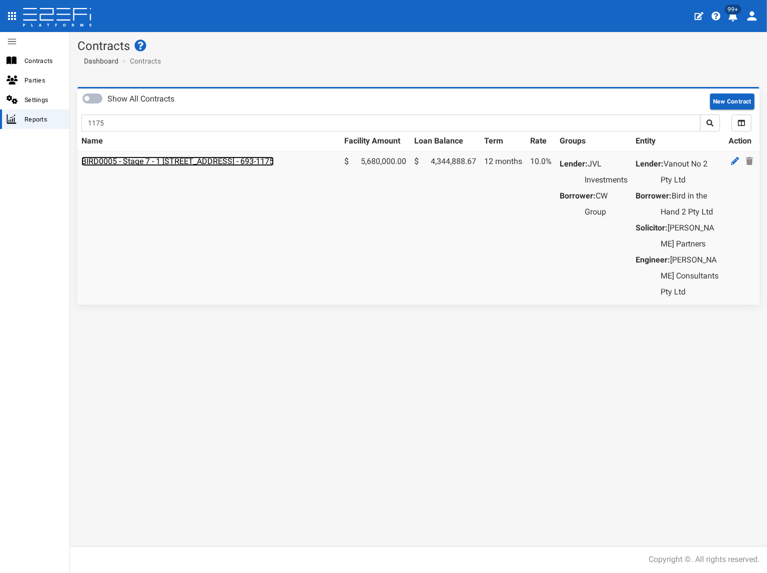
click at [135, 164] on link "BIRD0005 - Stage 7 - 1 [STREET_ADDRESS] - 693-1175" at bounding box center [177, 160] width 192 height 9
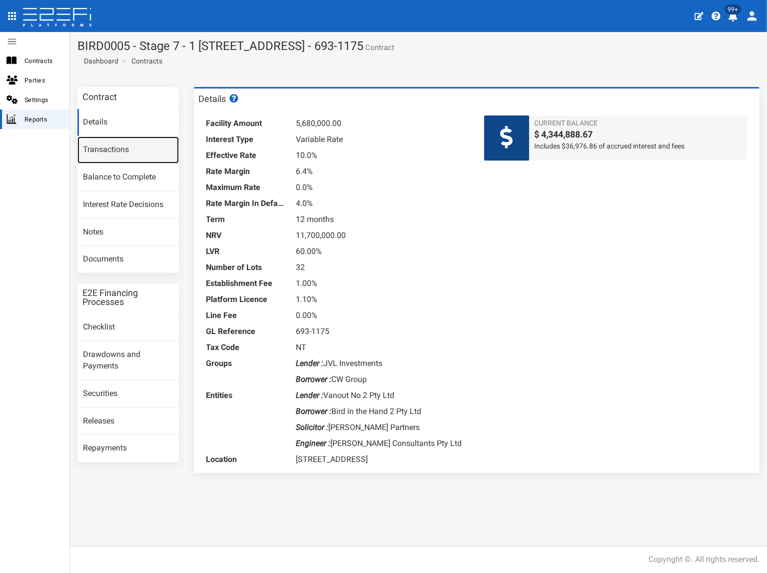
click at [133, 152] on link "Transactions" at bounding box center [127, 149] width 101 height 27
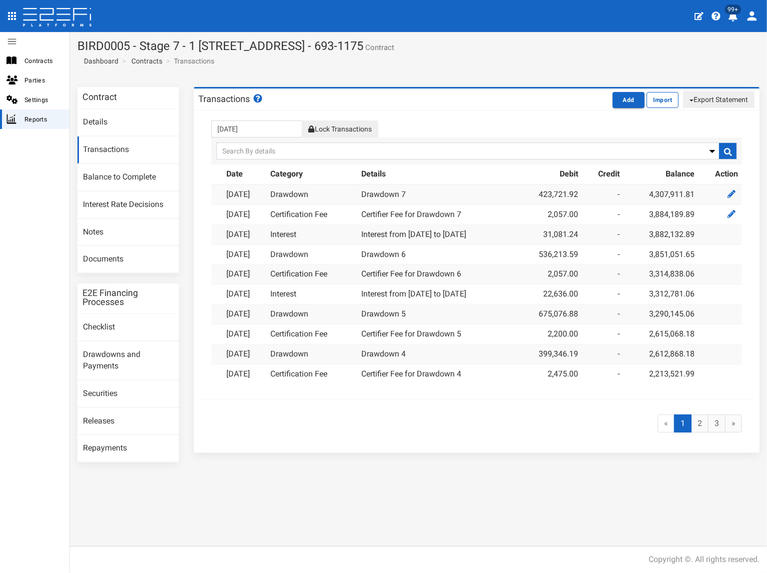
click at [364, 124] on button "Lock Transactions" at bounding box center [340, 128] width 76 height 17
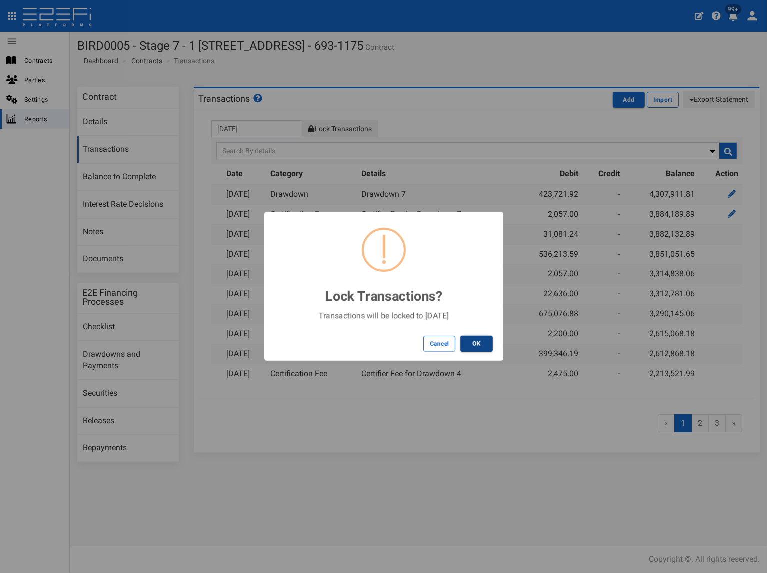
click at [483, 343] on button "OK" at bounding box center [476, 344] width 32 height 16
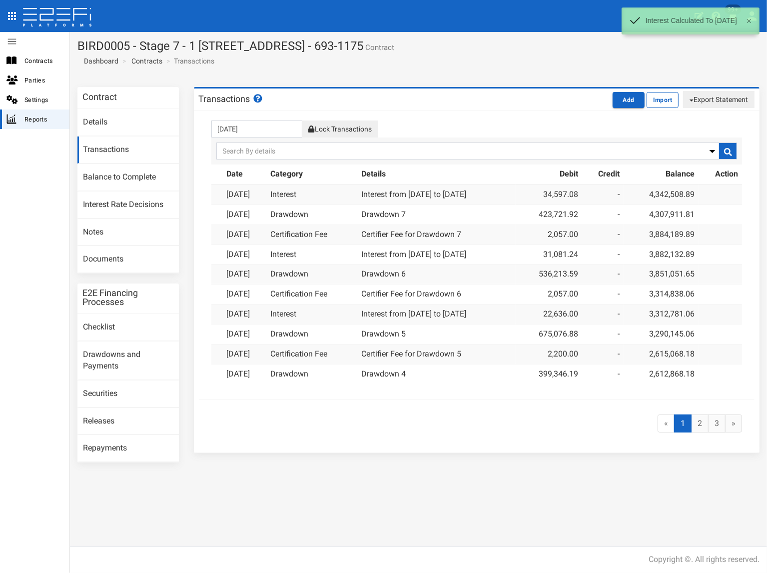
click at [710, 101] on button "Export Statement" at bounding box center [718, 99] width 71 height 17
click at [702, 118] on link "pdf" at bounding box center [714, 118] width 79 height 13
click at [468, 67] on section "BIRD0005 - Stage 7 - 1 BRUSH CHERRY Boulevard THRUMSTER NSW 2444 - 693-1175 Con…" at bounding box center [418, 55] width 697 height 47
drag, startPoint x: 533, startPoint y: 44, endPoint x: 79, endPoint y: 45, distance: 453.9
click at [79, 45] on h1 "BIRD0005 - Stage 7 - 1 BRUSH CHERRY Boulevard THRUMSTER NSW 2444 - 693-1175 Con…" at bounding box center [418, 45] width 682 height 13
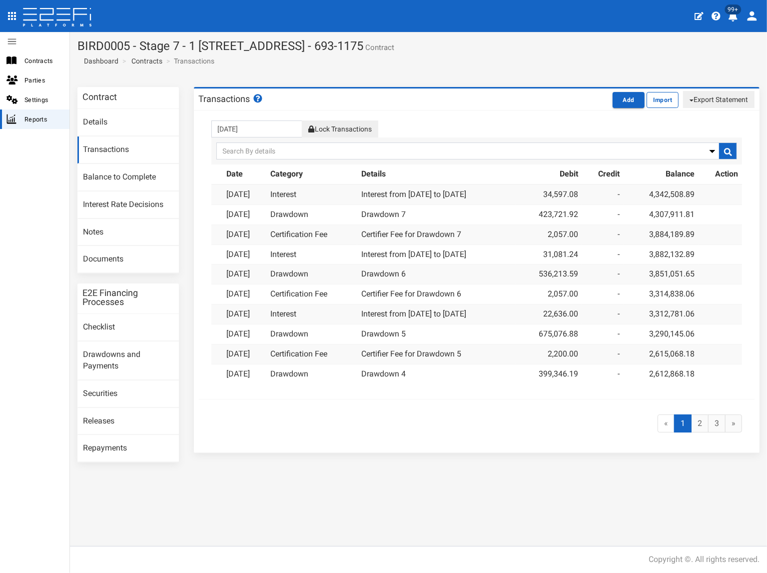
copy h1 "BIRD0005 - Stage 7 - 1 BRUSH CHERRY Boulevard THRUMSTER NSW 2444 - 693-1175"
click at [114, 256] on link "Documents" at bounding box center [127, 259] width 101 height 27
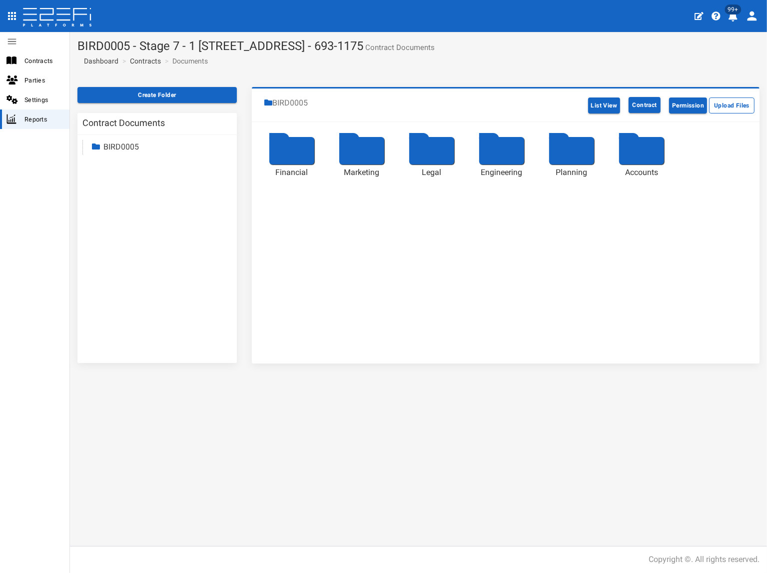
click at [127, 147] on link "BIRD0005" at bounding box center [120, 146] width 35 height 9
click at [132, 233] on link "Accounts" at bounding box center [128, 232] width 33 height 9
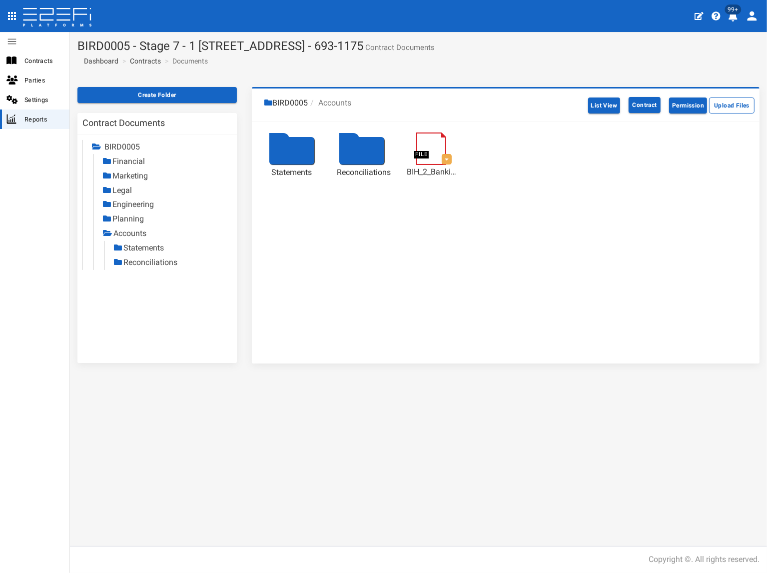
click at [145, 244] on link "Statements" at bounding box center [143, 247] width 40 height 9
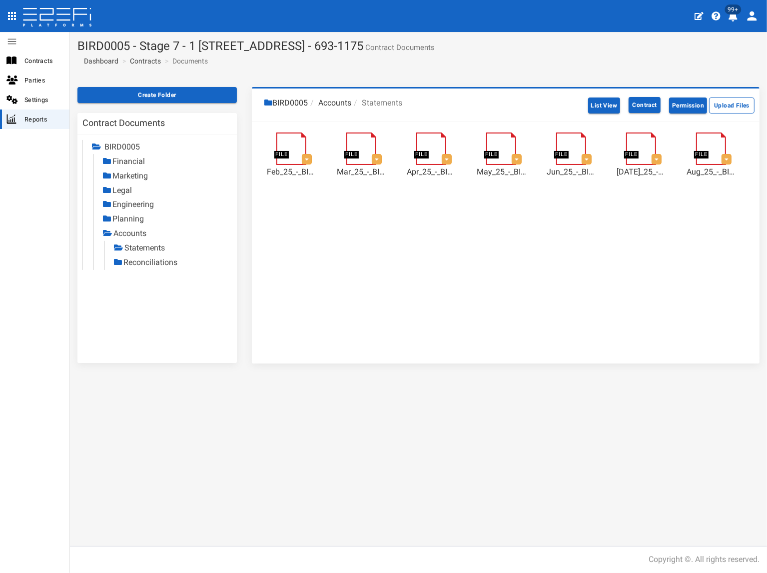
click at [160, 262] on link "Reconciliations" at bounding box center [150, 261] width 54 height 9
click at [147, 246] on link "Statements" at bounding box center [144, 247] width 40 height 9
click at [142, 264] on link "Reconciliations" at bounding box center [151, 261] width 54 height 9
click at [144, 58] on link "Contracts" at bounding box center [145, 61] width 31 height 10
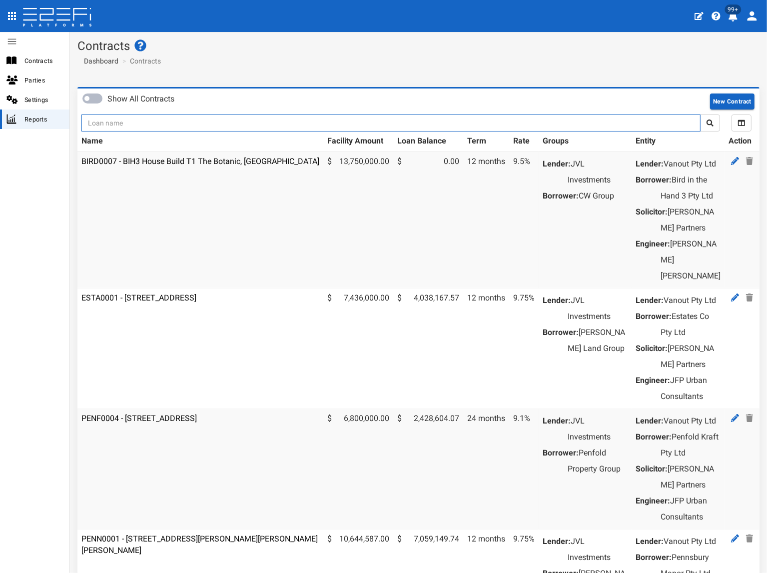
click at [151, 121] on input "text" at bounding box center [390, 122] width 619 height 17
type input "jvl"
click at [700, 114] on button "submit" at bounding box center [710, 122] width 20 height 17
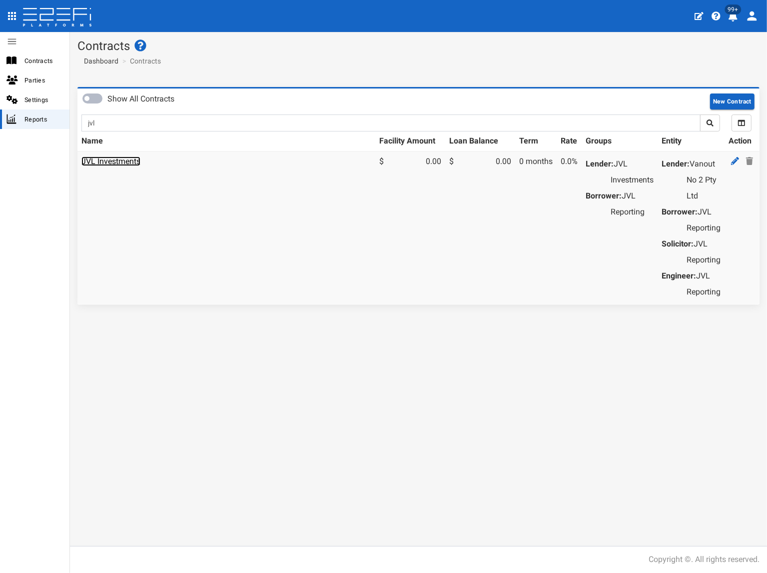
click at [130, 161] on link "JVL Investments" at bounding box center [110, 160] width 59 height 9
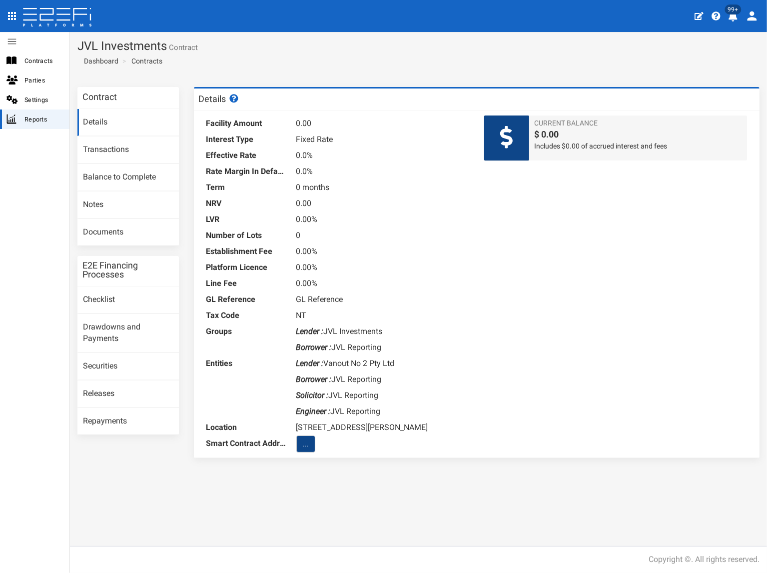
click at [111, 245] on div "Contract Details Transactions Balance to Complete Notes Documents E2E Financing…" at bounding box center [128, 266] width 116 height 358
click at [117, 236] on link "Documents" at bounding box center [127, 232] width 101 height 27
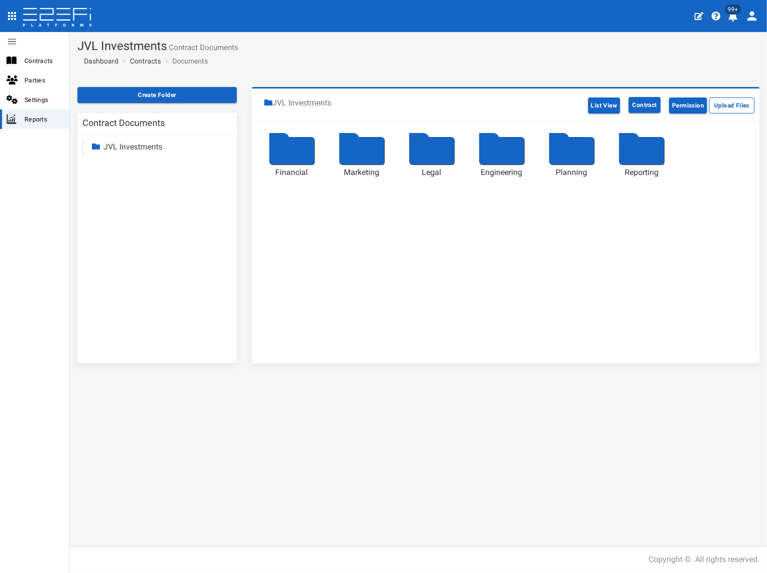
click at [145, 143] on link "JVL Investments" at bounding box center [132, 146] width 59 height 9
click at [129, 233] on link "Reporting" at bounding box center [129, 232] width 34 height 9
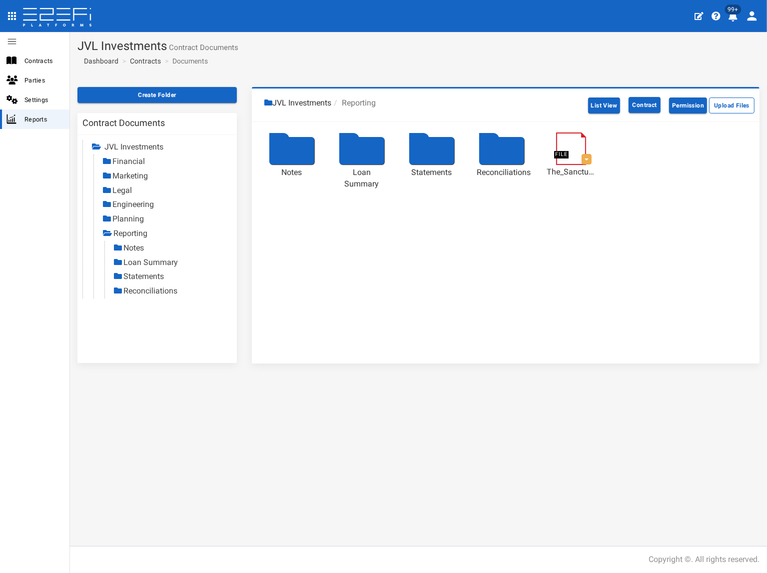
click at [138, 279] on link "Statements" at bounding box center [143, 275] width 40 height 9
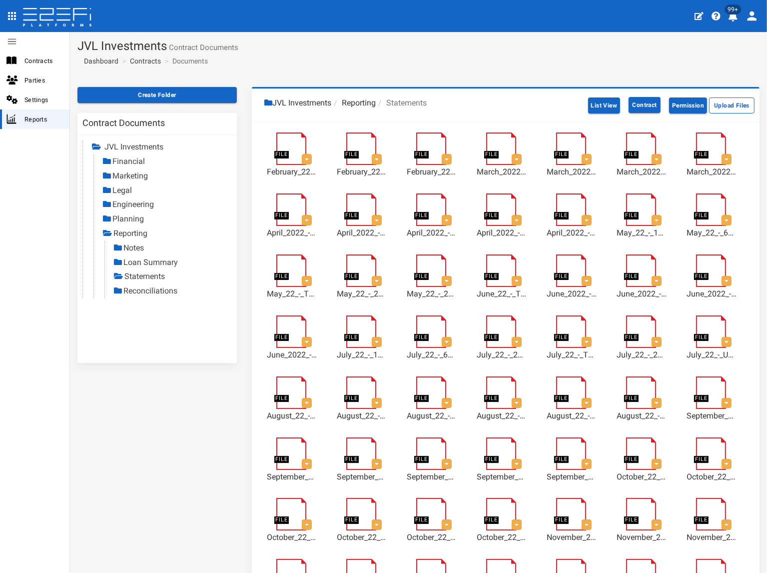
click at [157, 291] on link "Reconciliations" at bounding box center [150, 290] width 54 height 9
click at [139, 61] on link "Contracts" at bounding box center [145, 61] width 31 height 10
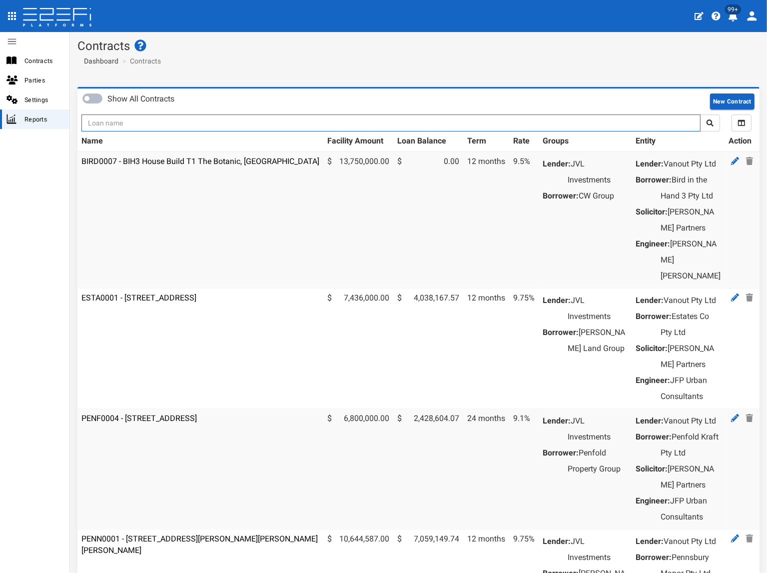
click at [130, 122] on input "text" at bounding box center [390, 122] width 619 height 17
type input "1193"
click at [700, 114] on button "submit" at bounding box center [710, 122] width 20 height 17
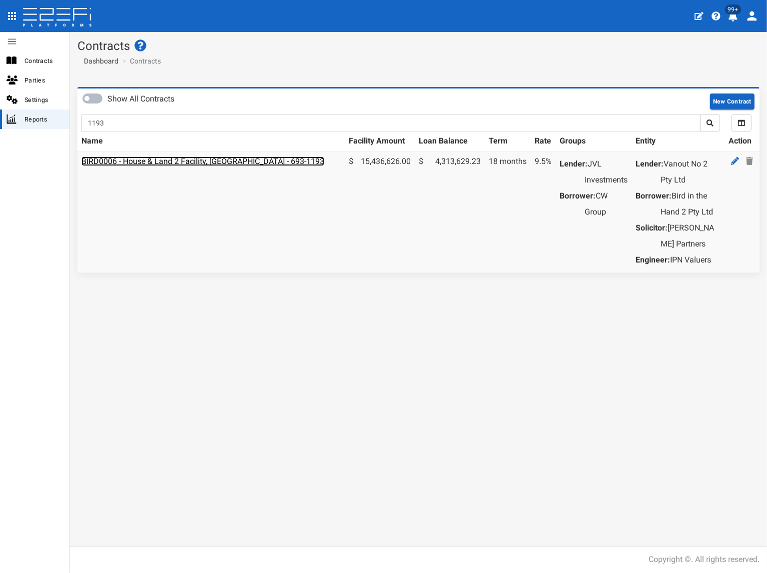
click at [188, 164] on link "BIRD0006 - House & Land 2 Facility, [GEOGRAPHIC_DATA] - 693-1193" at bounding box center [202, 160] width 243 height 9
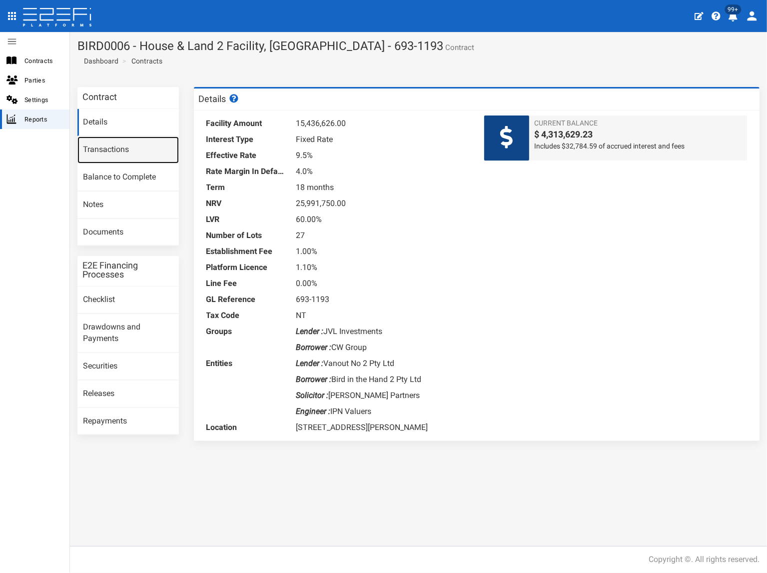
click at [132, 154] on link "Transactions" at bounding box center [127, 149] width 101 height 27
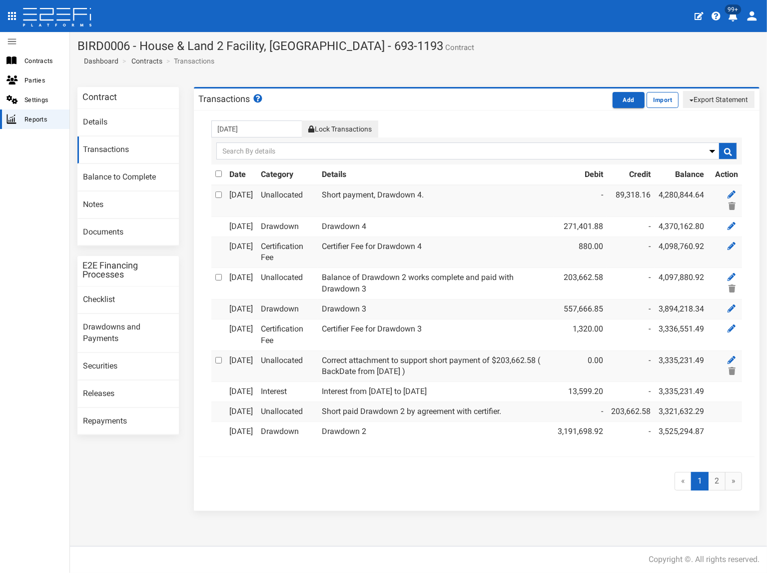
click at [348, 128] on button "Lock Transactions" at bounding box center [340, 128] width 76 height 17
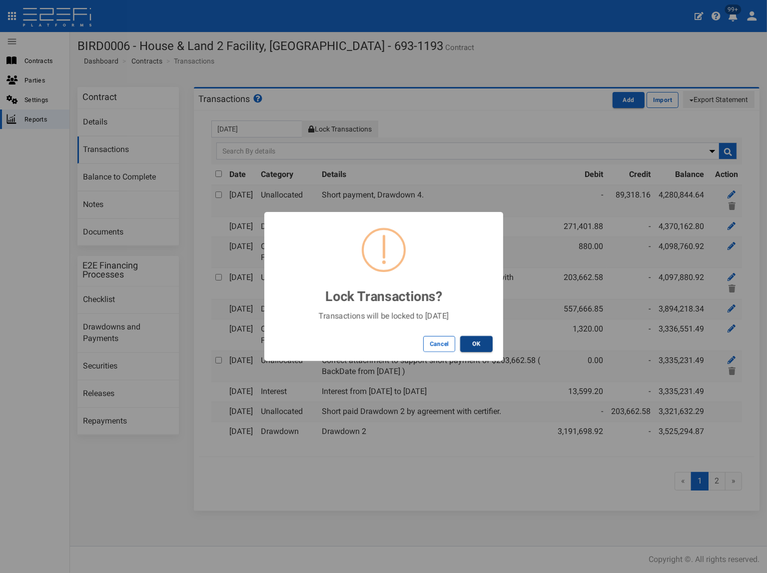
click at [483, 341] on button "OK" at bounding box center [476, 344] width 32 height 16
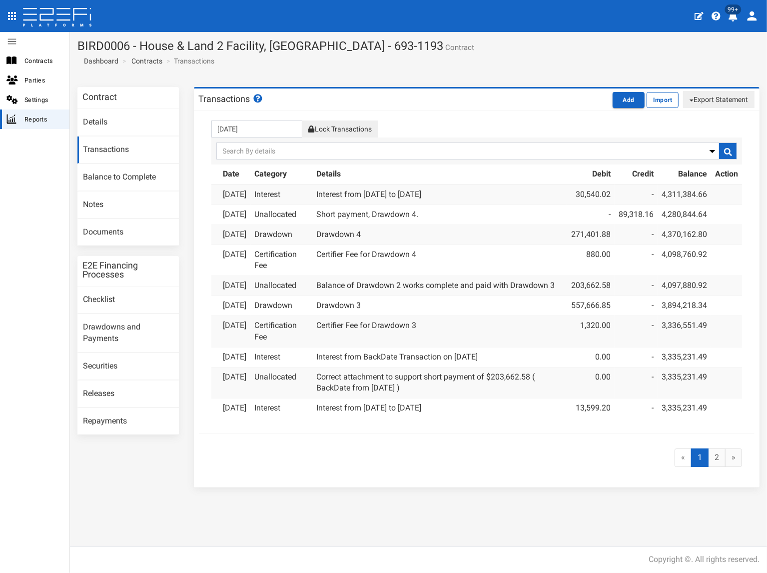
drag, startPoint x: 691, startPoint y: 98, endPoint x: 690, endPoint y: 105, distance: 7.1
click at [691, 98] on button "Export Statement" at bounding box center [718, 99] width 71 height 17
click at [685, 119] on link "pdf" at bounding box center [714, 118] width 79 height 13
click at [332, 71] on section "BIRD0006 - House & Land 2 Facility, [GEOGRAPHIC_DATA] - 693-1193 Contract Dashb…" at bounding box center [418, 55] width 697 height 47
drag, startPoint x: 409, startPoint y: 47, endPoint x: 83, endPoint y: 43, distance: 325.9
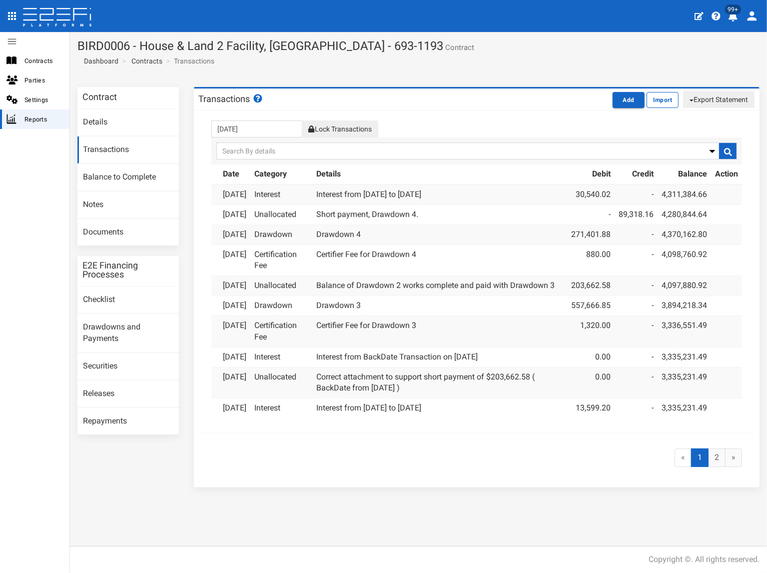
click at [79, 43] on h1 "BIRD0006 - House & Land 2 Facility, [GEOGRAPHIC_DATA] - 693-1193 Contract" at bounding box center [418, 45] width 682 height 13
copy h1 "BIRD0006 - House & Land 2 Facility, [GEOGRAPHIC_DATA] - 693-1193"
click at [122, 226] on link "Documents" at bounding box center [127, 232] width 101 height 27
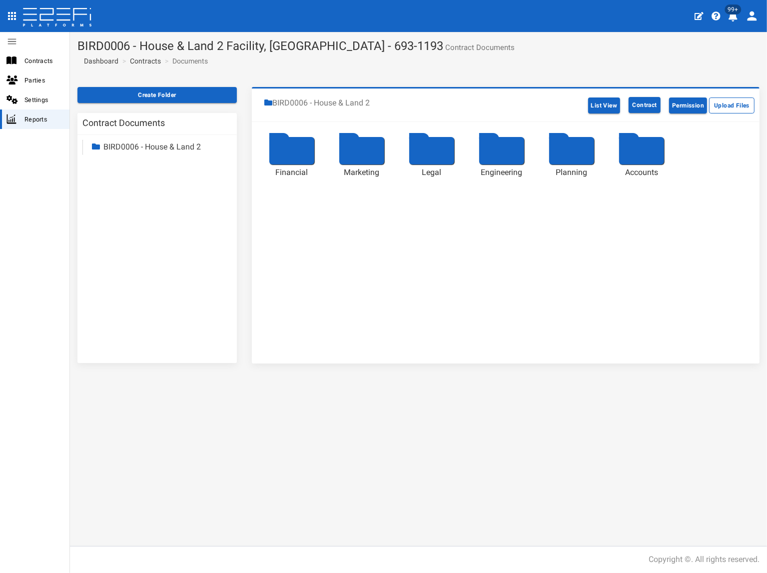
click at [136, 147] on link "BIRD0006 - House & Land 2" at bounding box center [151, 146] width 97 height 9
click at [140, 234] on link "Accounts" at bounding box center [128, 232] width 33 height 9
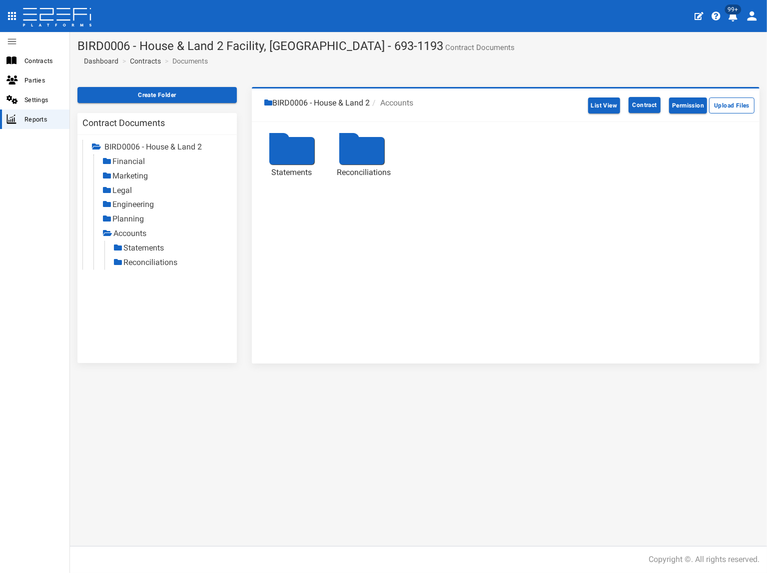
click at [155, 243] on link "Statements" at bounding box center [143, 247] width 40 height 9
click at [148, 262] on link "Reconciliations" at bounding box center [150, 261] width 54 height 9
drag, startPoint x: 160, startPoint y: 261, endPoint x: 102, endPoint y: 281, distance: 61.5
click at [160, 261] on link "Reconciliations" at bounding box center [151, 261] width 54 height 9
click at [157, 250] on link "Statements" at bounding box center [144, 247] width 40 height 9
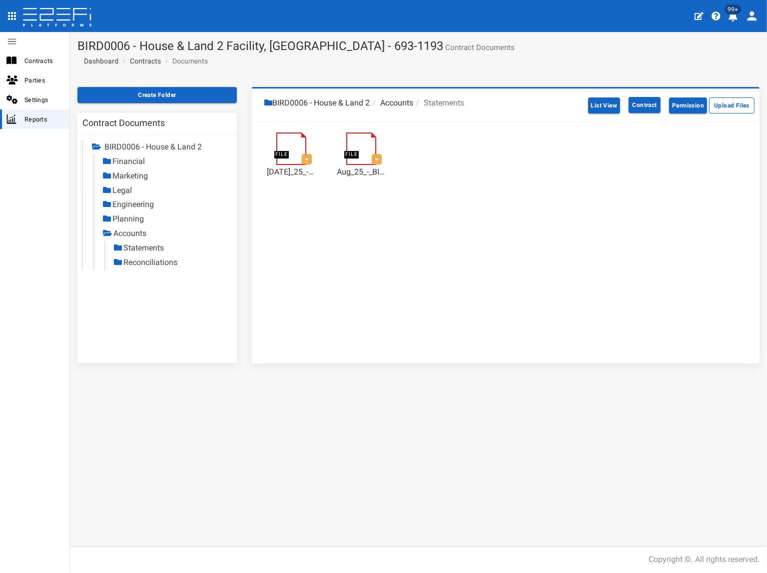
click at [156, 262] on link "Reconciliations" at bounding box center [150, 261] width 54 height 9
drag, startPoint x: 154, startPoint y: 60, endPoint x: 148, endPoint y: 72, distance: 13.4
click at [154, 60] on link "Contracts" at bounding box center [145, 61] width 31 height 10
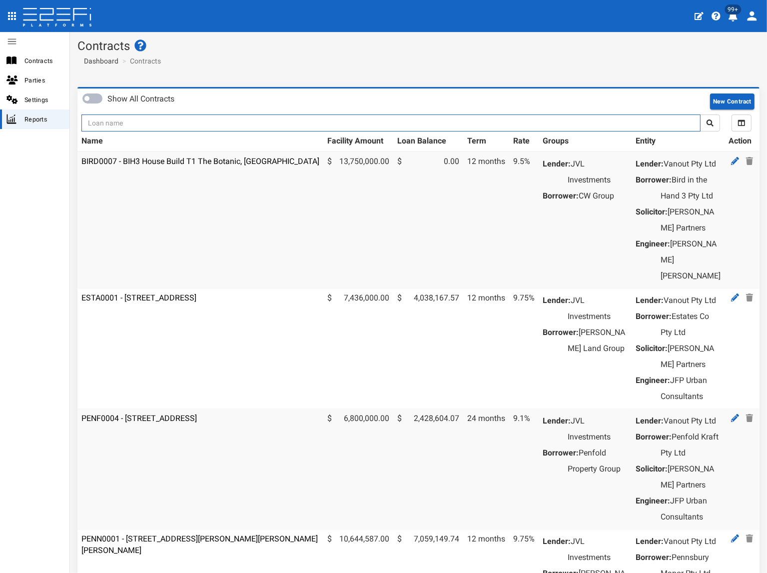
click at [152, 118] on input "text" at bounding box center [390, 122] width 619 height 17
type input "jvl"
click at [700, 114] on button "submit" at bounding box center [710, 122] width 20 height 17
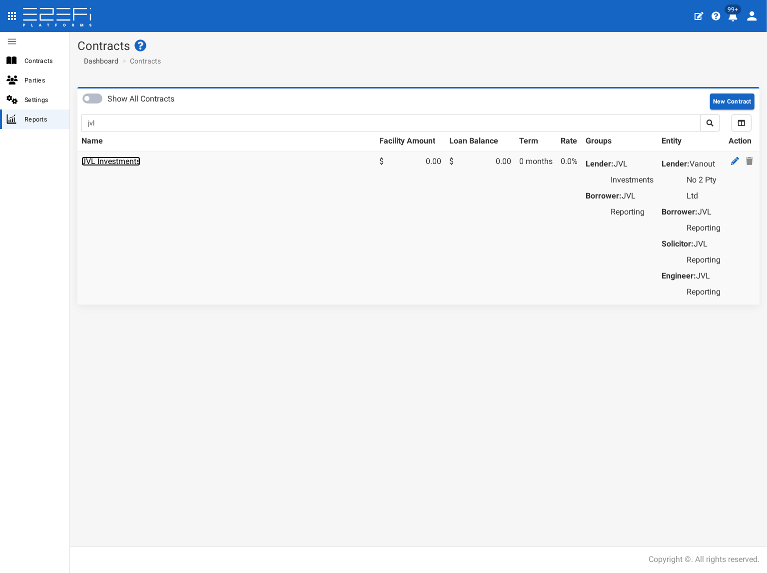
click at [121, 161] on link "JVL Investments" at bounding box center [110, 160] width 59 height 9
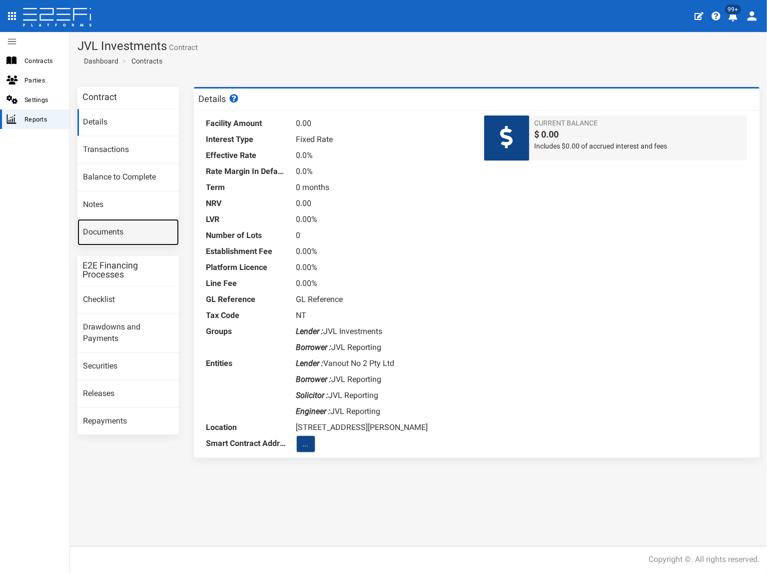
click at [128, 237] on link "Documents" at bounding box center [127, 232] width 101 height 27
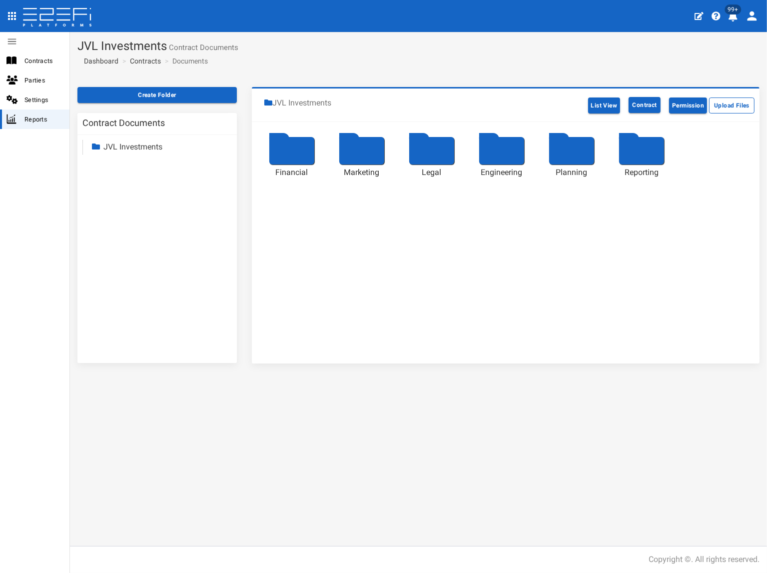
click at [142, 146] on link "JVL Investments" at bounding box center [132, 146] width 59 height 9
click at [130, 233] on link "Reporting" at bounding box center [129, 232] width 34 height 9
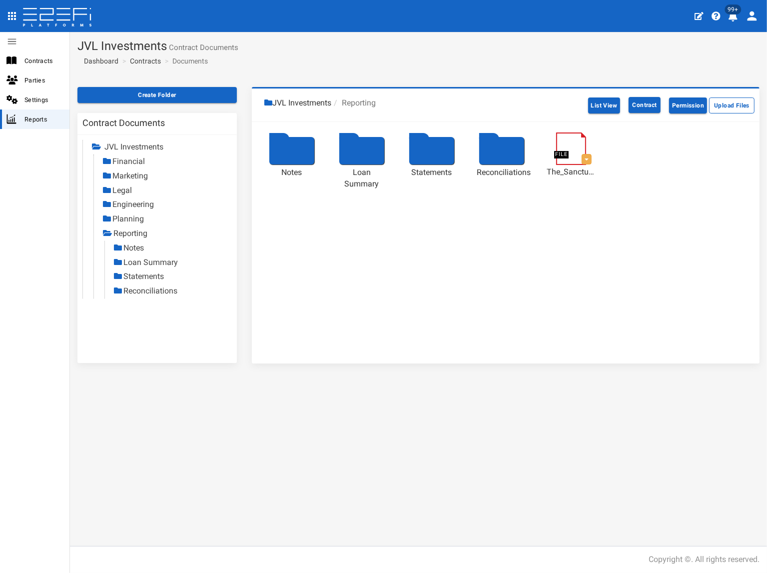
click at [142, 277] on link "Statements" at bounding box center [143, 275] width 40 height 9
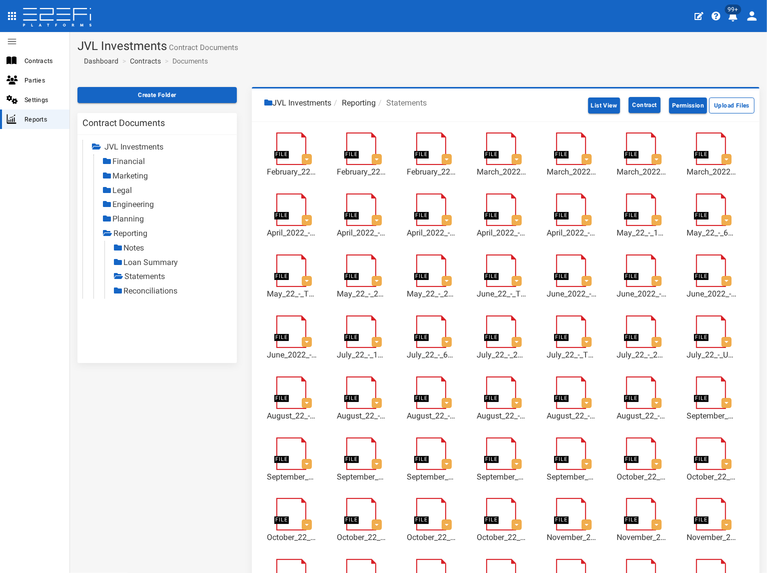
click at [166, 289] on link "Reconciliations" at bounding box center [150, 290] width 54 height 9
click at [164, 364] on div "Create Folder Contract Documents JVL Investments Financial Marketing Legal Engi…" at bounding box center [157, 230] width 174 height 286
click at [136, 278] on link "Statements" at bounding box center [144, 275] width 40 height 9
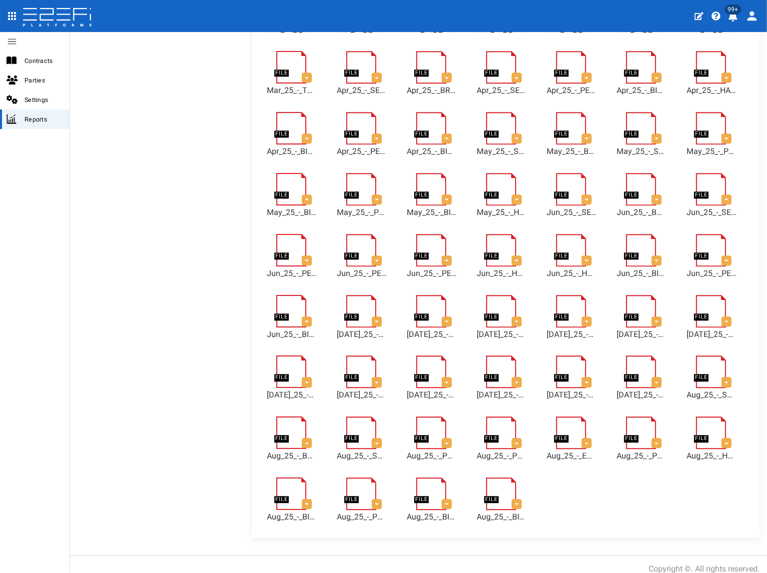
scroll to position [2527, 0]
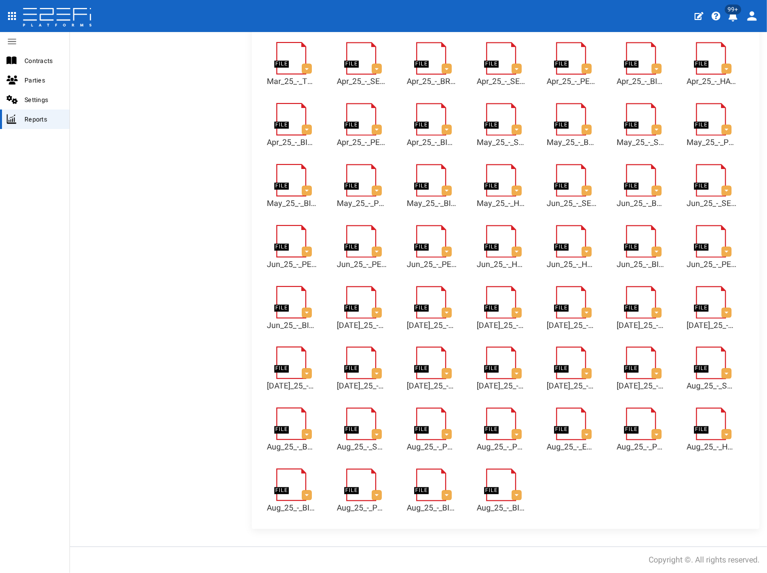
drag, startPoint x: 86, startPoint y: 227, endPoint x: 80, endPoint y: 227, distance: 6.0
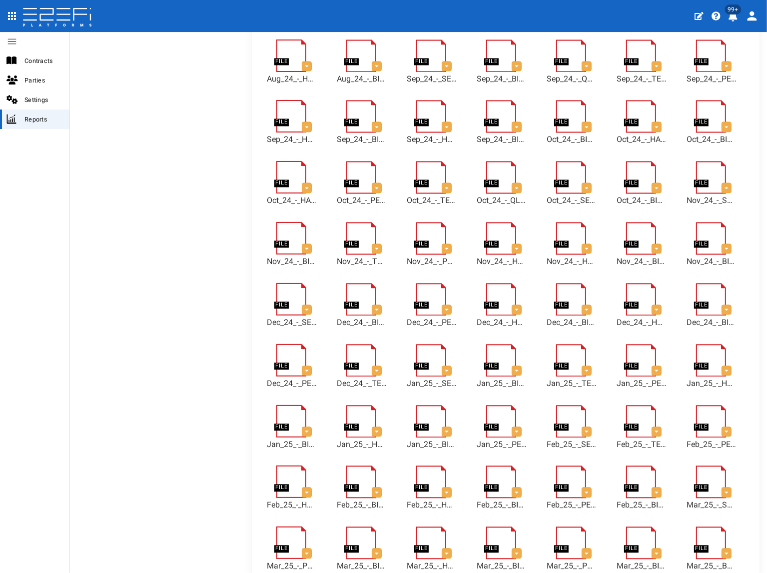
scroll to position [1977, 0]
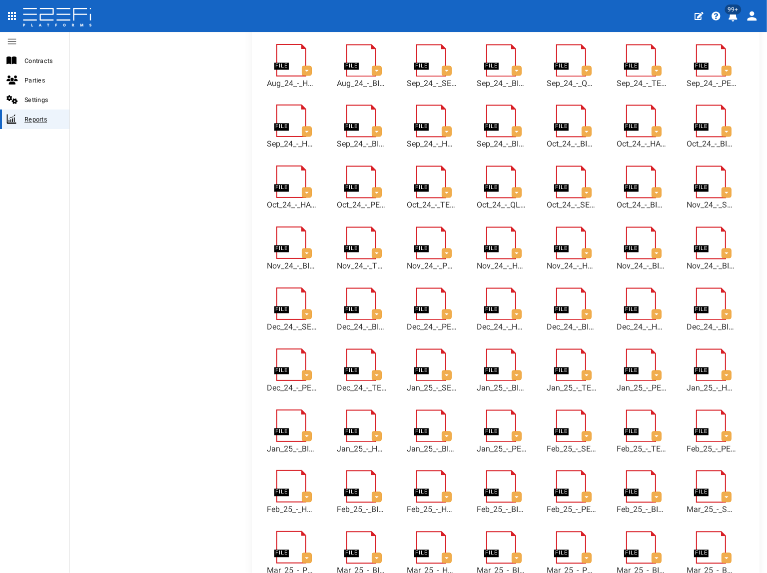
click at [31, 120] on span "Reports" at bounding box center [42, 118] width 37 height 11
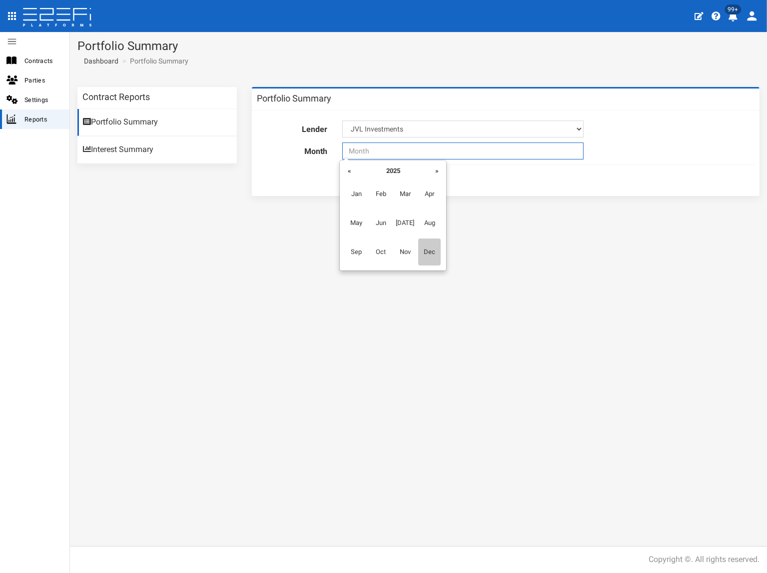
drag, startPoint x: 396, startPoint y: 150, endPoint x: 423, endPoint y: 264, distance: 116.6
click at [396, 149] on input "text" at bounding box center [462, 150] width 241 height 17
click at [435, 226] on span "Aug" at bounding box center [429, 222] width 22 height 27
type input "08-2025"
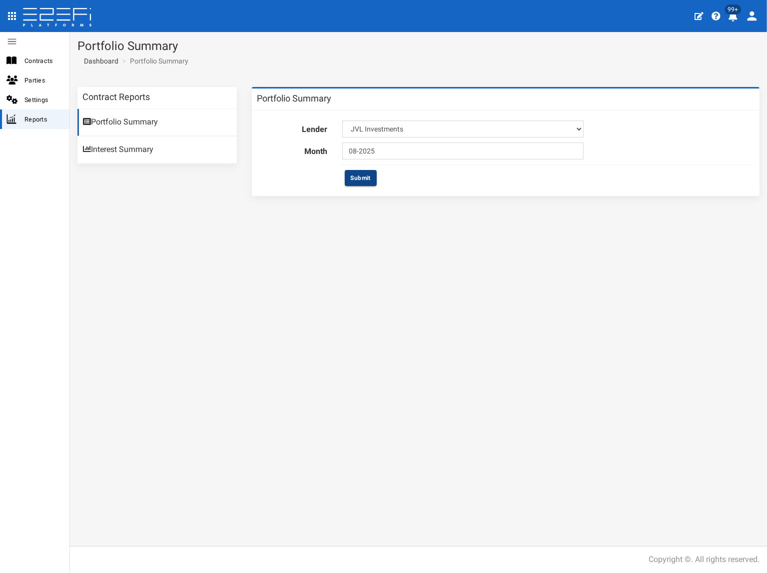
click at [360, 173] on button "Submit" at bounding box center [361, 178] width 32 height 16
click at [191, 307] on div "Contract Reports Portfolio Summary Interest Summary Portfolio Summary Lender JV…" at bounding box center [418, 312] width 697 height 466
